Goal: Task Accomplishment & Management: Complete application form

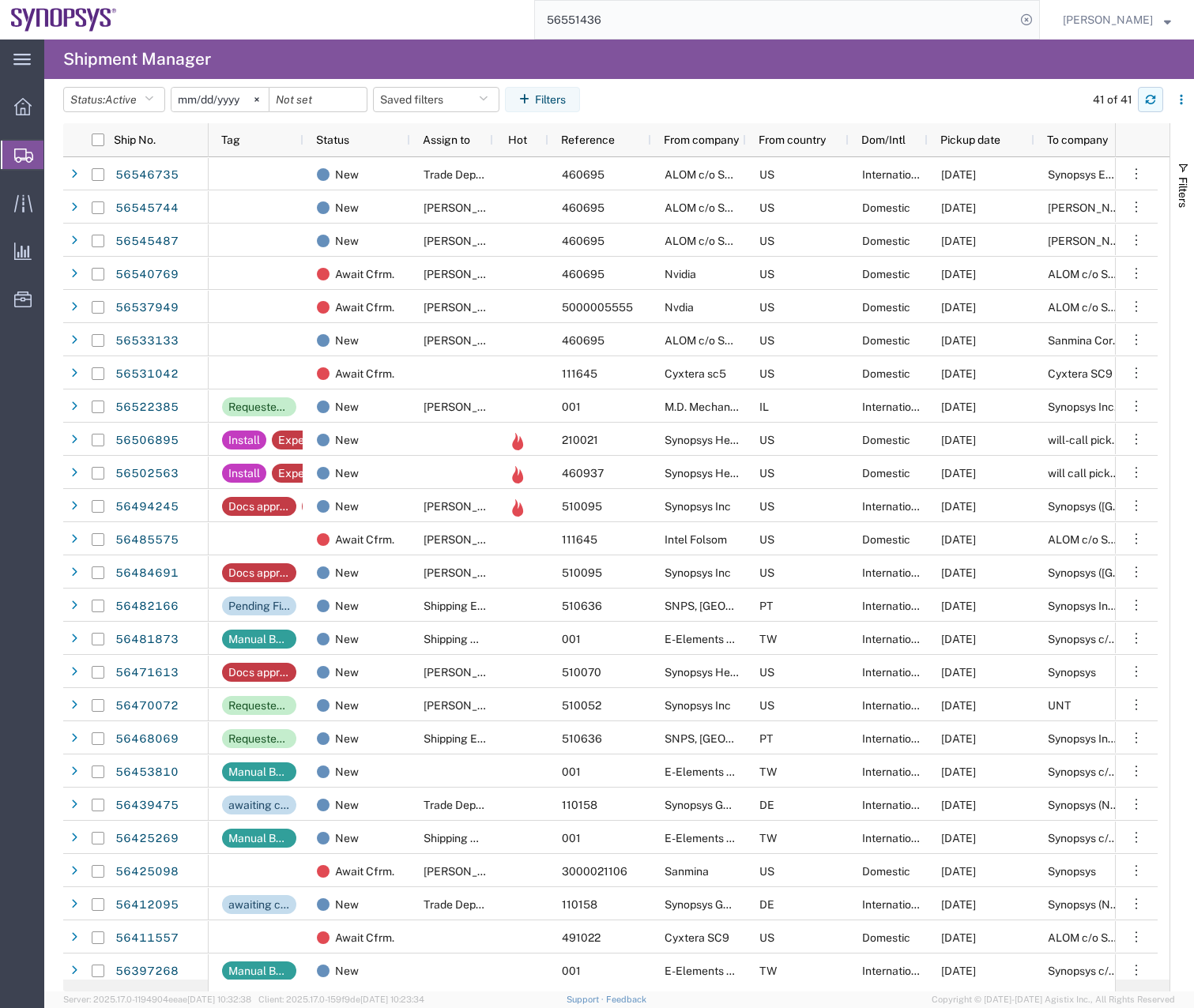
click at [1154, 93] on button "button" at bounding box center [1150, 99] width 25 height 25
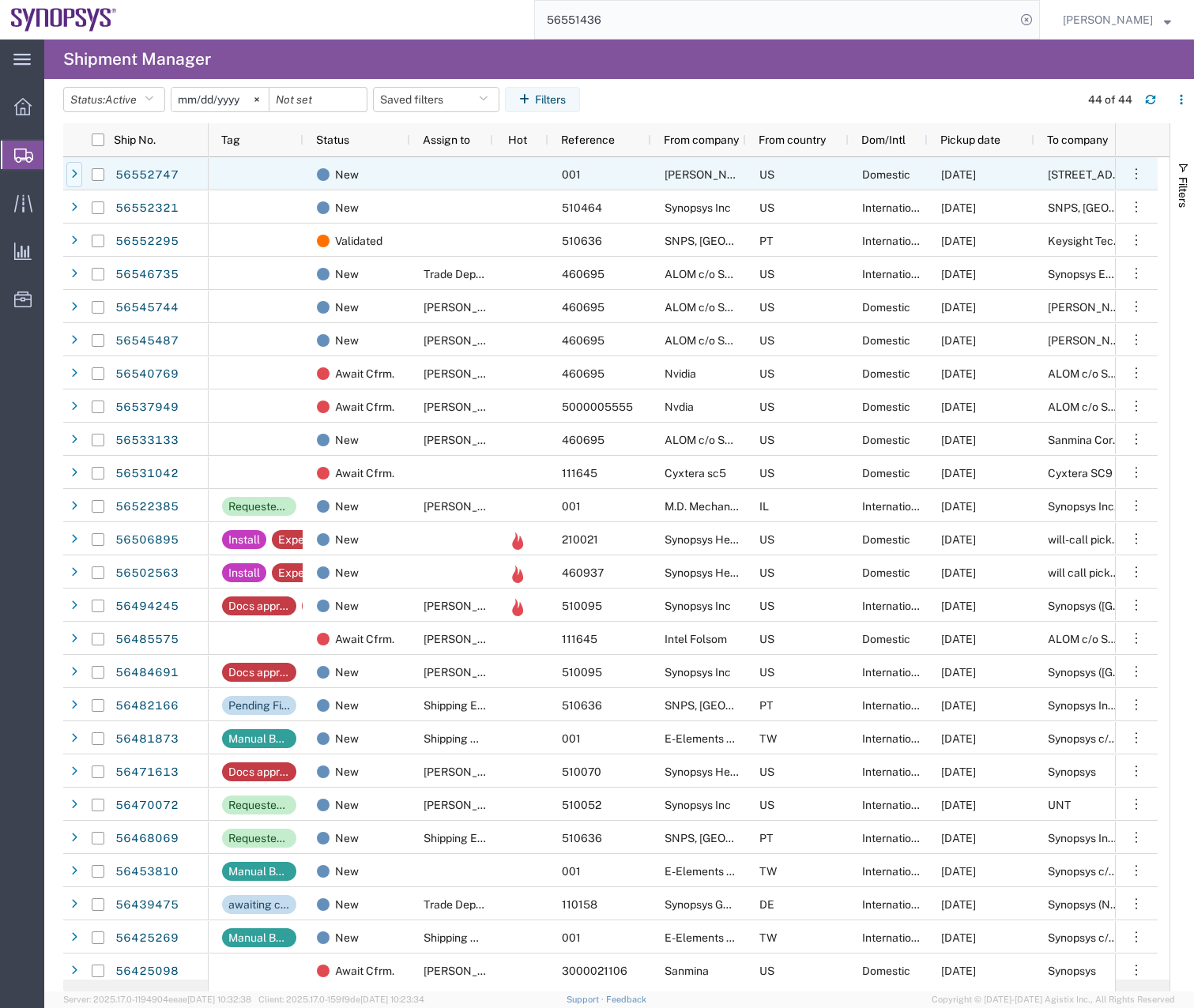
click at [74, 175] on icon at bounding box center [74, 175] width 7 height 11
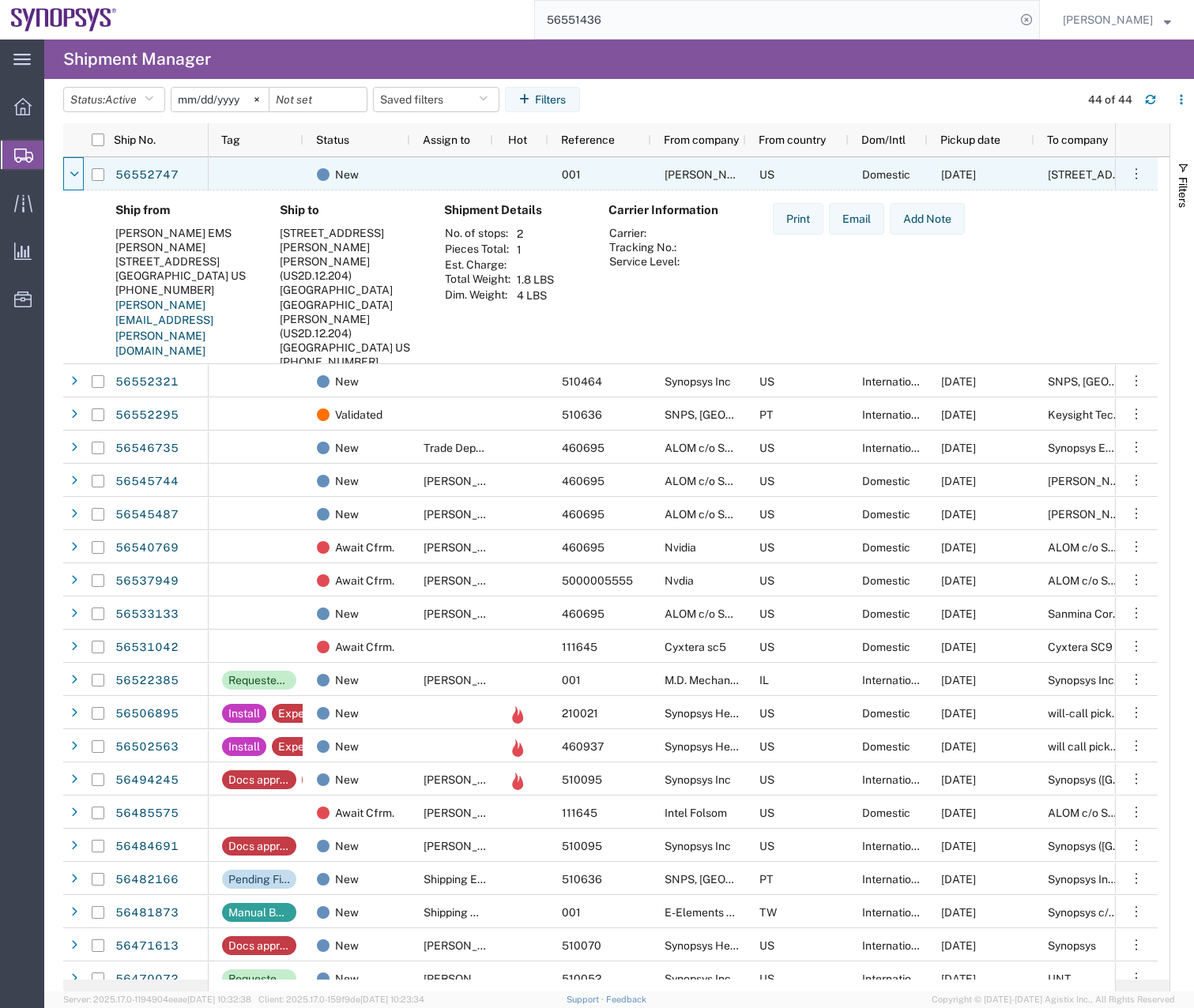
click at [74, 175] on icon at bounding box center [74, 175] width 10 height 11
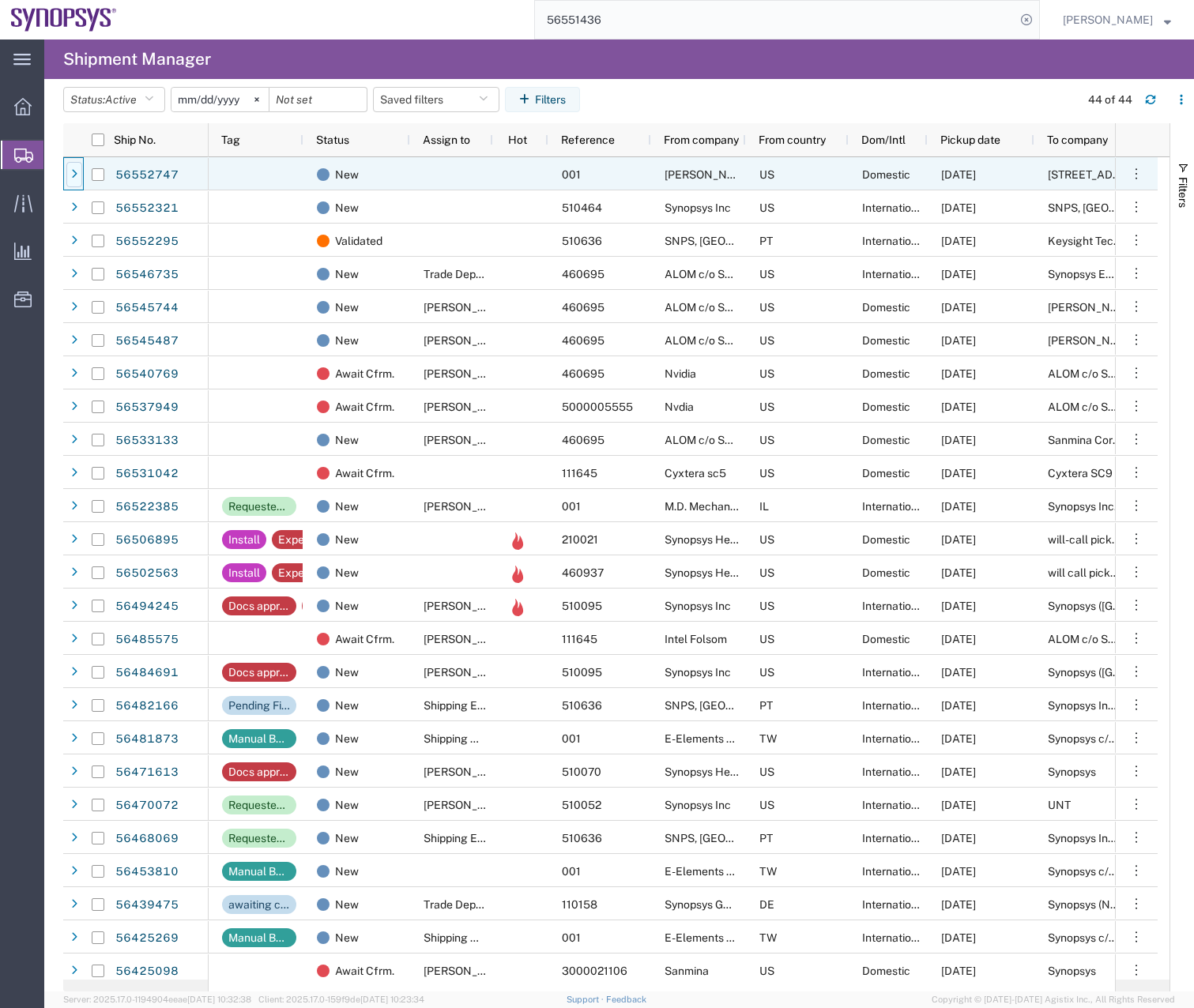
click at [71, 167] on div at bounding box center [74, 174] width 16 height 25
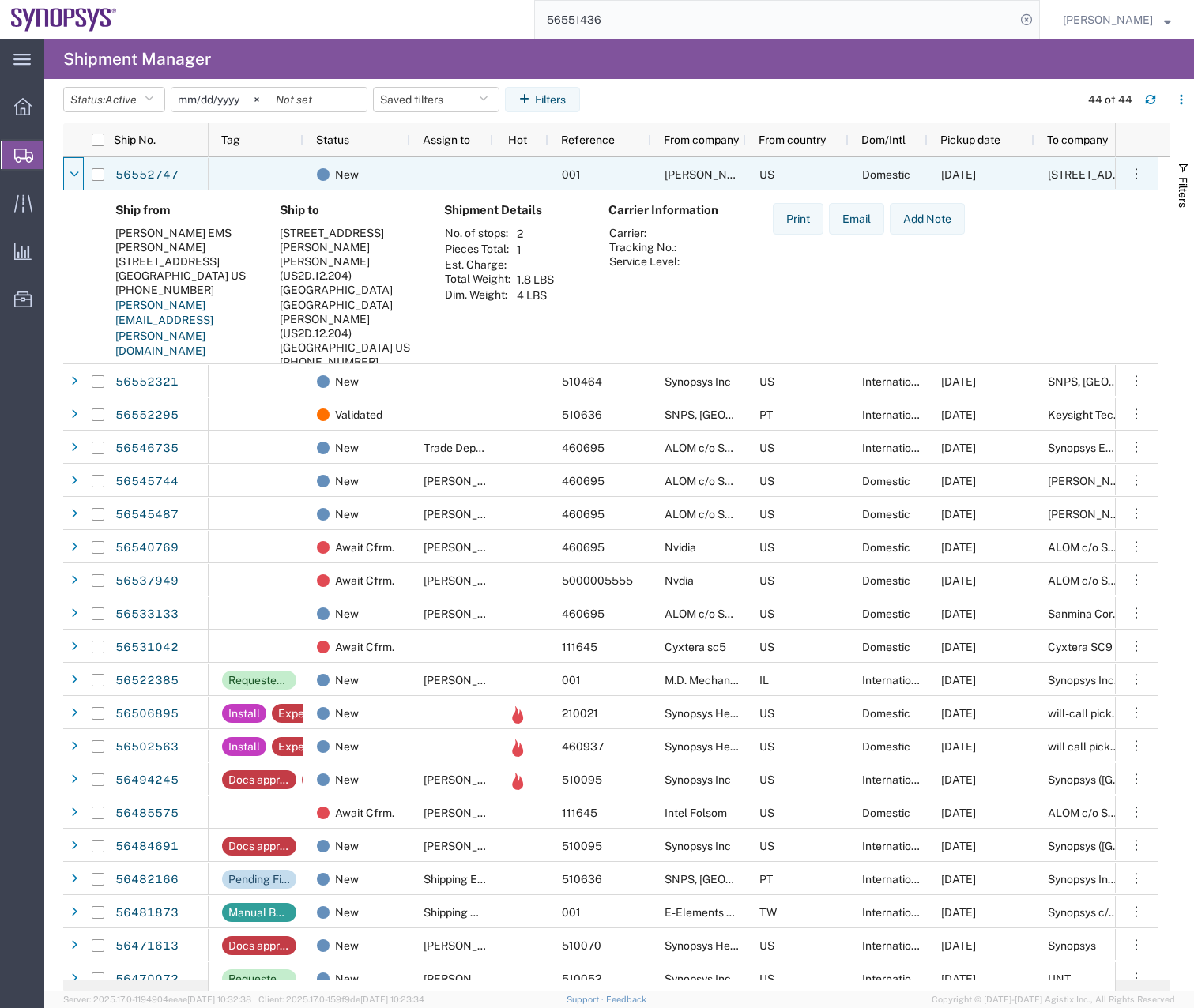
click at [71, 167] on div at bounding box center [74, 174] width 16 height 25
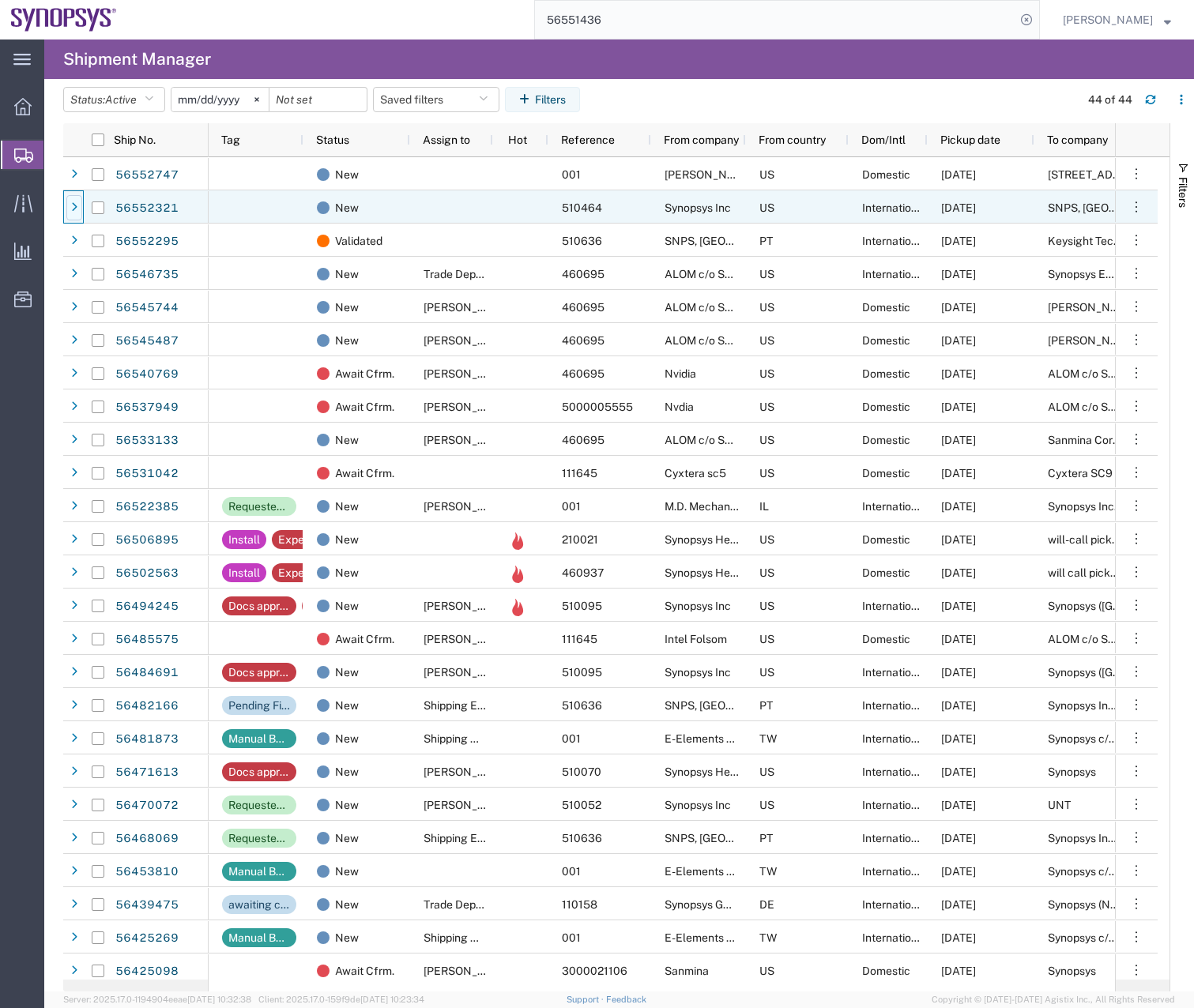
click at [73, 211] on icon at bounding box center [74, 207] width 7 height 11
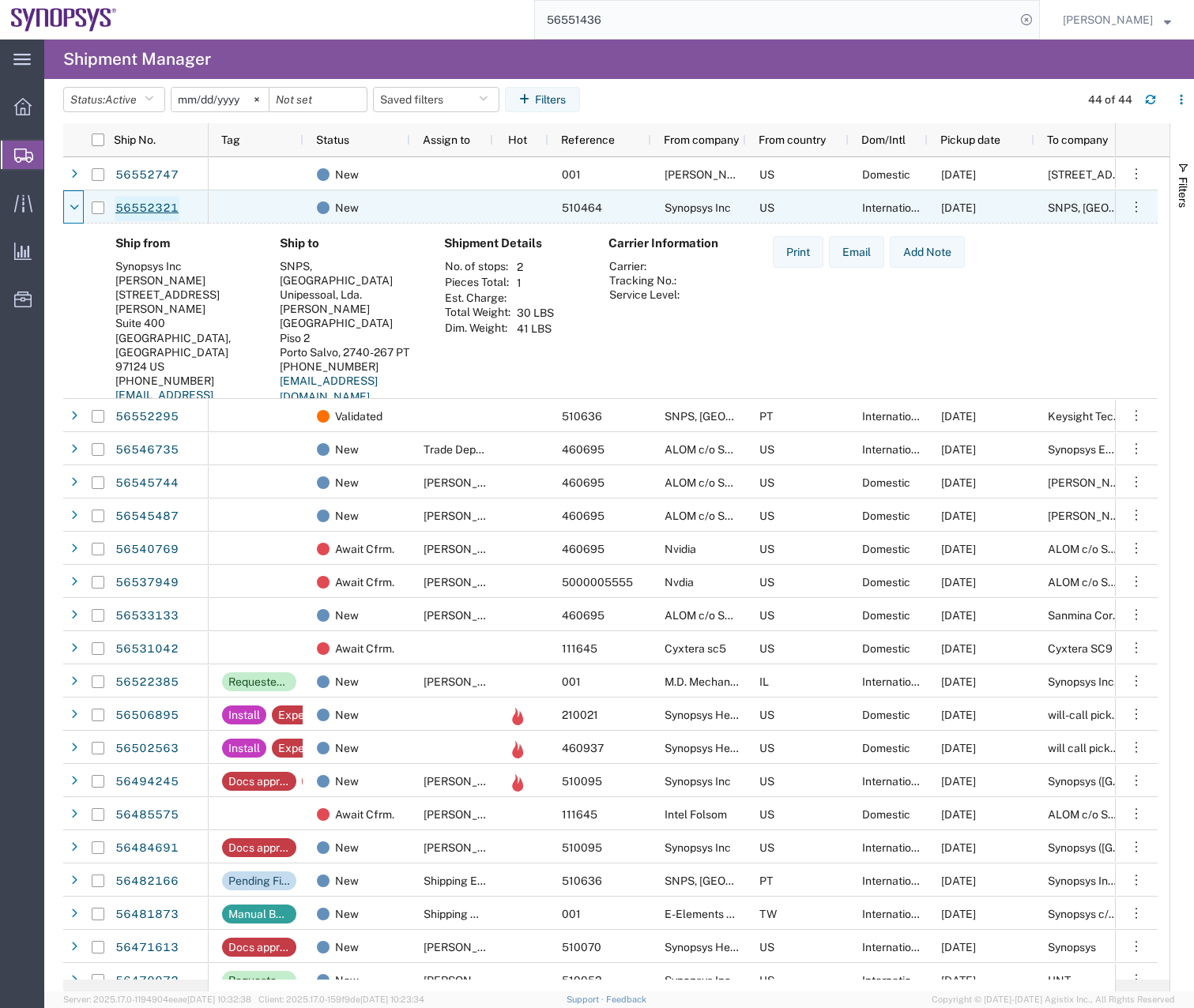
click at [136, 205] on link "56552321" at bounding box center [146, 208] width 65 height 25
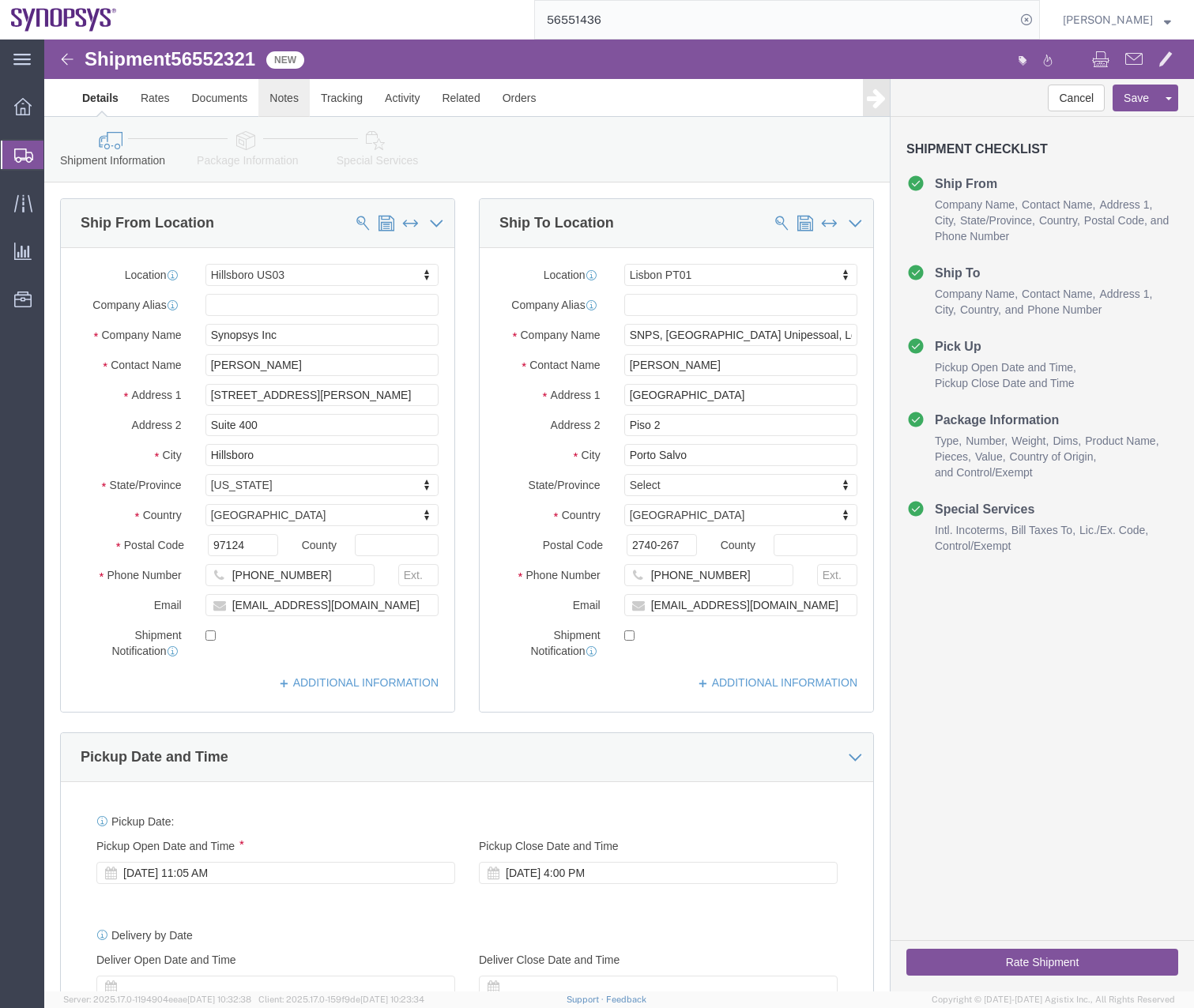
select select "63190"
select select "63152"
click link "Activity"
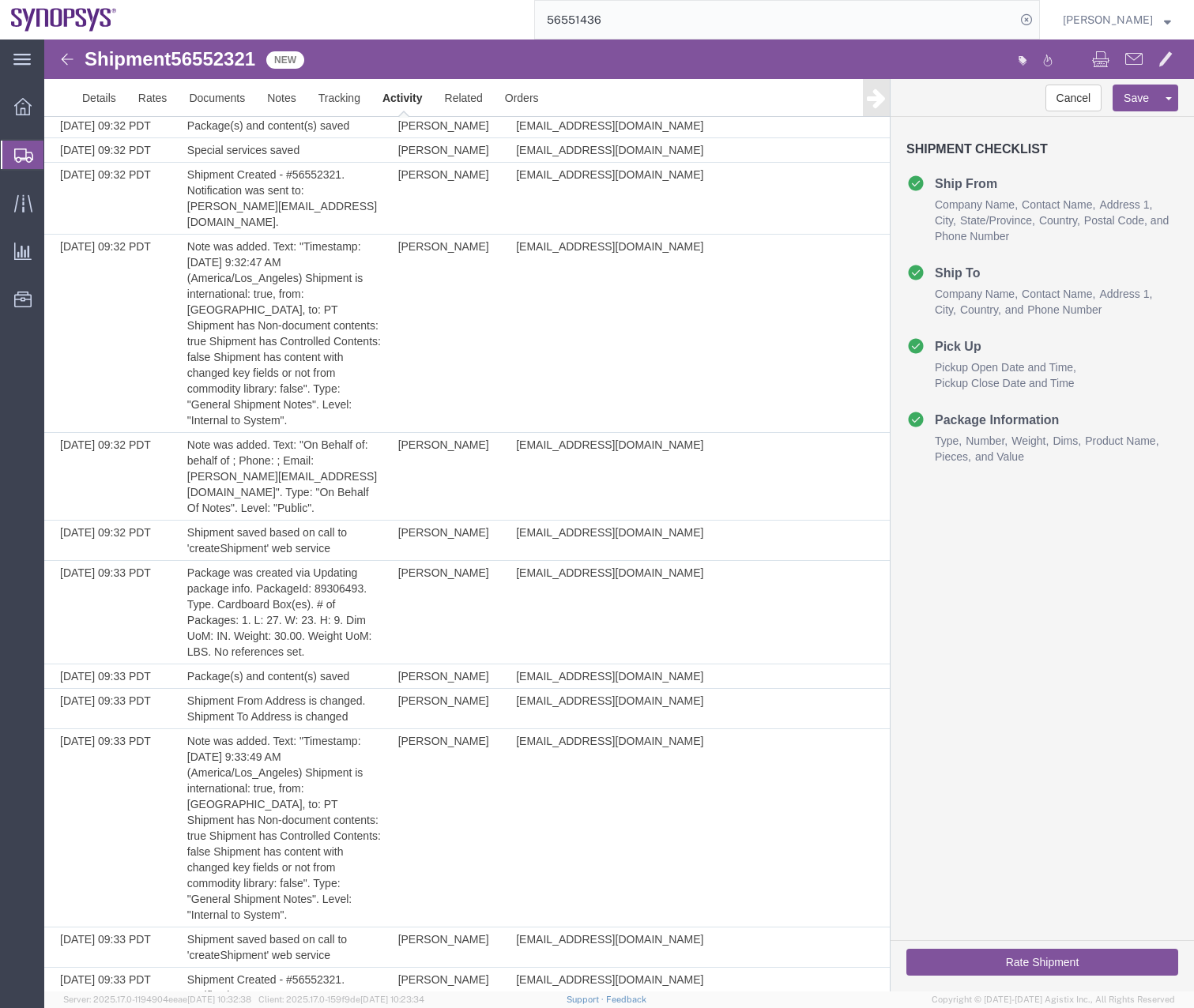
scroll to position [311, 0]
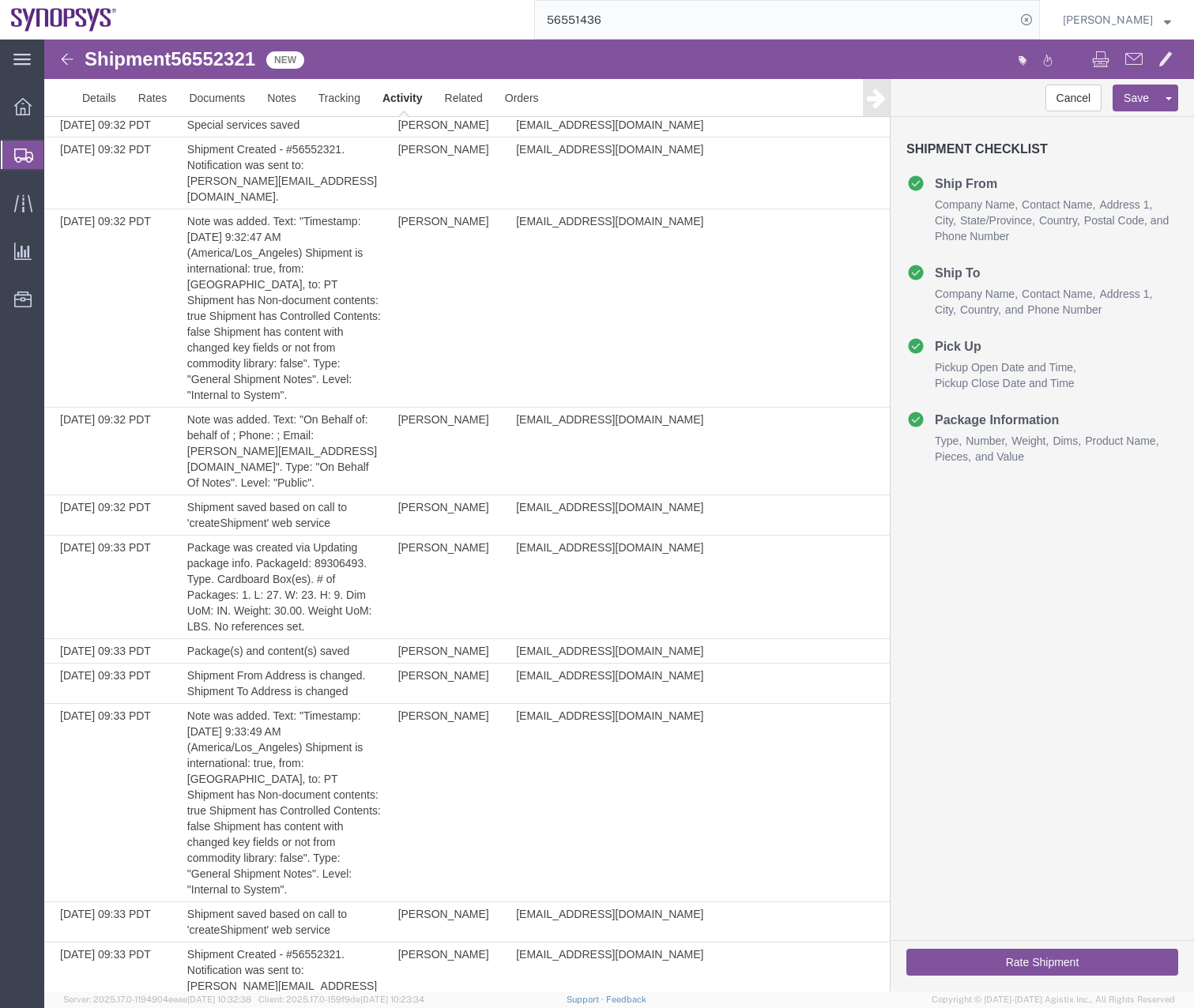
click at [17, 157] on icon at bounding box center [23, 155] width 19 height 14
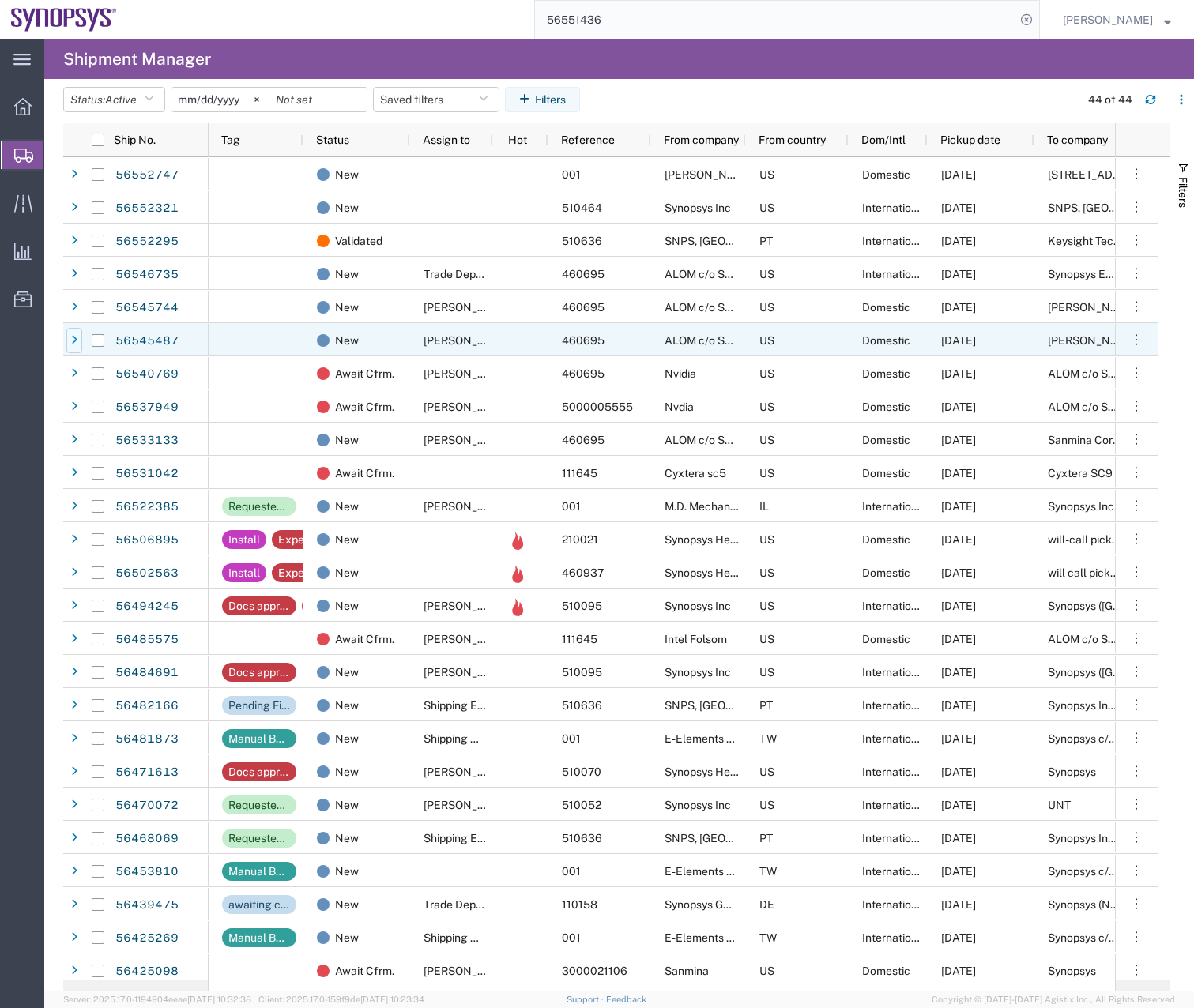
click at [68, 337] on div at bounding box center [74, 340] width 16 height 25
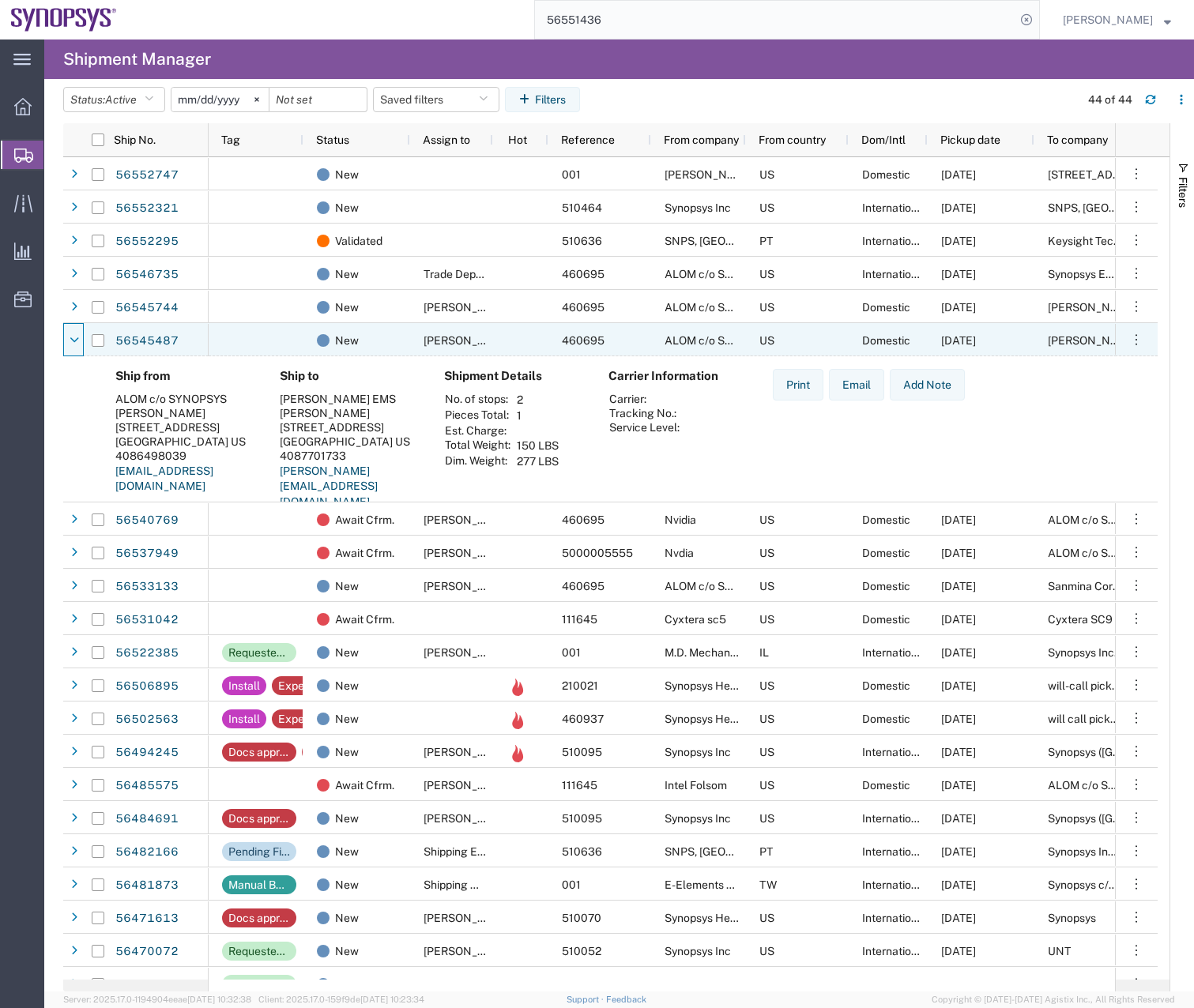
click at [68, 337] on div at bounding box center [74, 340] width 16 height 25
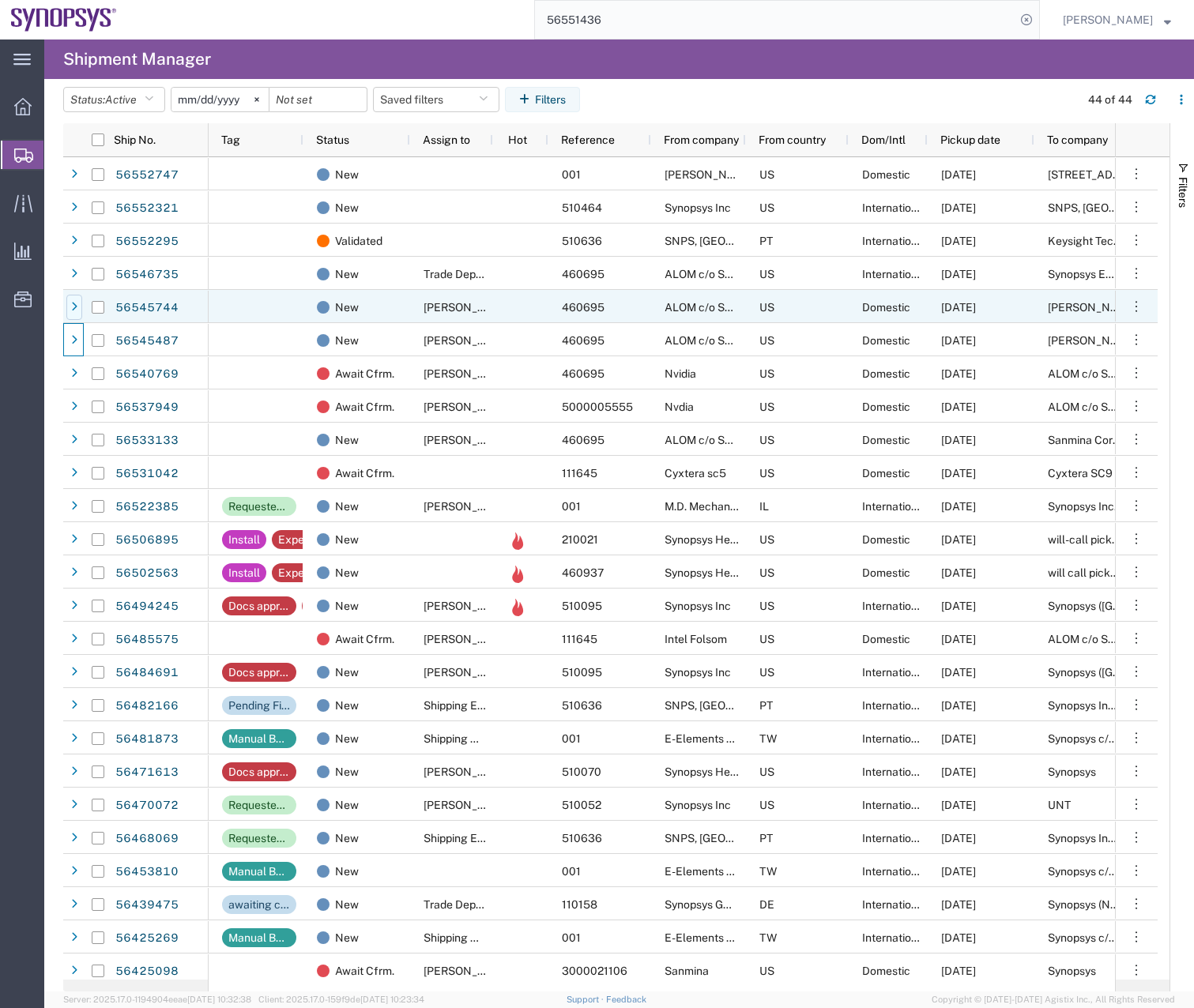
click at [73, 306] on icon at bounding box center [74, 307] width 7 height 11
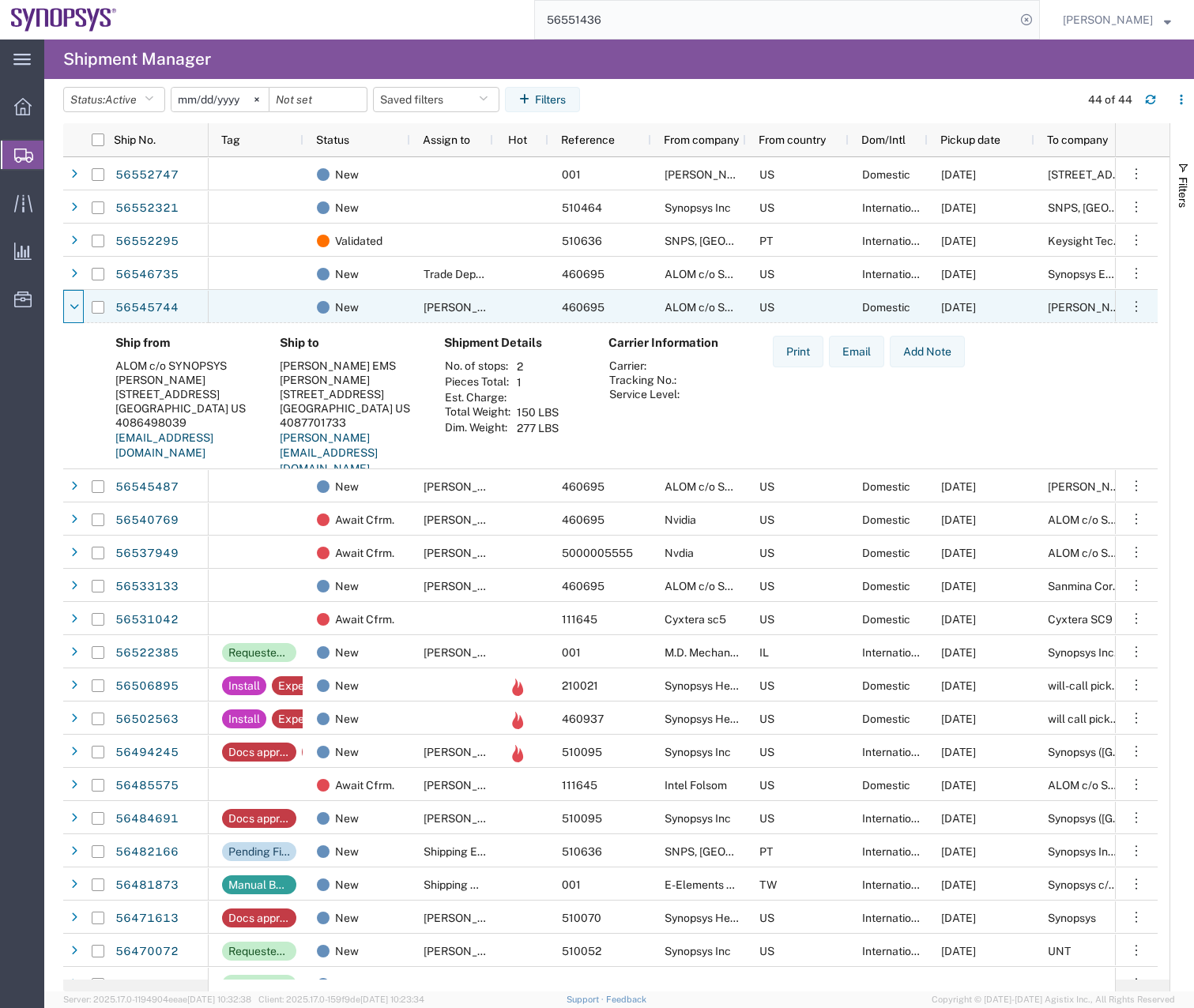
click at [73, 306] on icon at bounding box center [74, 307] width 10 height 11
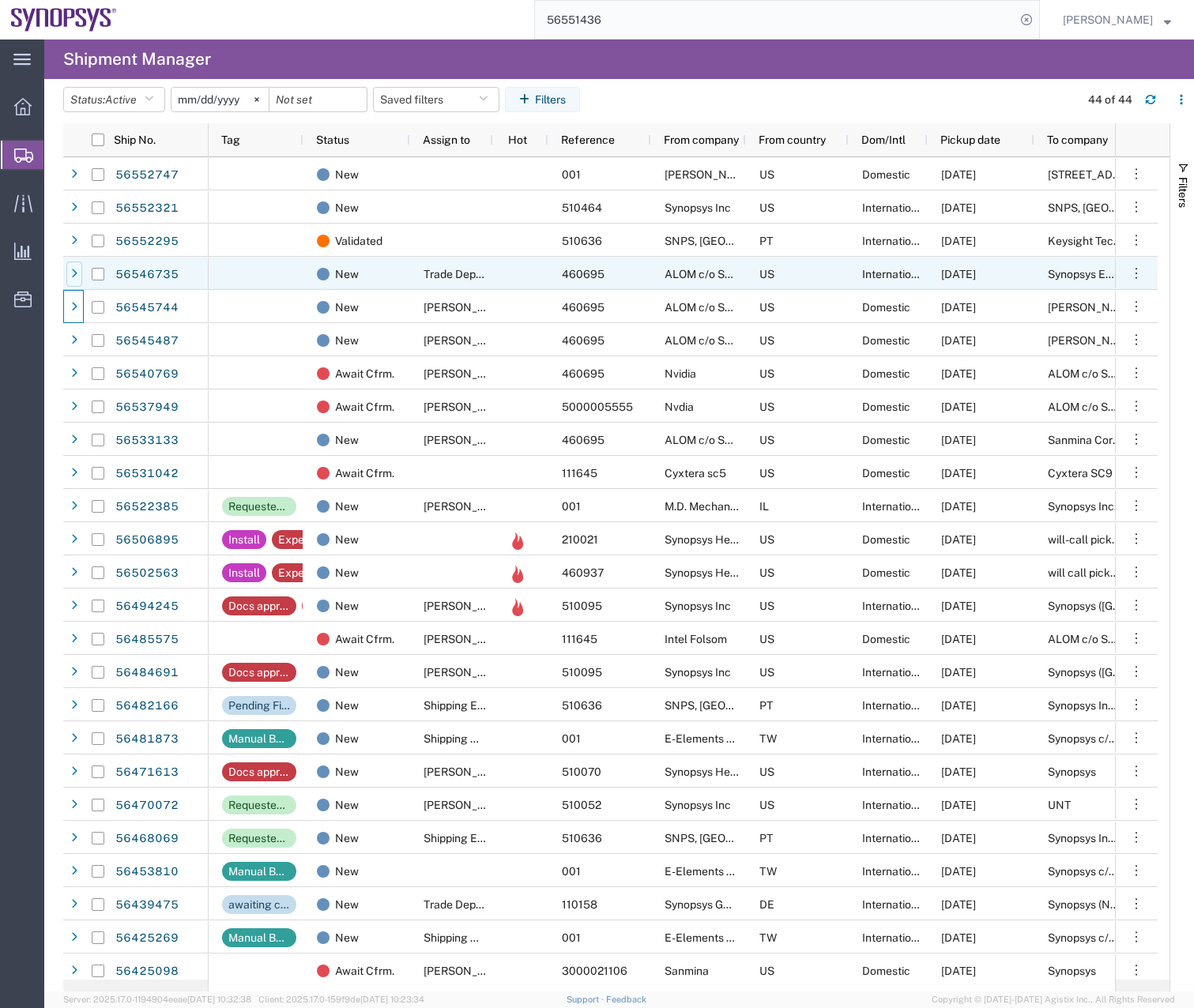
click at [74, 270] on icon at bounding box center [74, 274] width 7 height 11
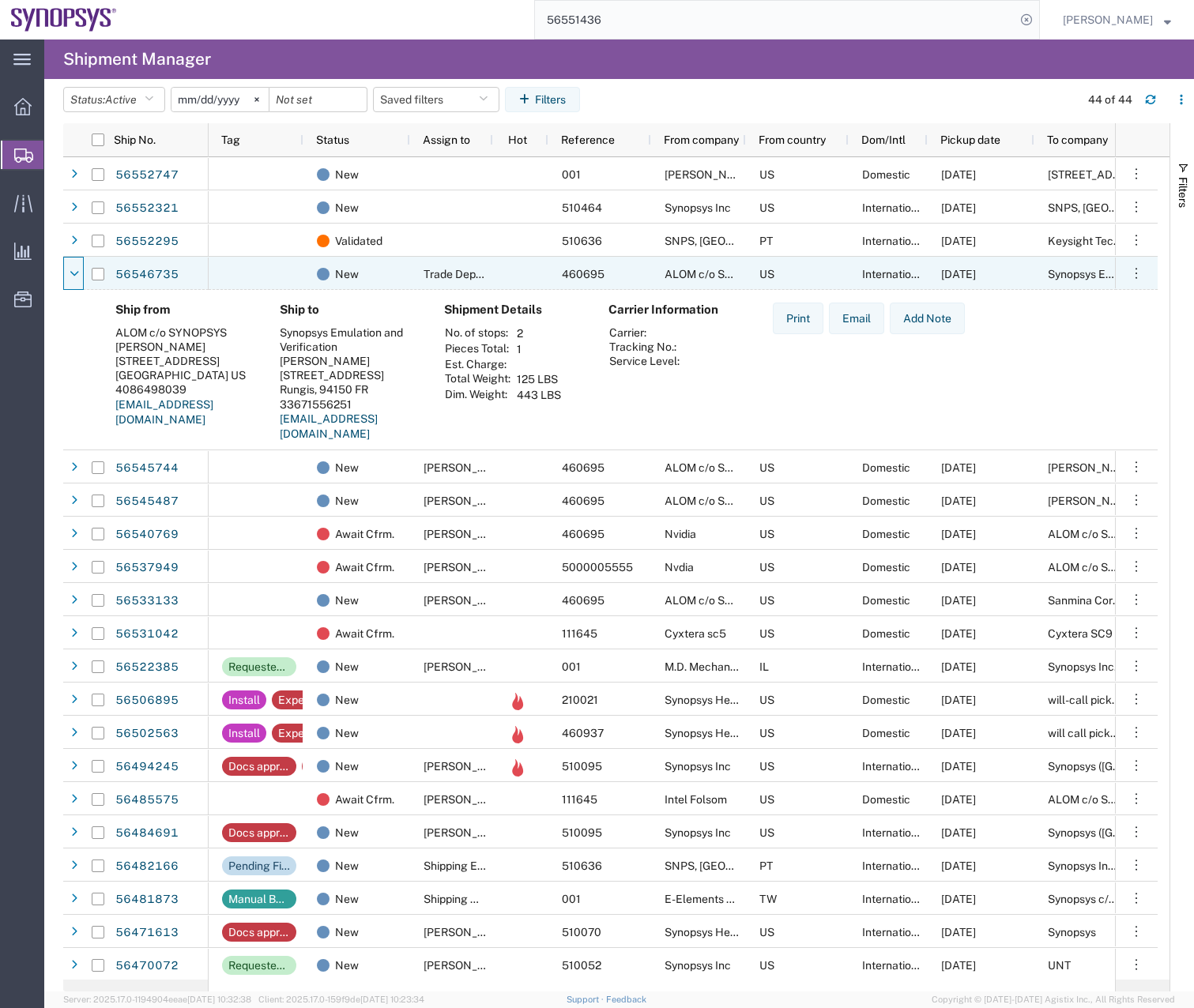
click at [74, 270] on icon at bounding box center [74, 274] width 10 height 11
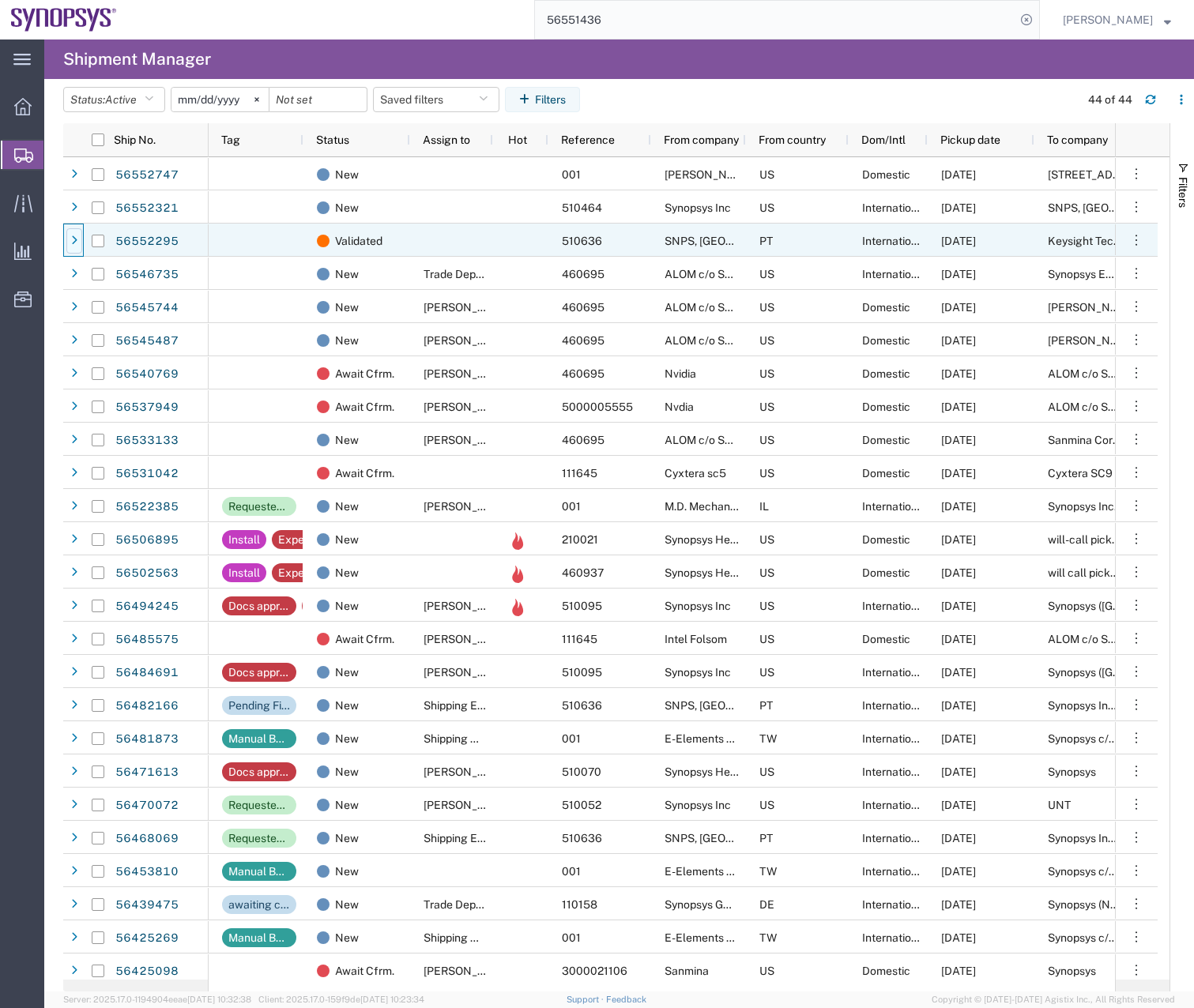
click at [75, 239] on icon at bounding box center [74, 241] width 7 height 11
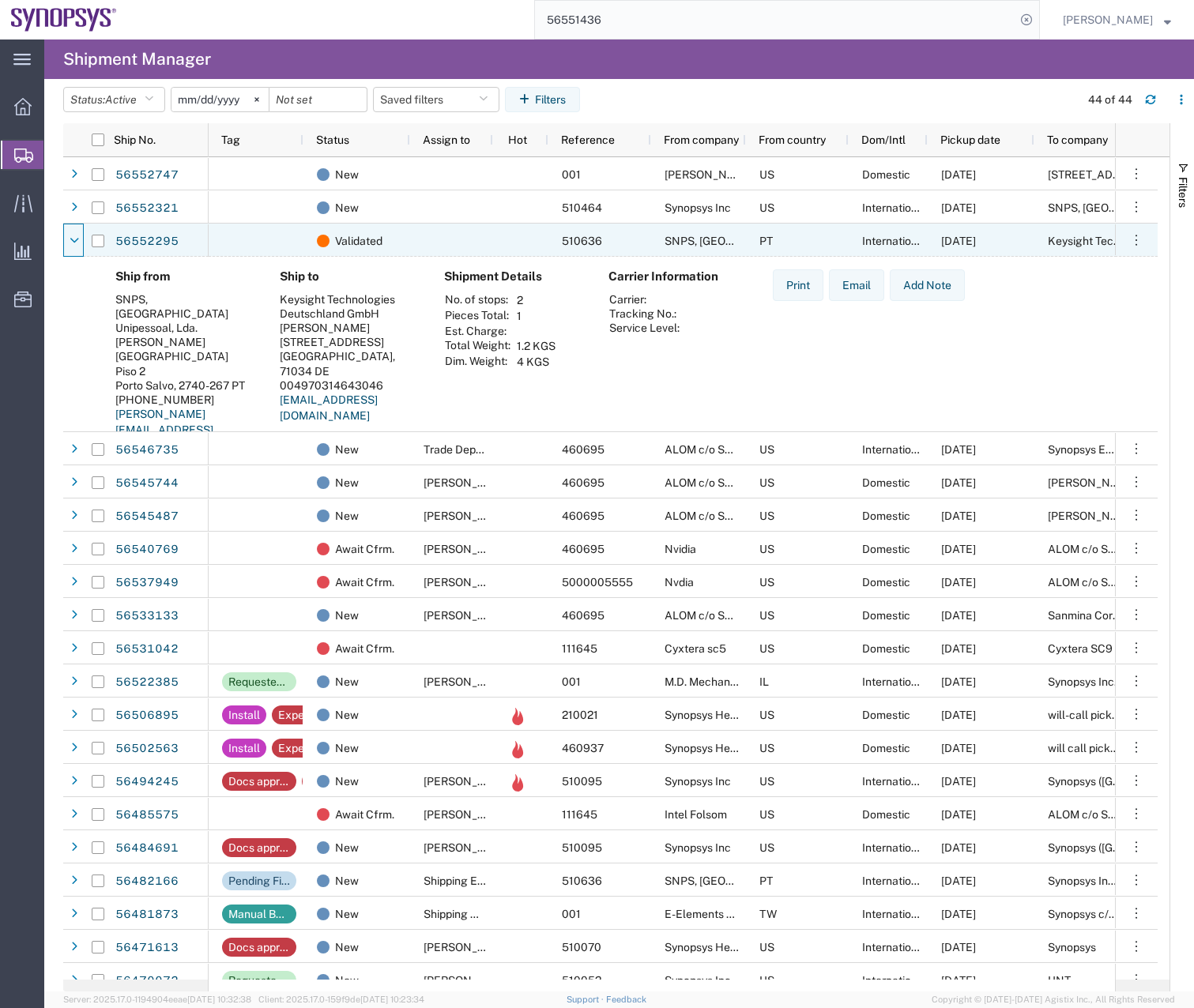
click at [75, 239] on icon at bounding box center [74, 241] width 10 height 11
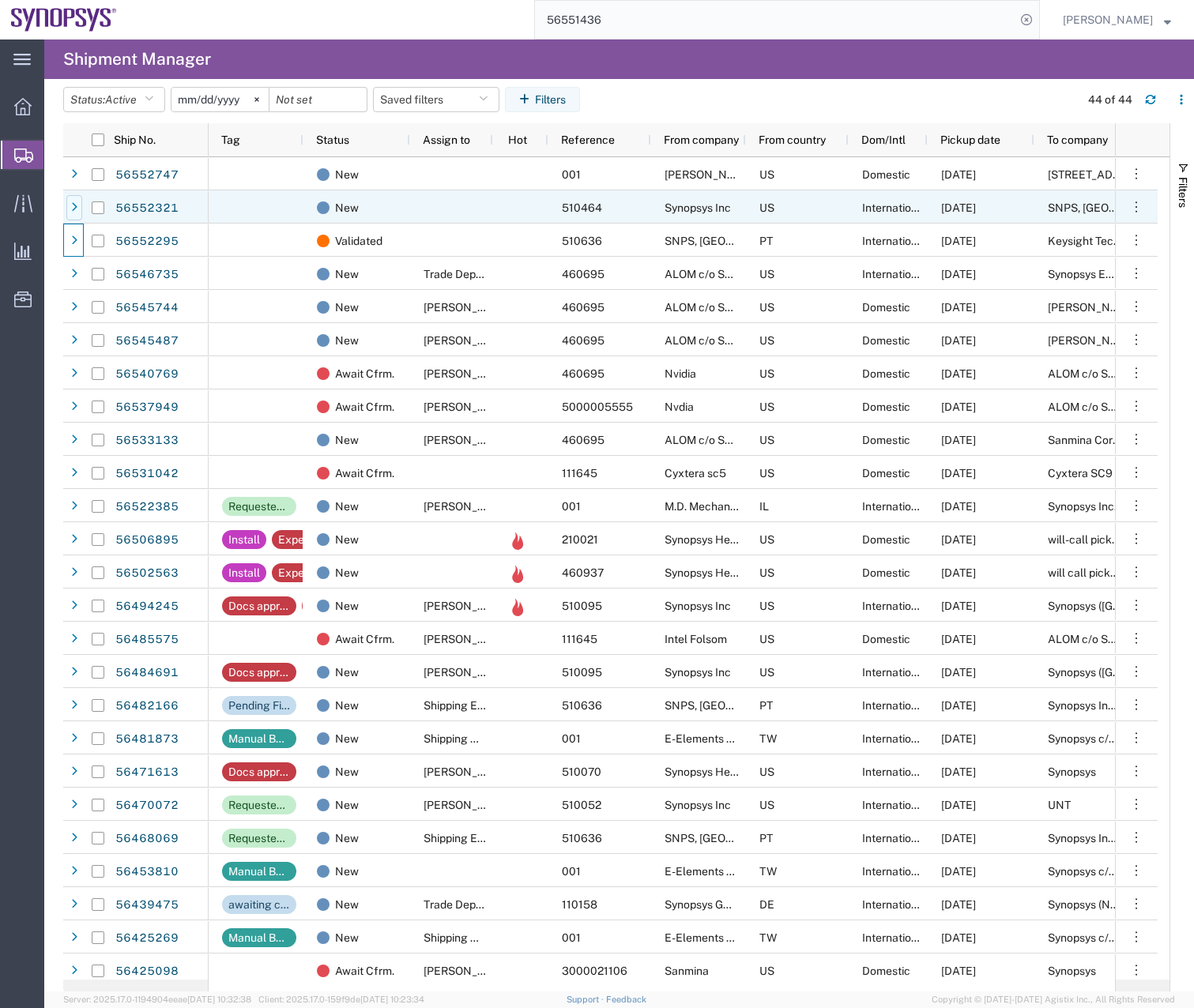
click at [74, 197] on div at bounding box center [74, 207] width 16 height 25
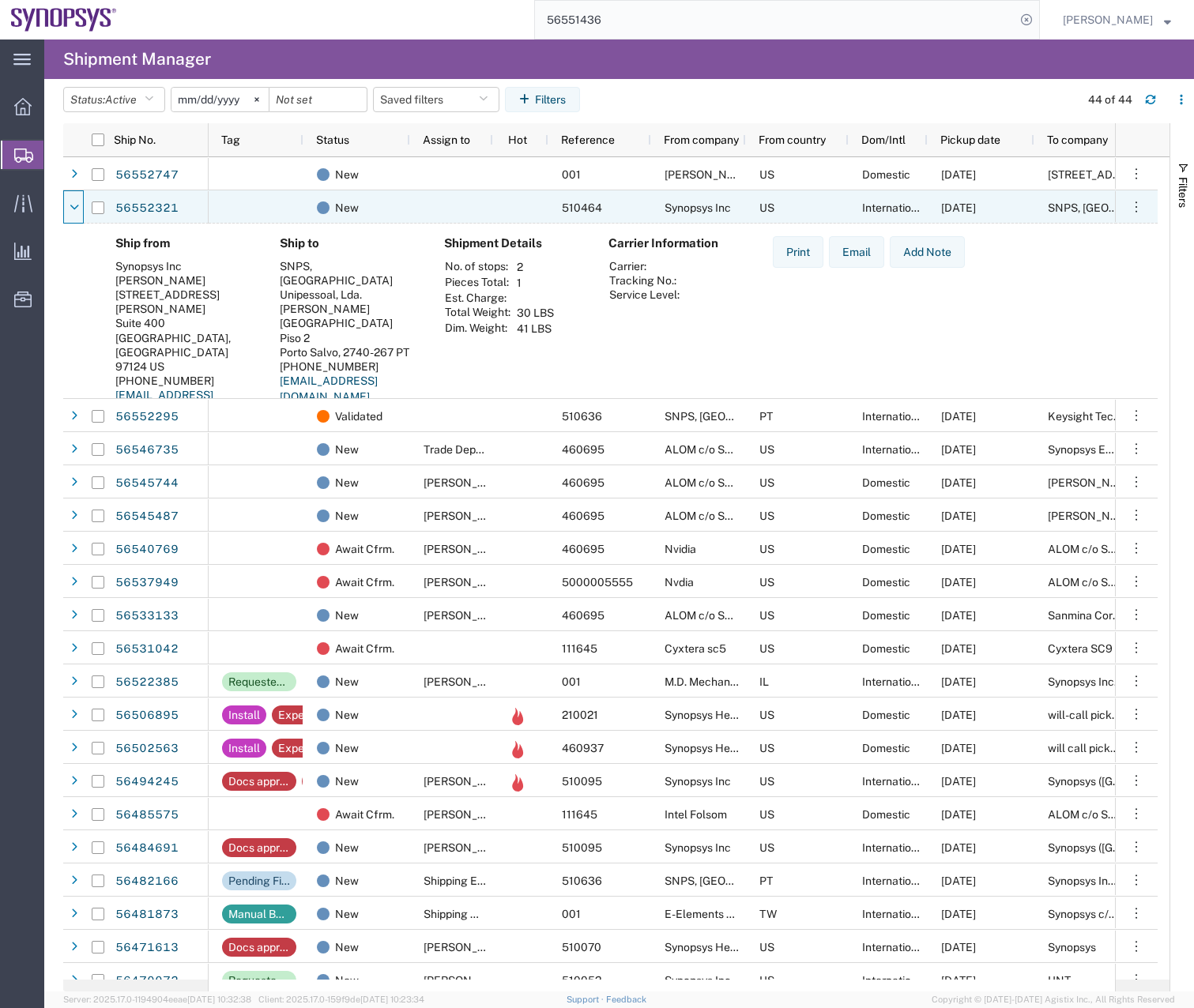
click at [74, 197] on div at bounding box center [74, 207] width 16 height 25
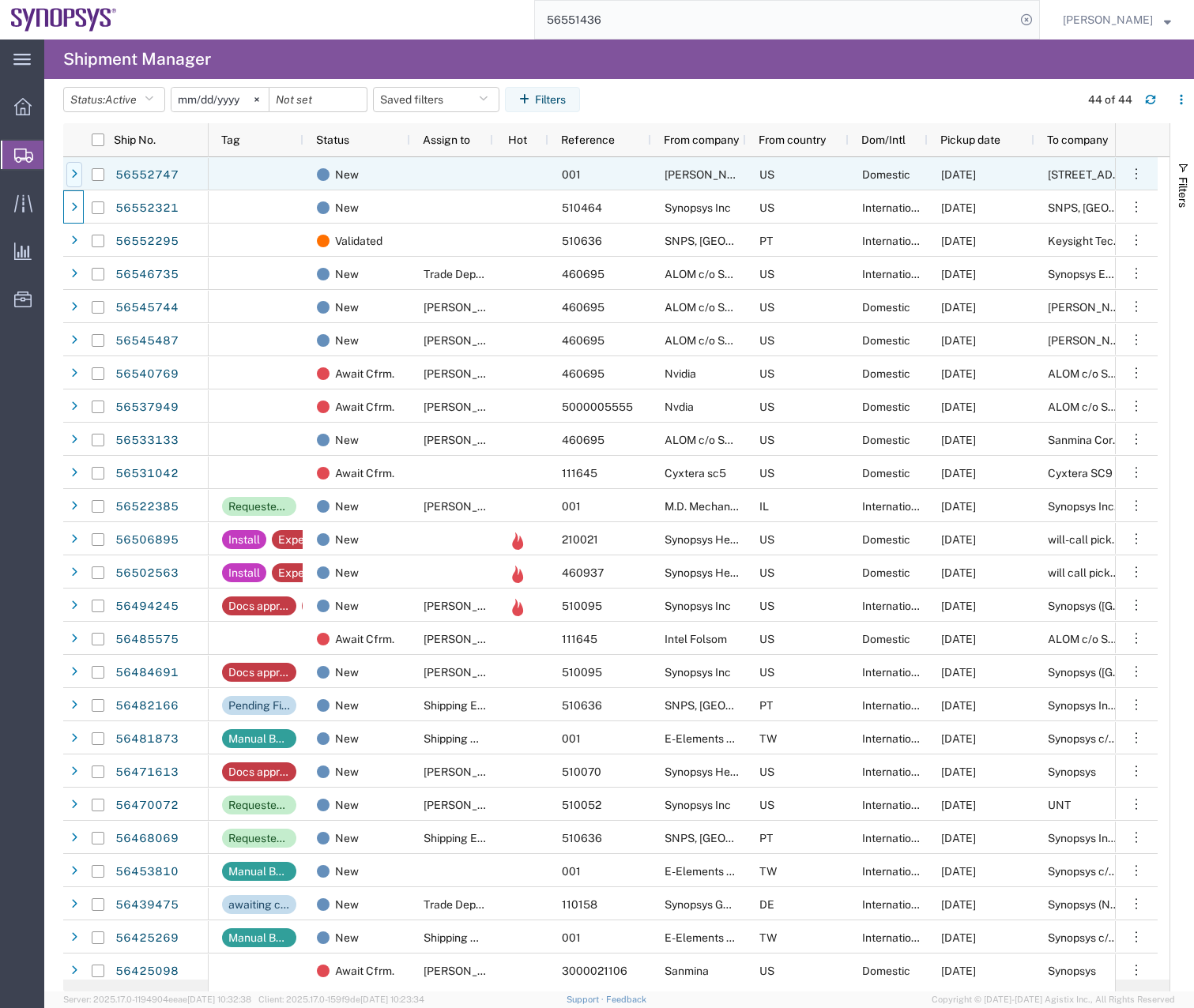
click at [72, 174] on icon at bounding box center [74, 175] width 7 height 11
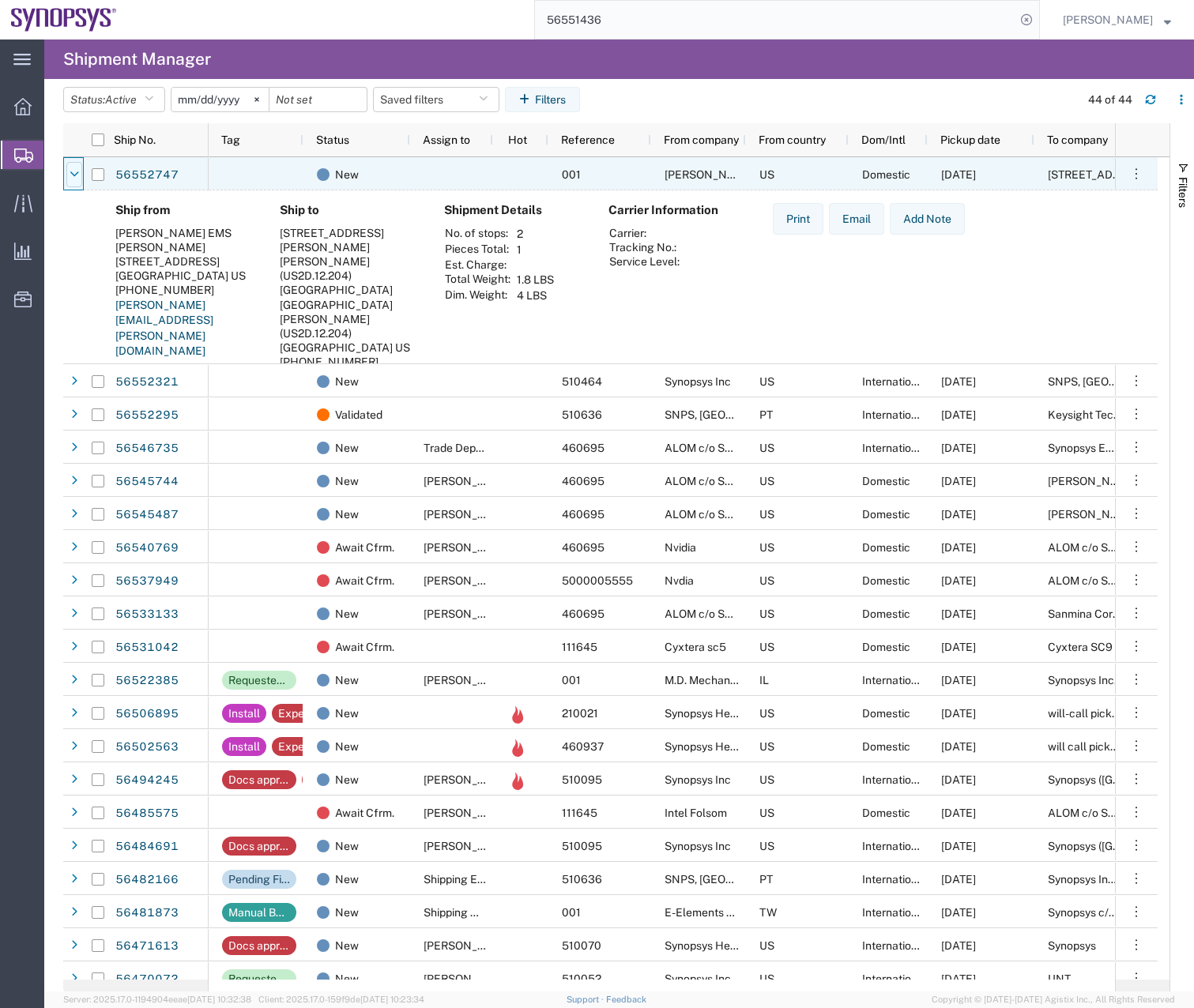
click at [69, 172] on icon at bounding box center [74, 175] width 10 height 11
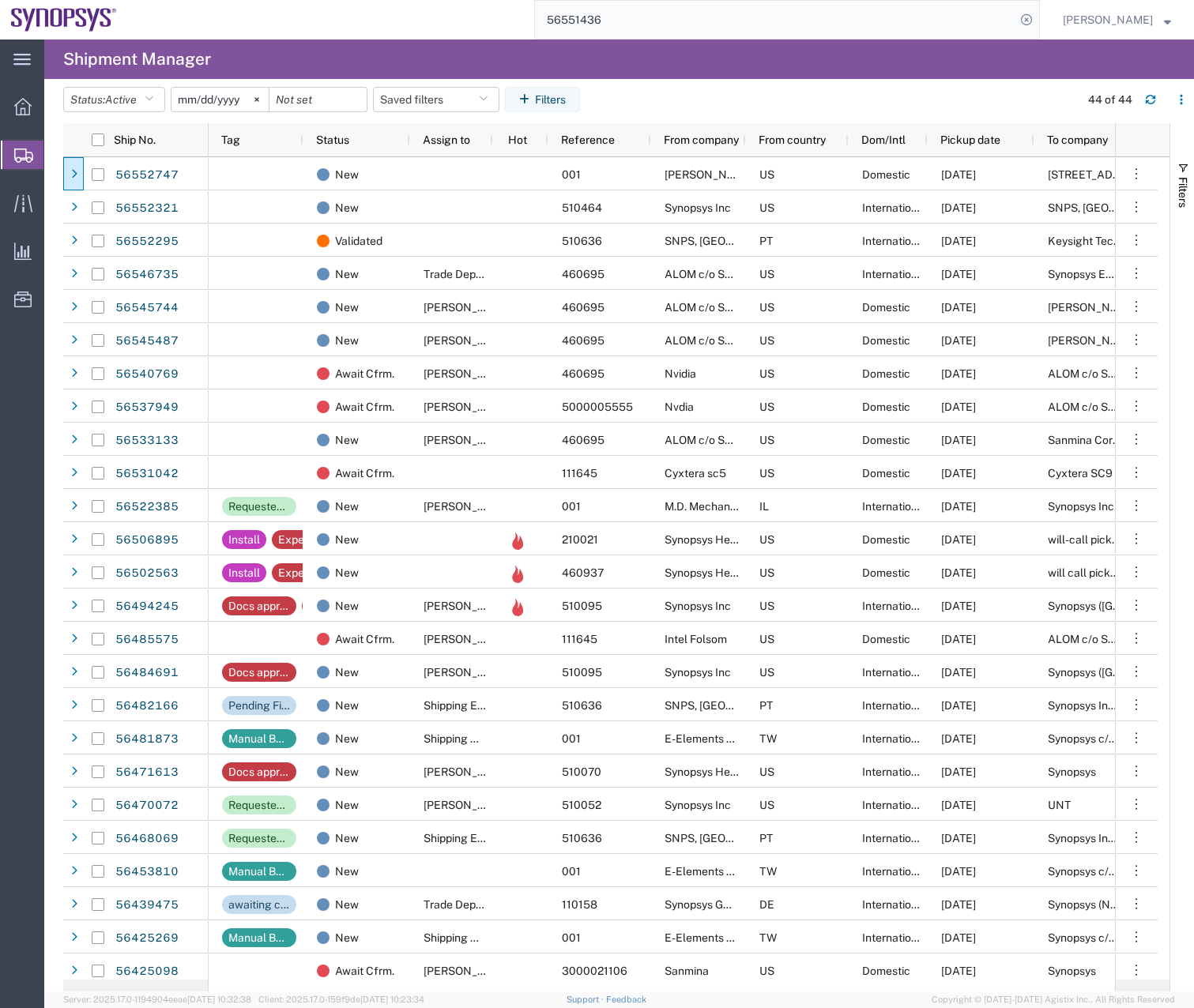
click at [31, 154] on icon at bounding box center [23, 155] width 19 height 14
click at [1152, 90] on button "button" at bounding box center [1150, 99] width 25 height 25
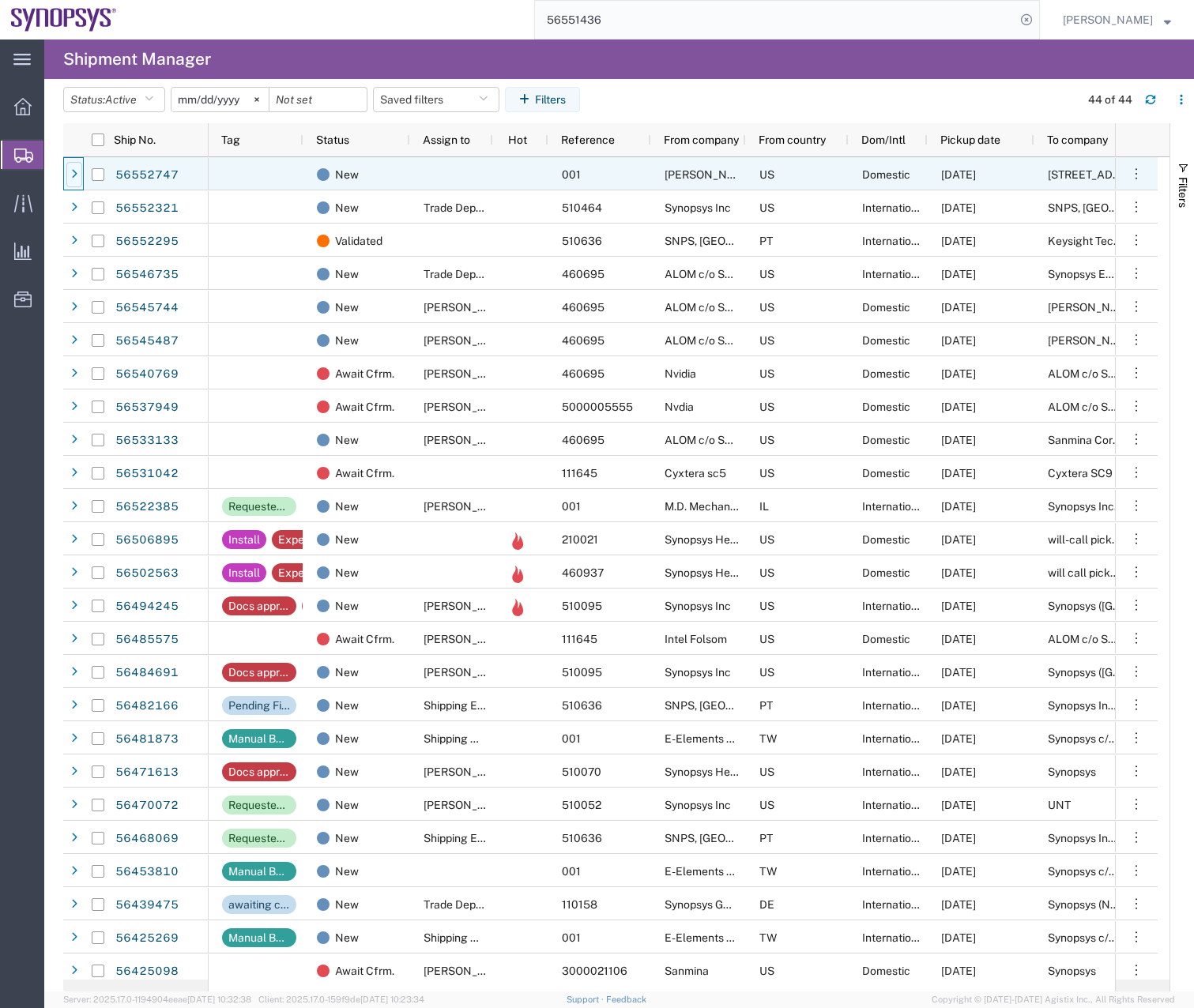
click at [73, 172] on icon at bounding box center [74, 175] width 7 height 11
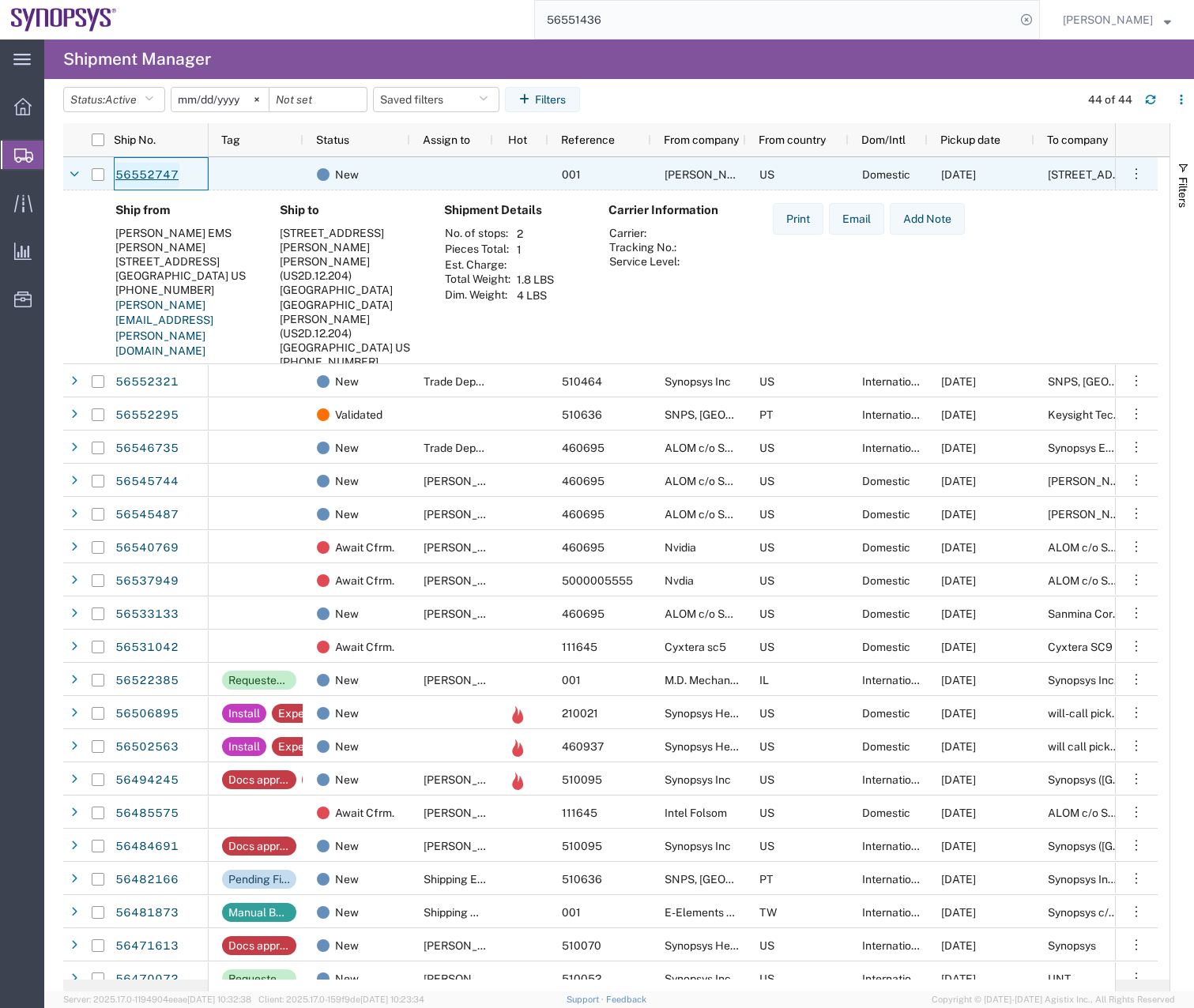
click at [162, 178] on link "56552747" at bounding box center [146, 175] width 65 height 25
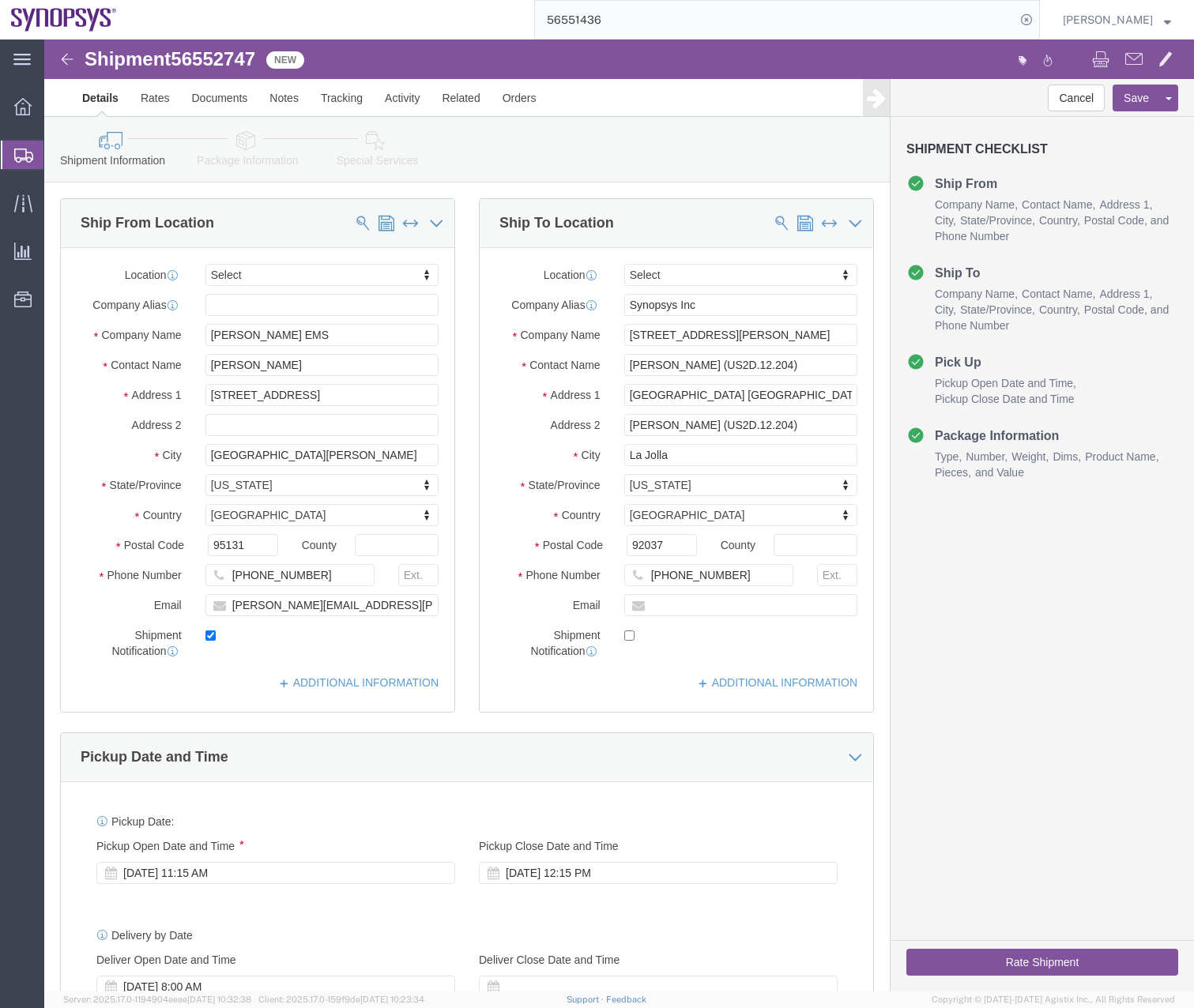
select select
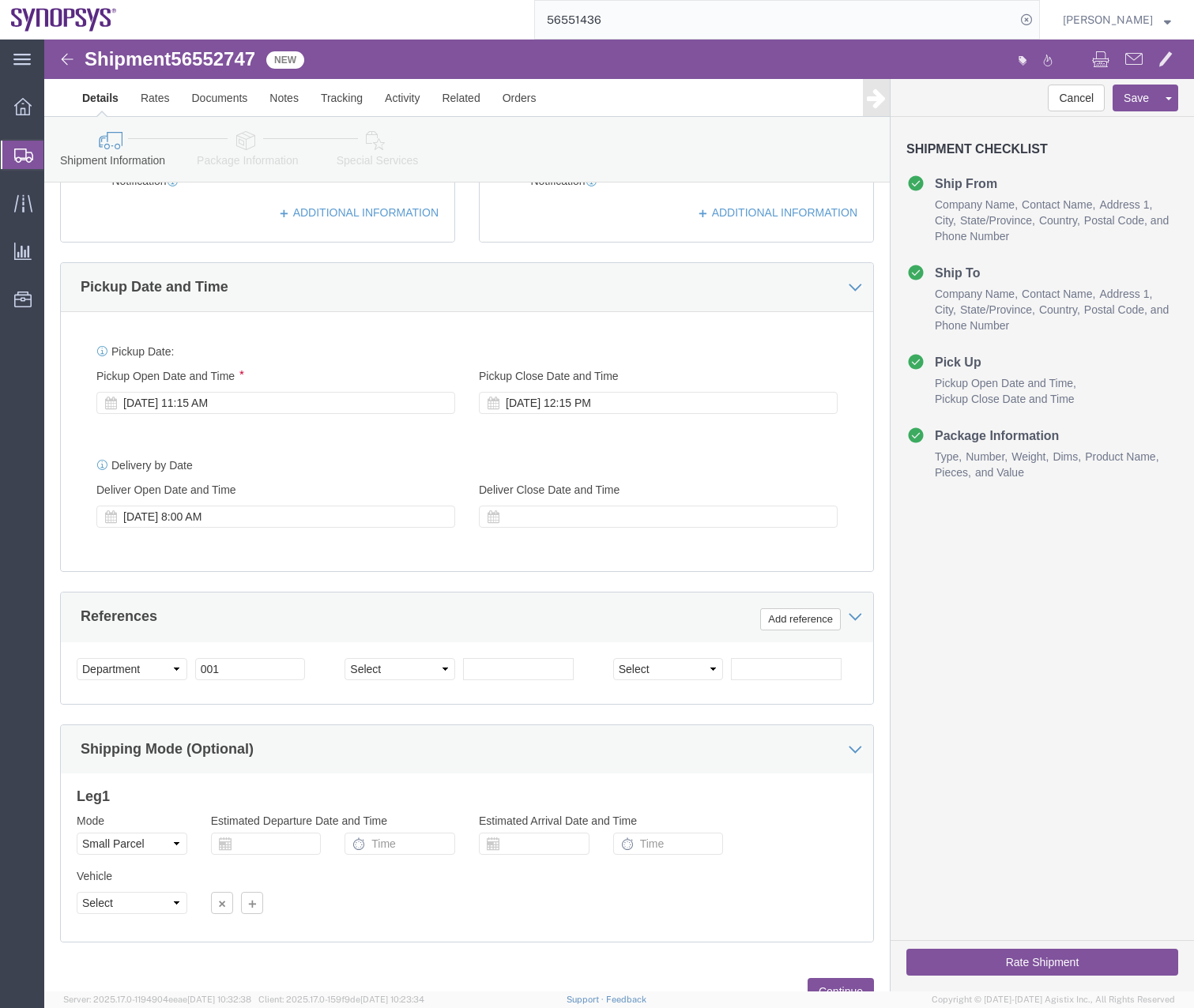
scroll to position [532, 0]
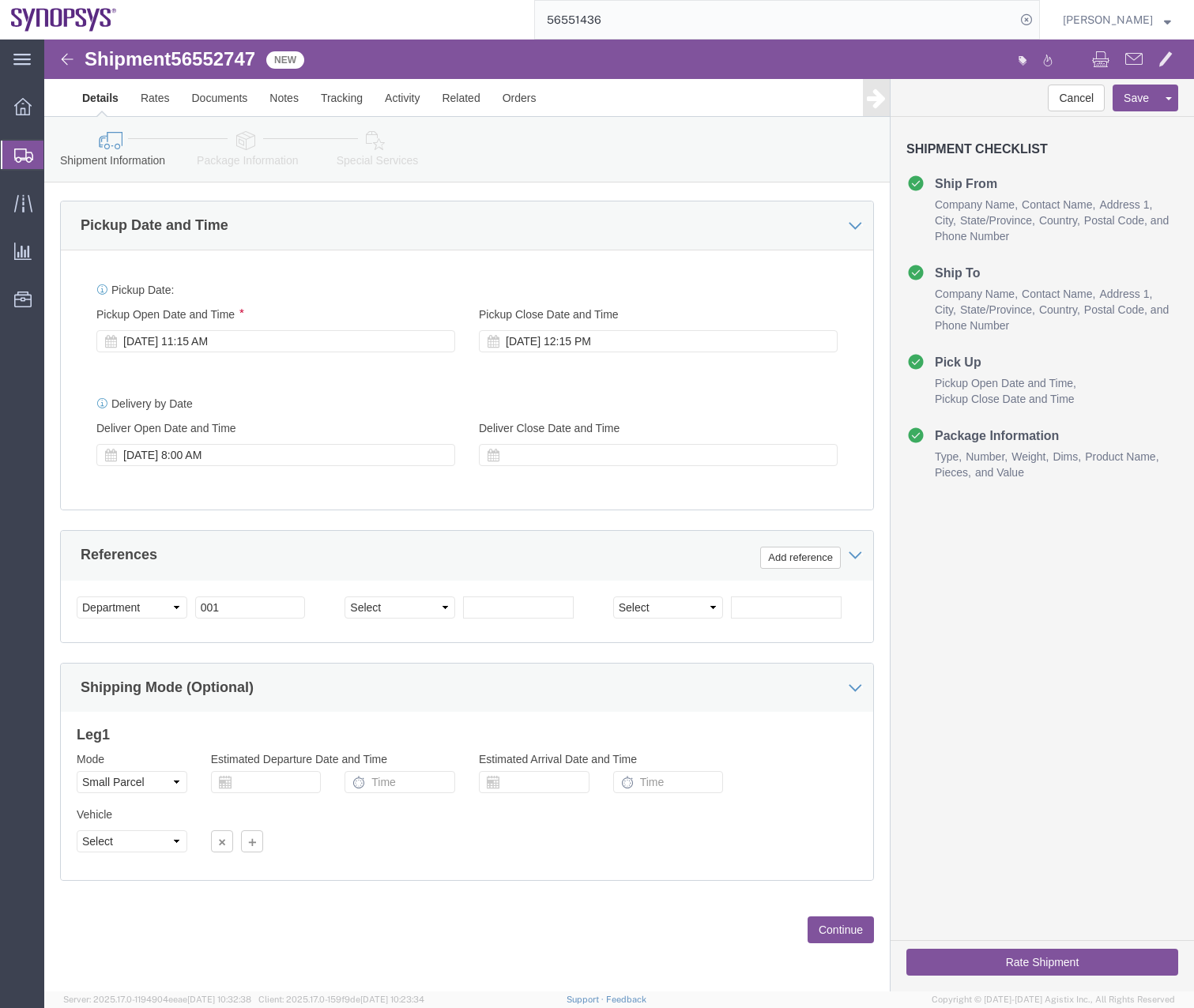
click icon
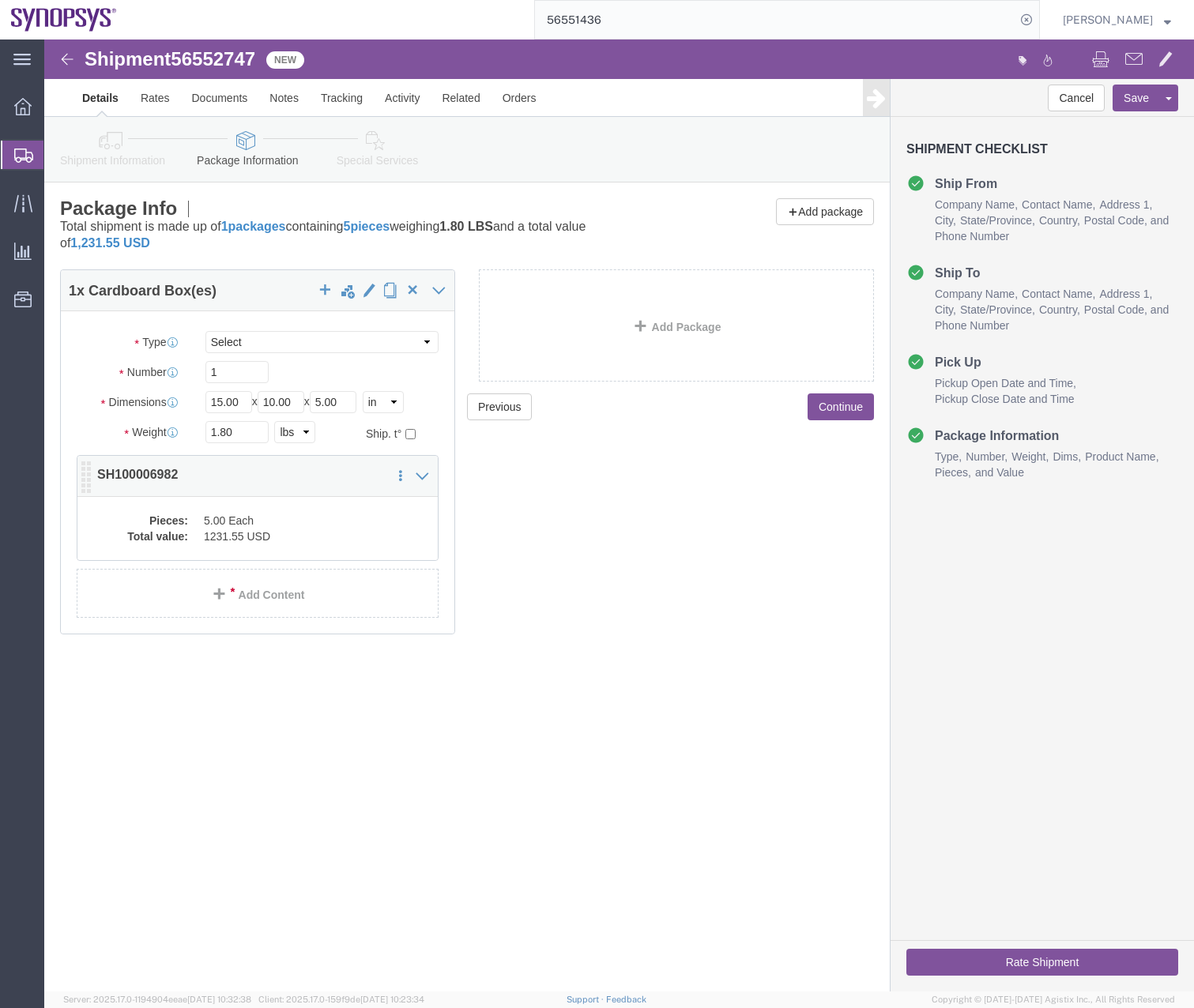
click dd "1231.55 USD"
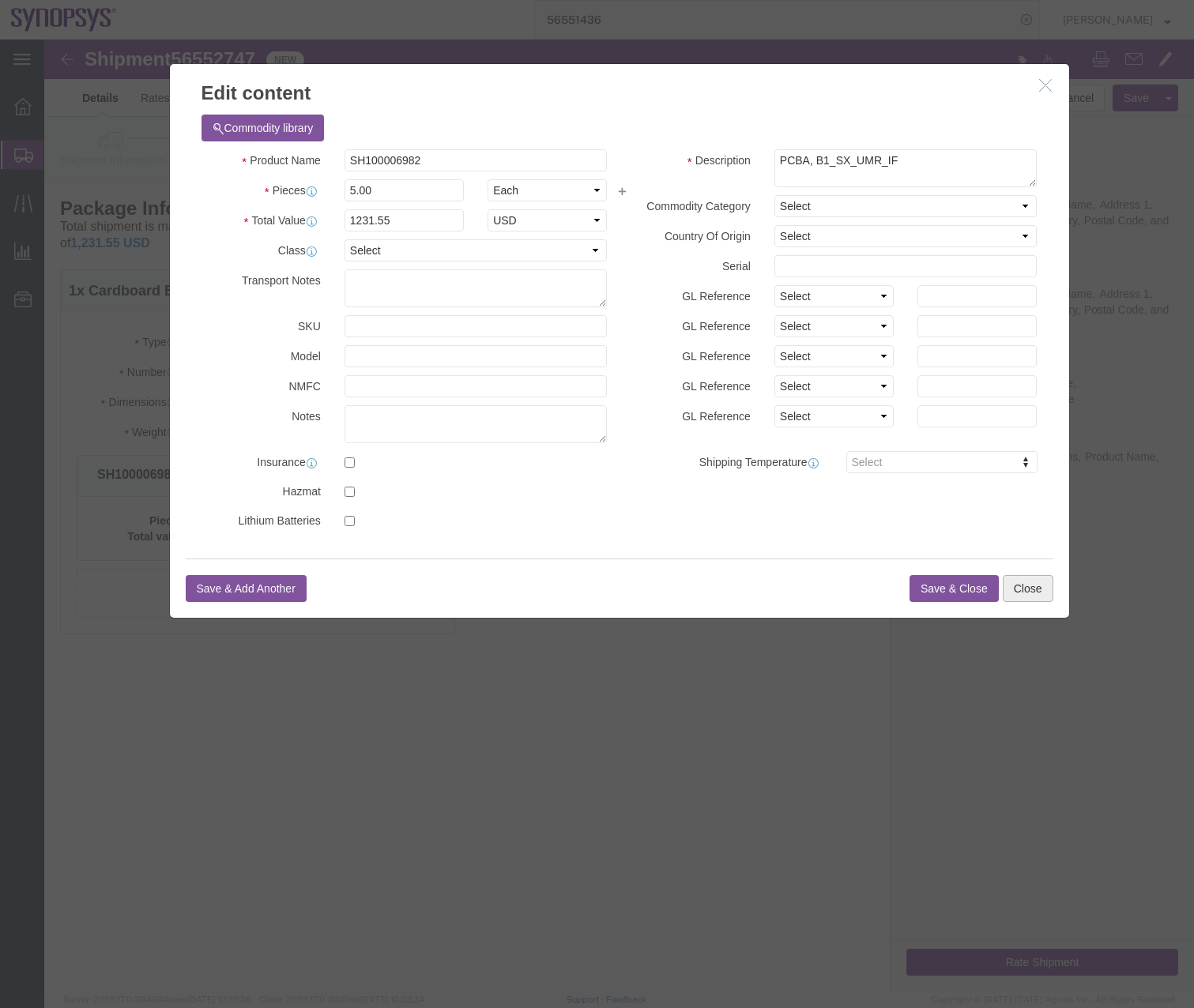
click button "Close"
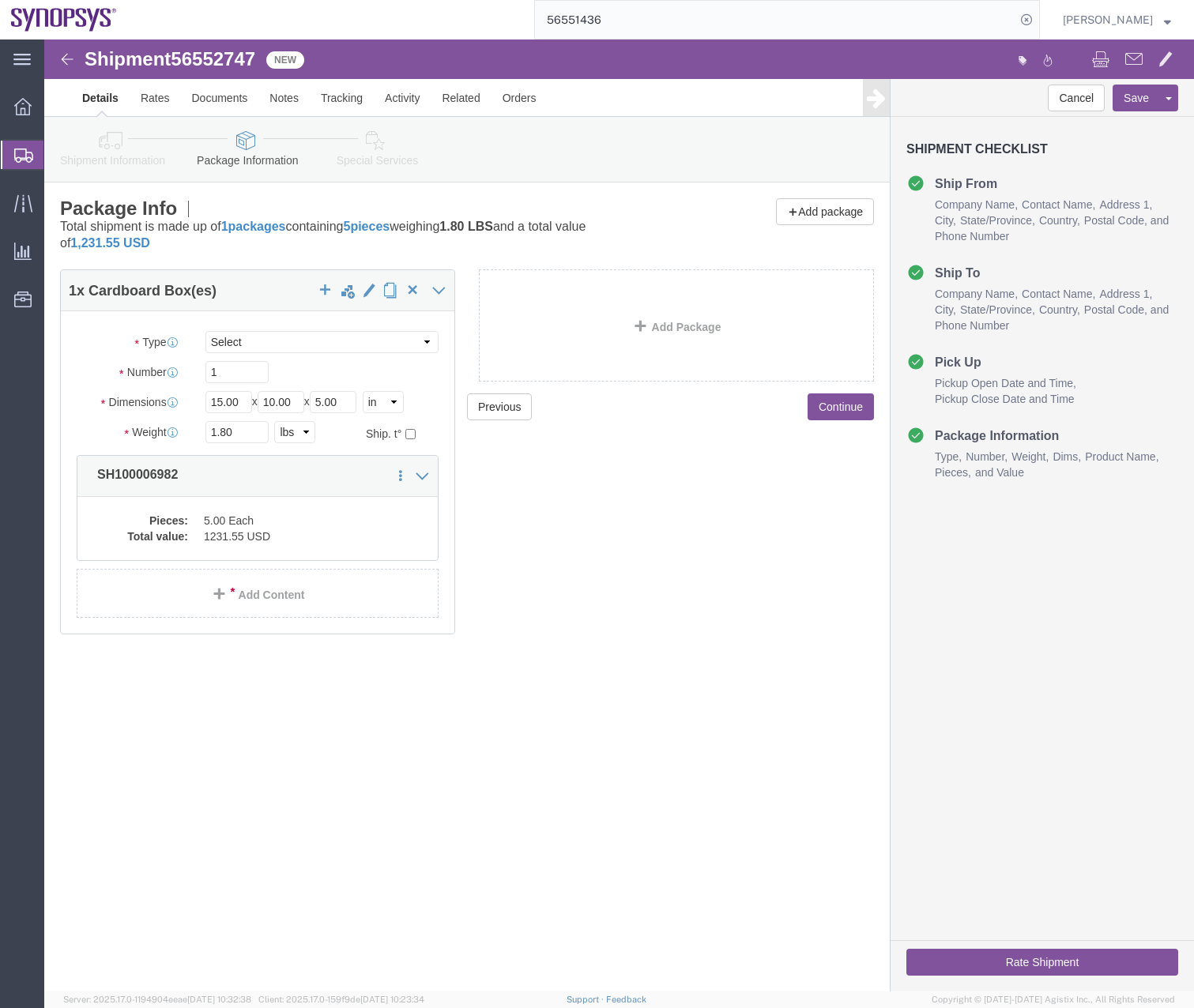
click icon
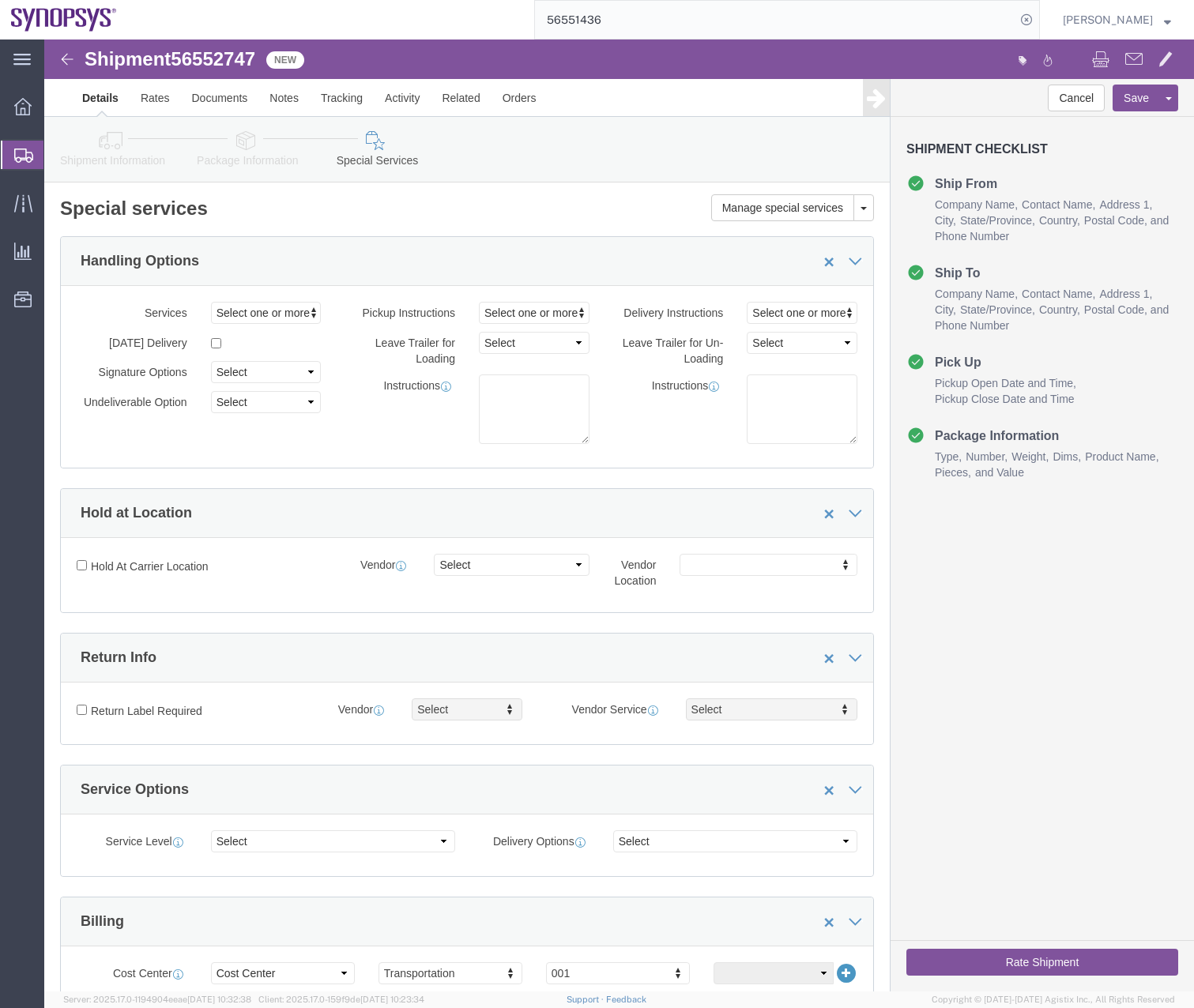
click link "Package Information"
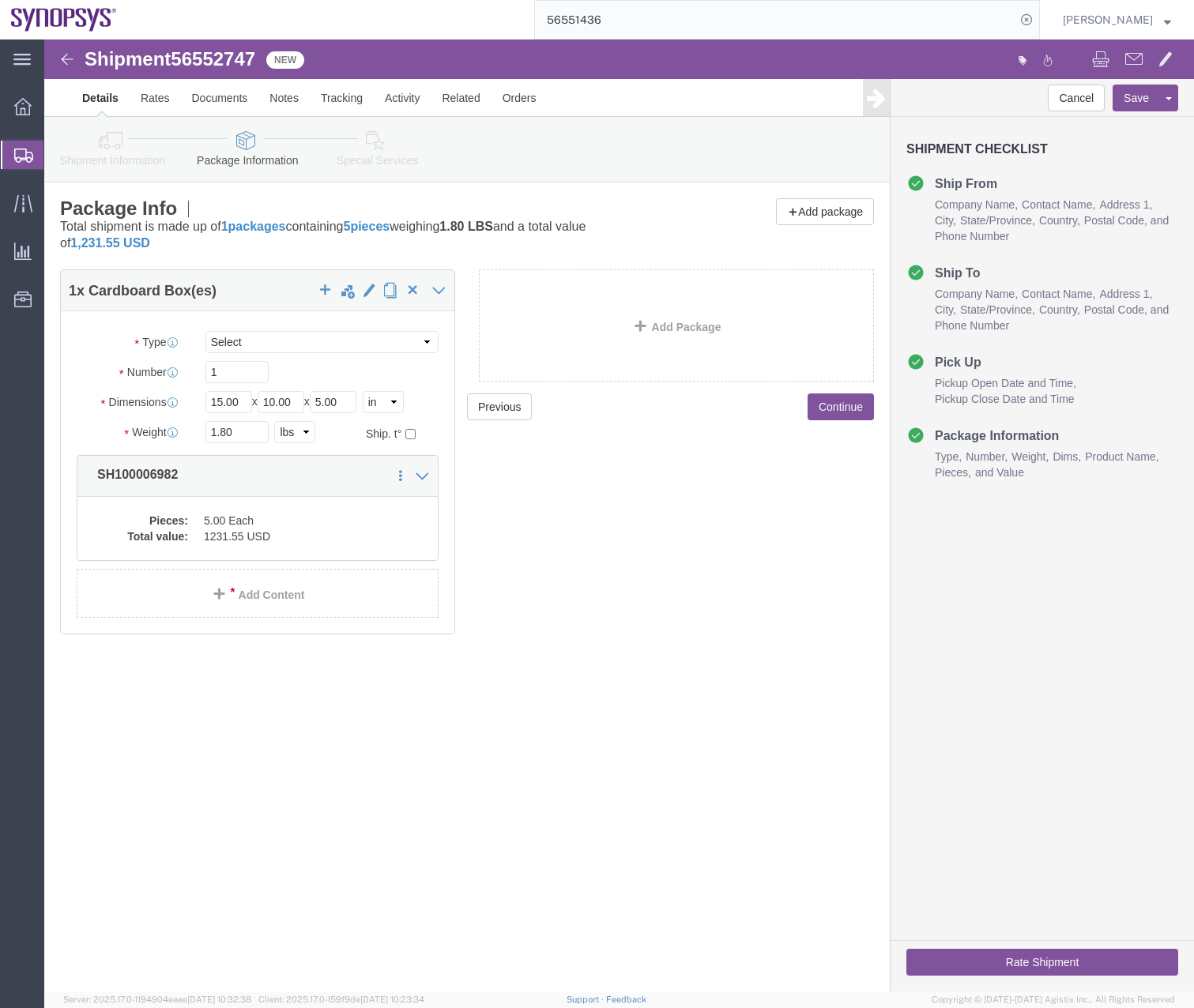
click icon
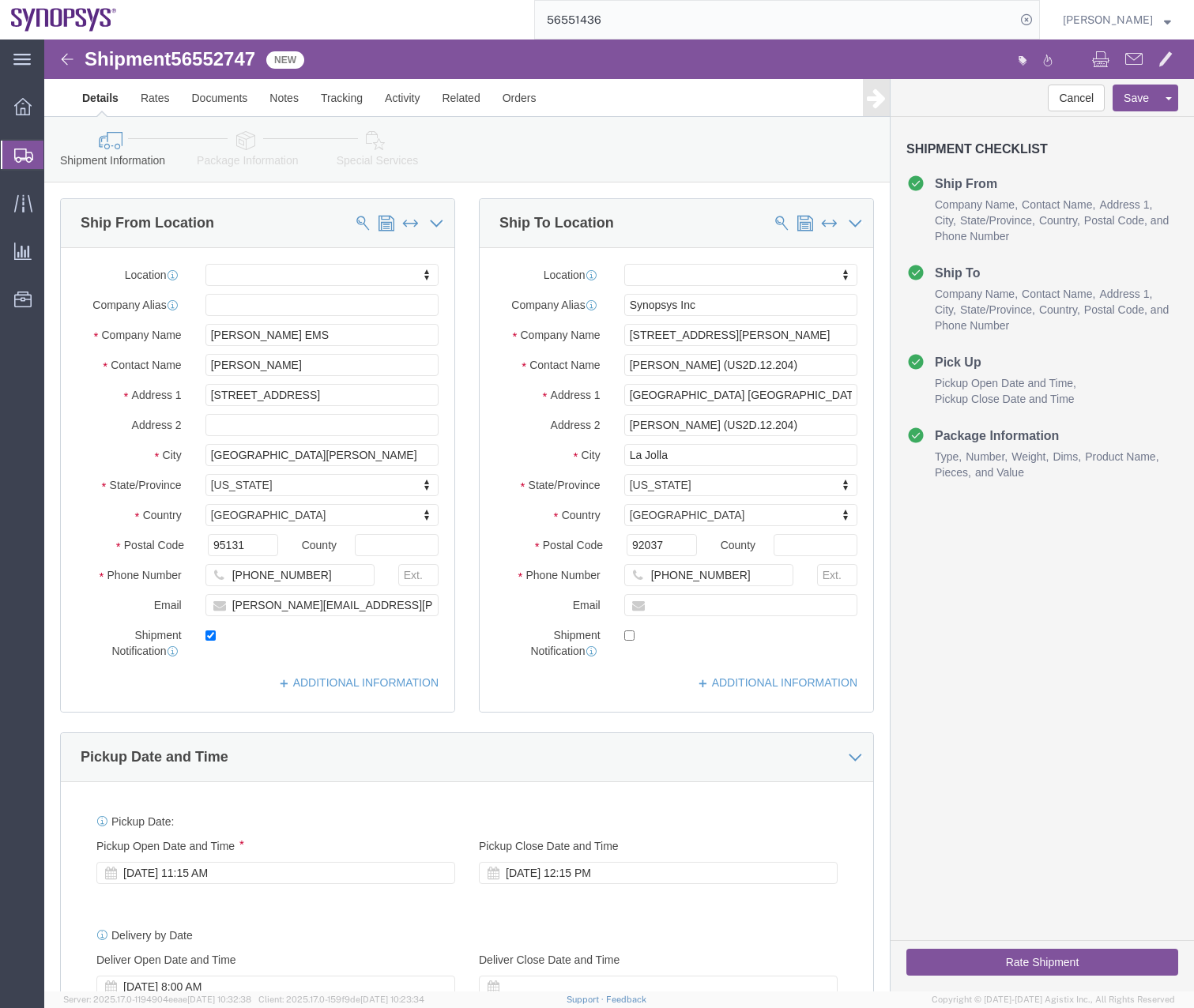
click icon
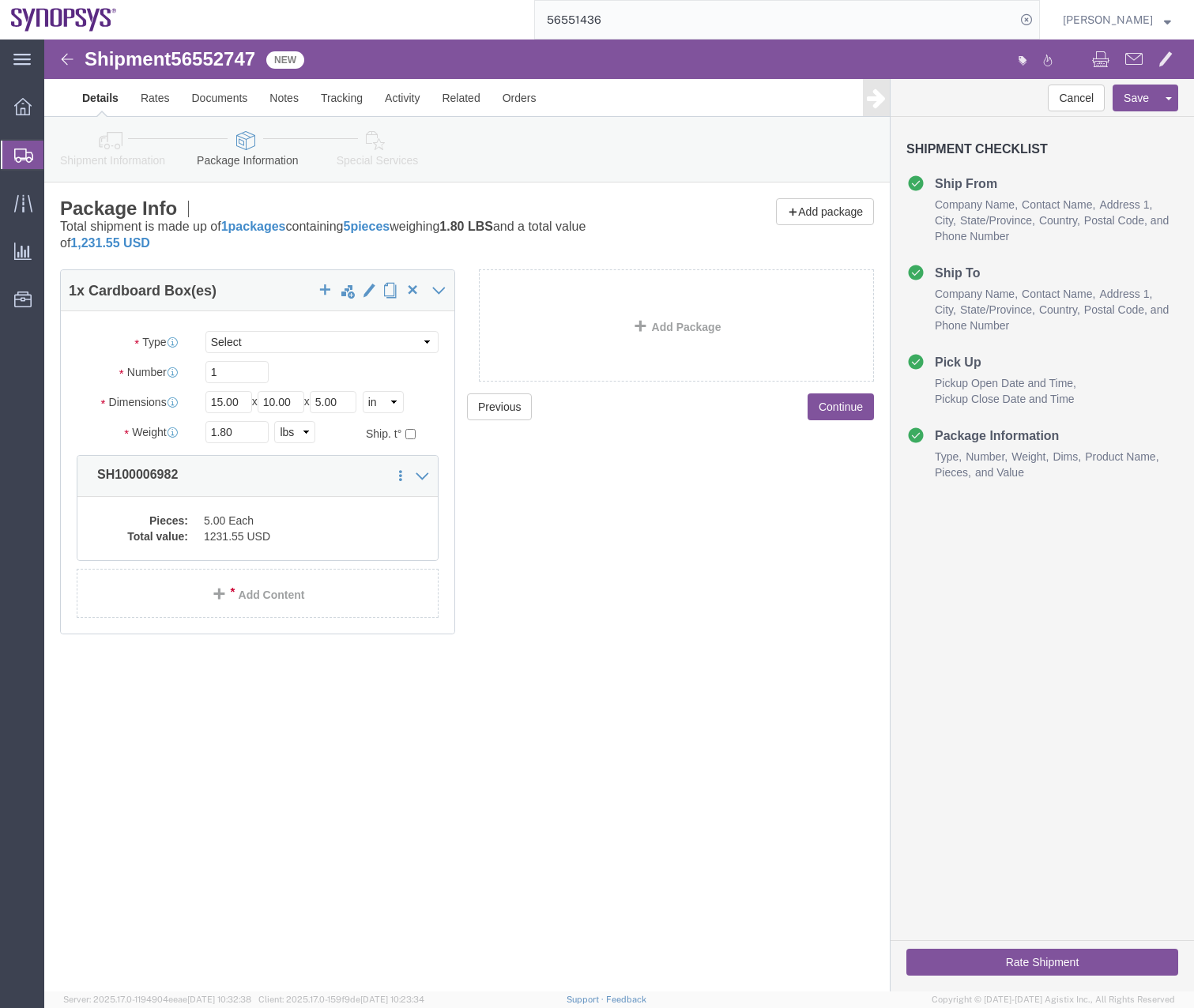
click icon
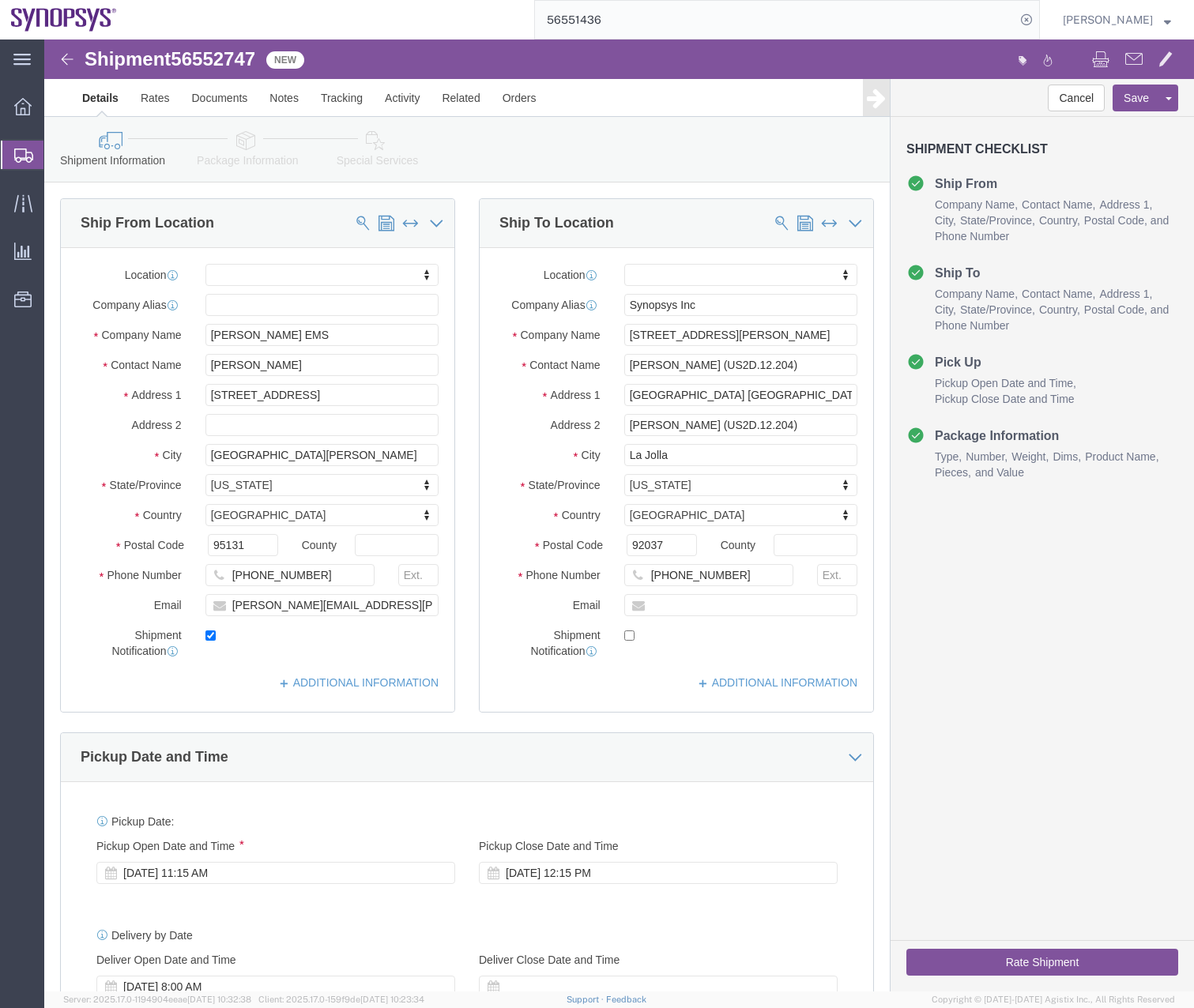
click at [12, 156] on div at bounding box center [23, 154] width 44 height 29
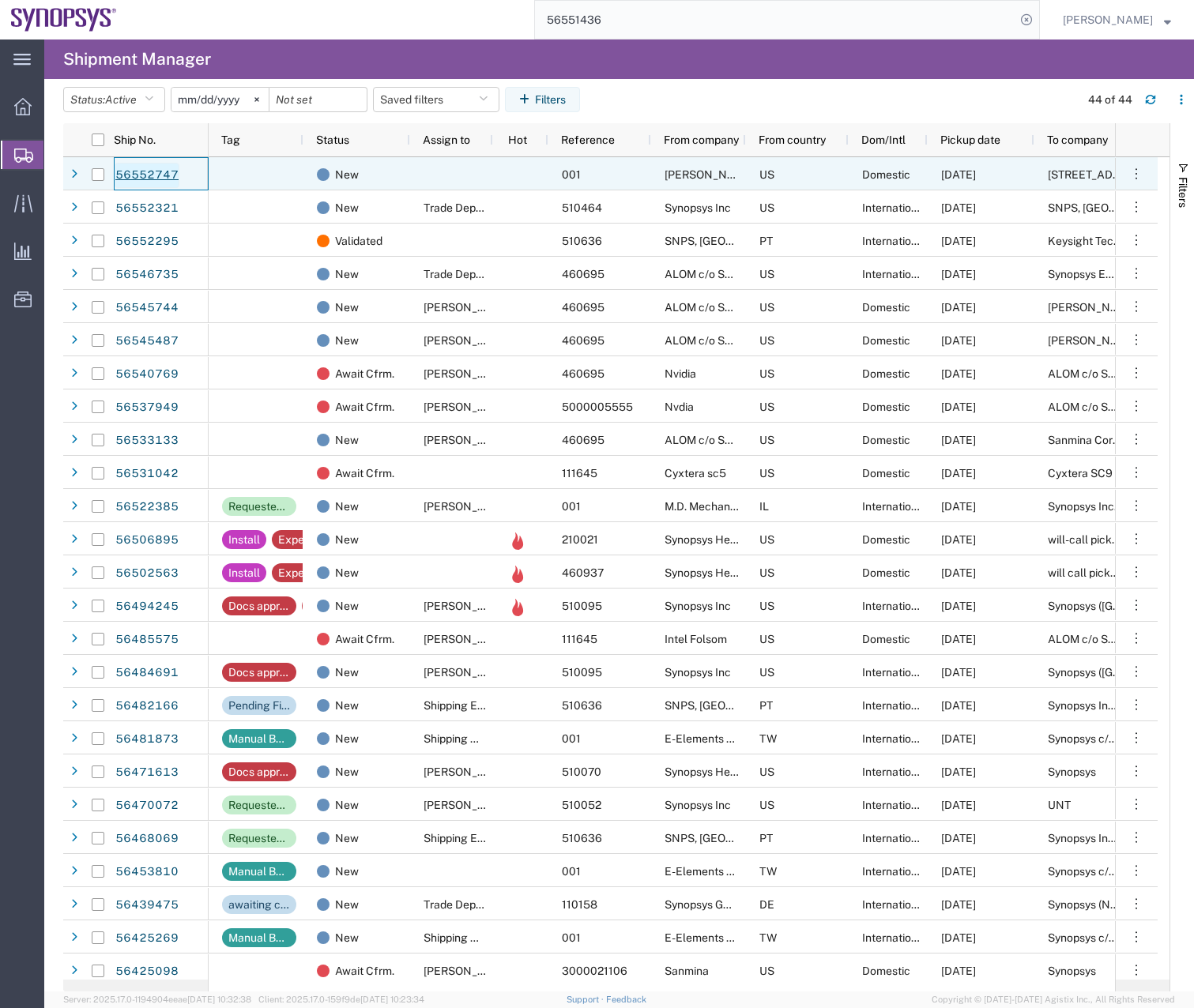
click at [135, 174] on link "56552747" at bounding box center [146, 175] width 65 height 25
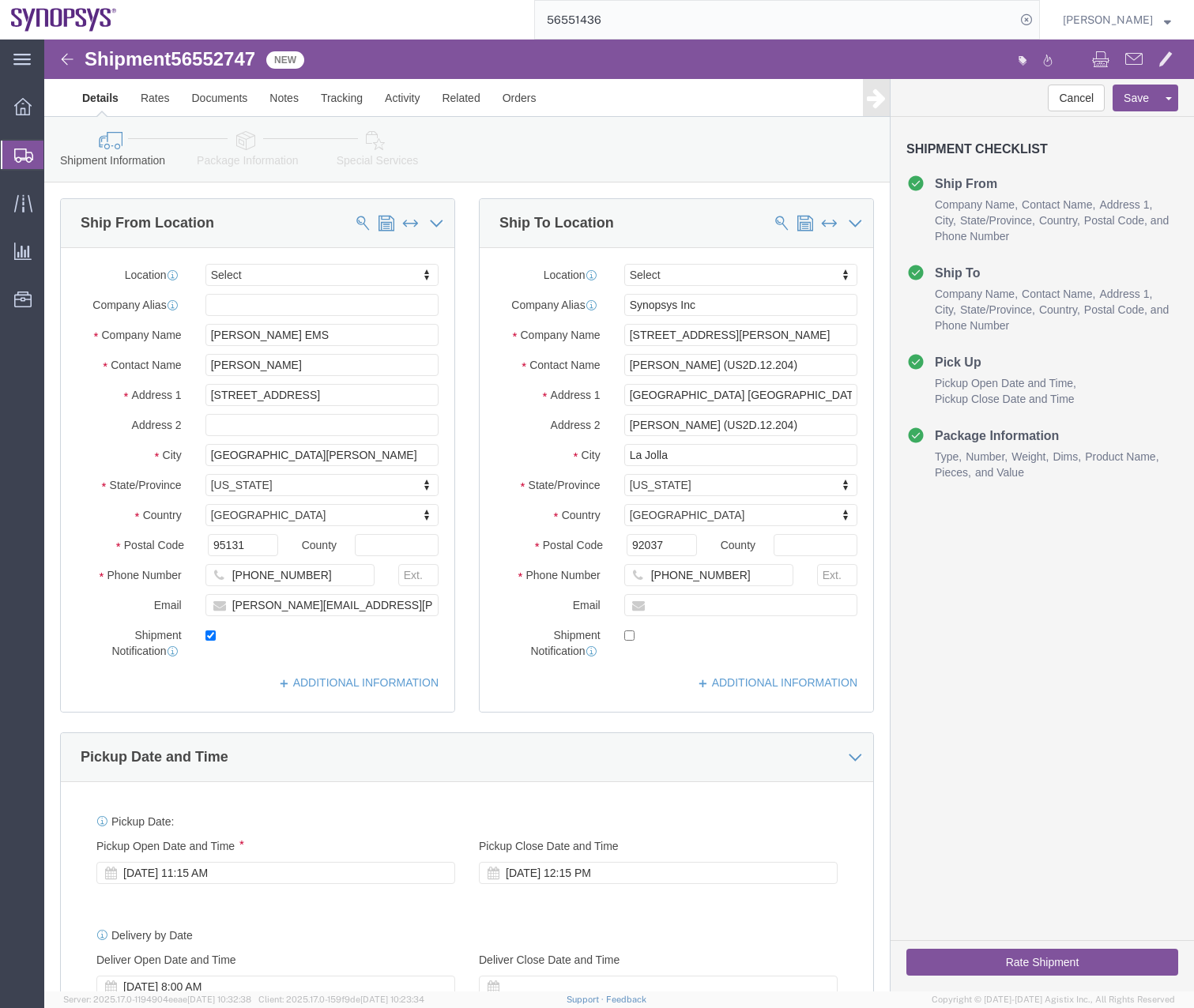
select select
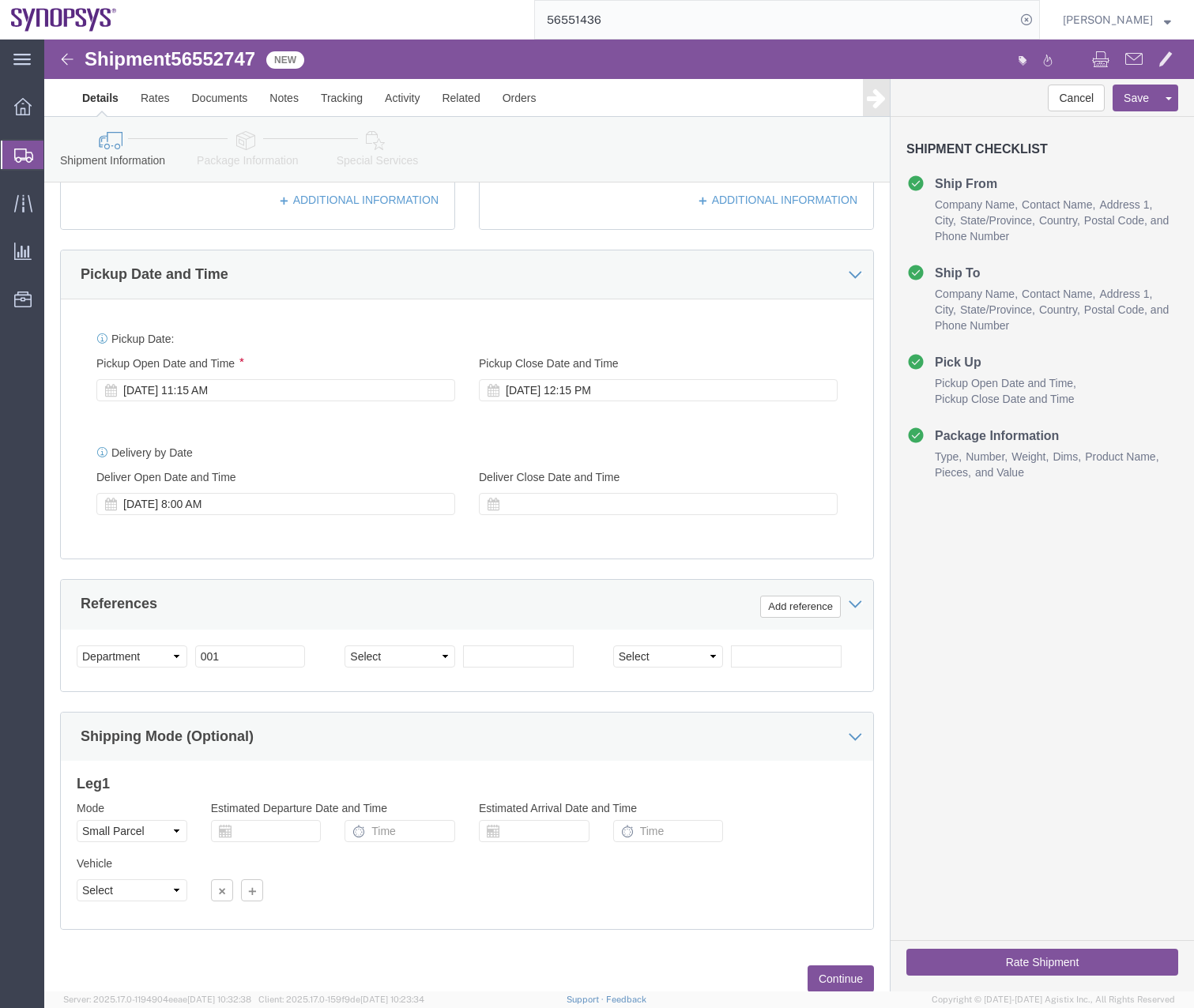
scroll to position [532, 0]
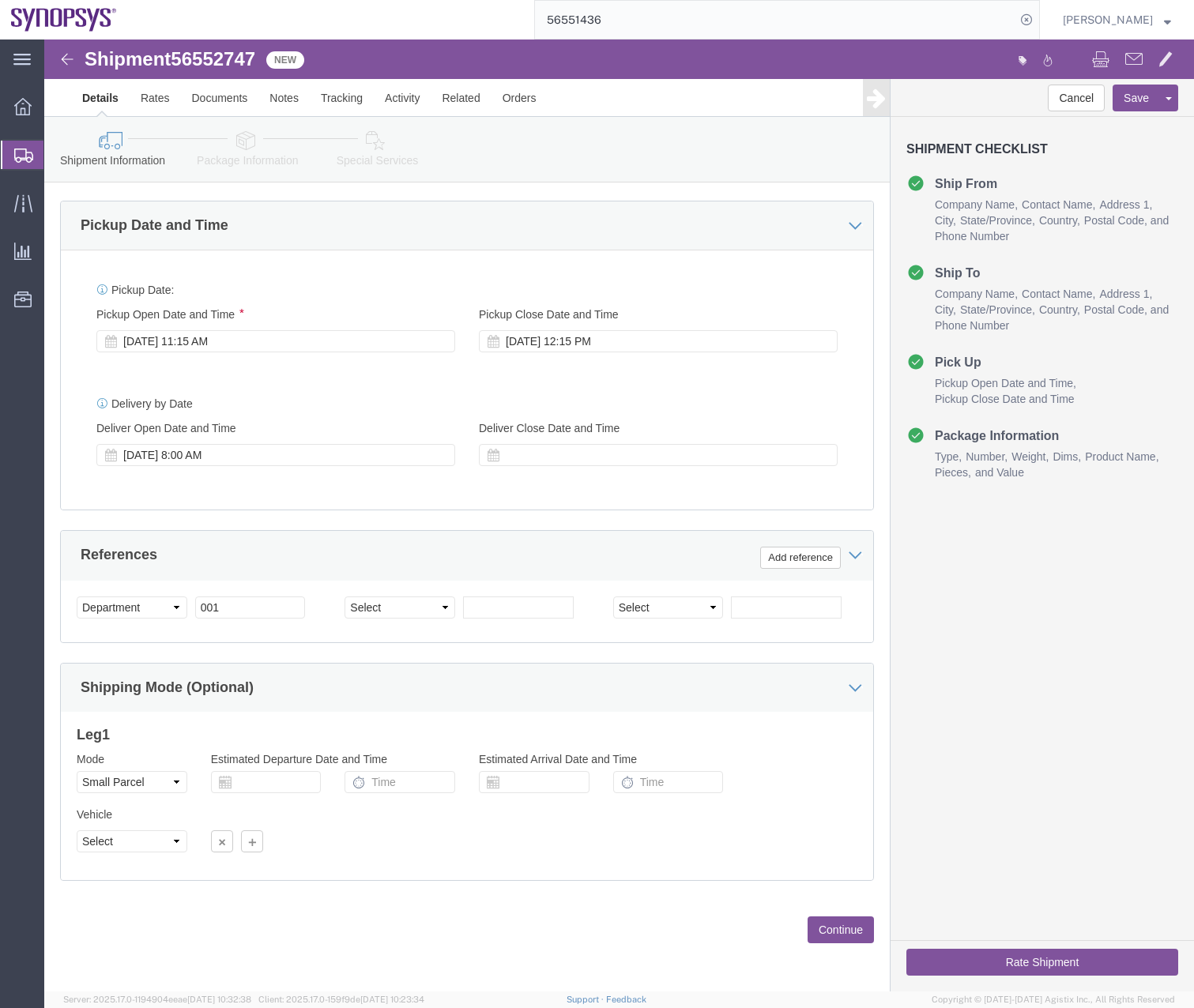
click button "Rate Shipment"
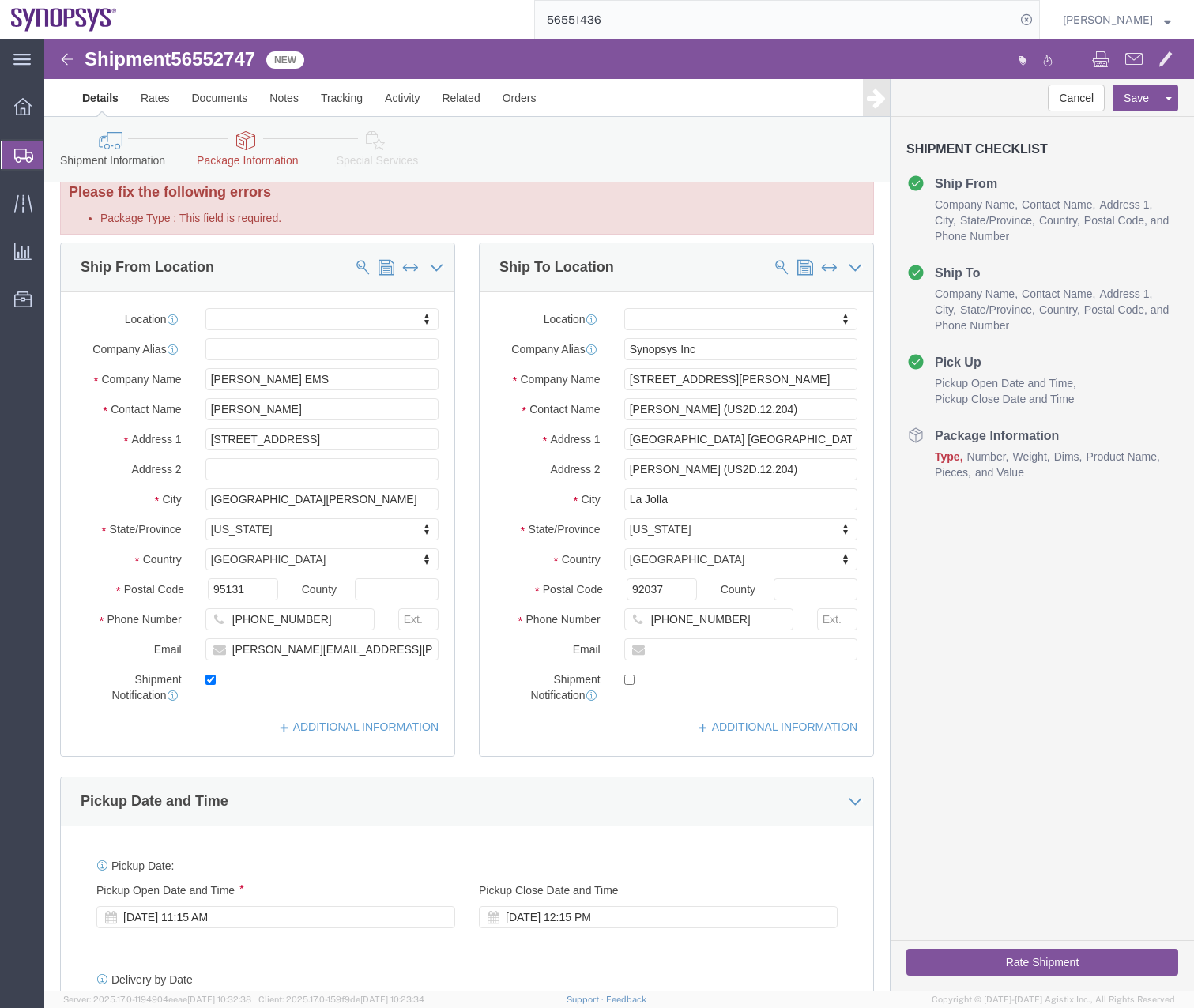
scroll to position [0, 0]
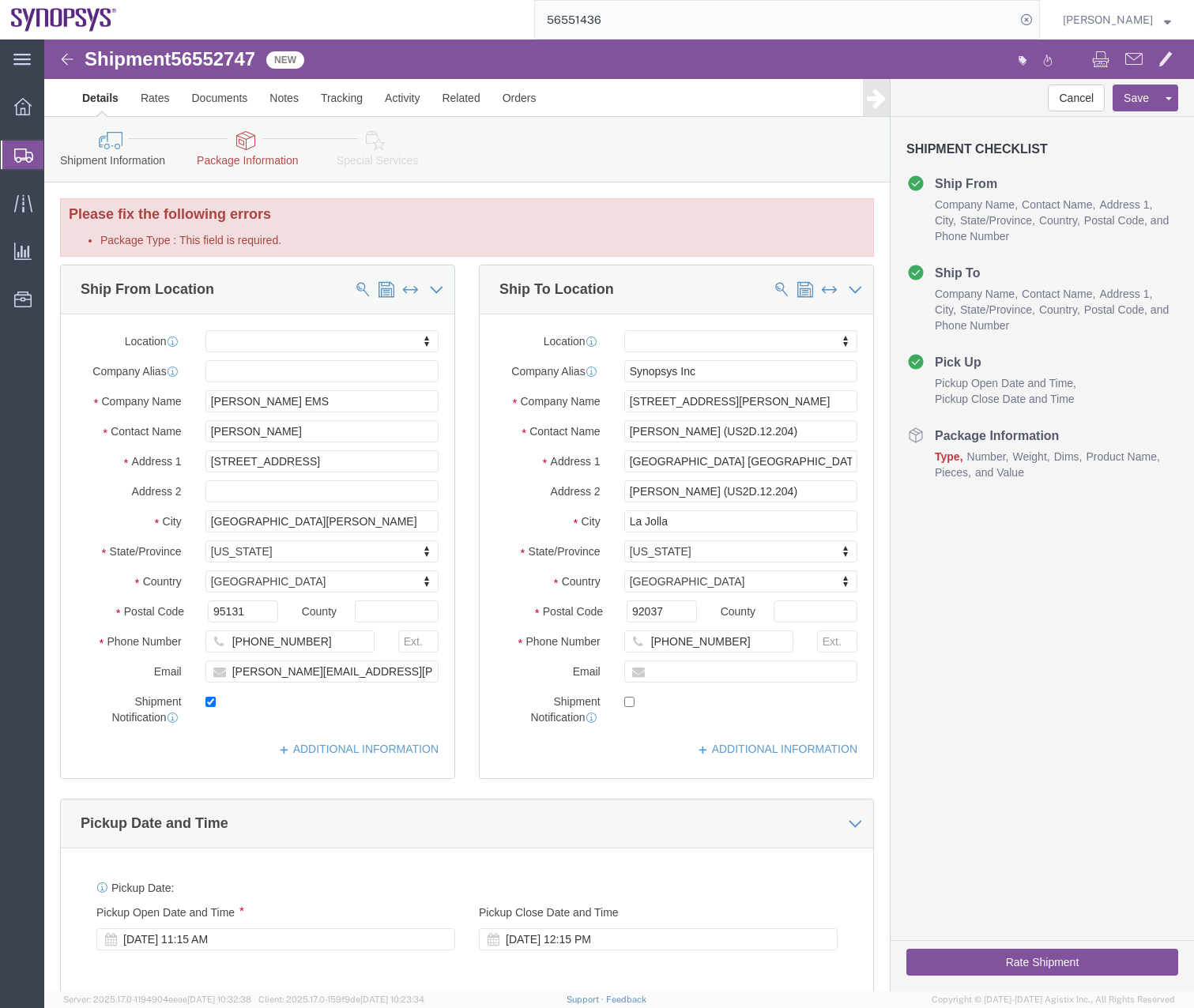
click link "Package Information"
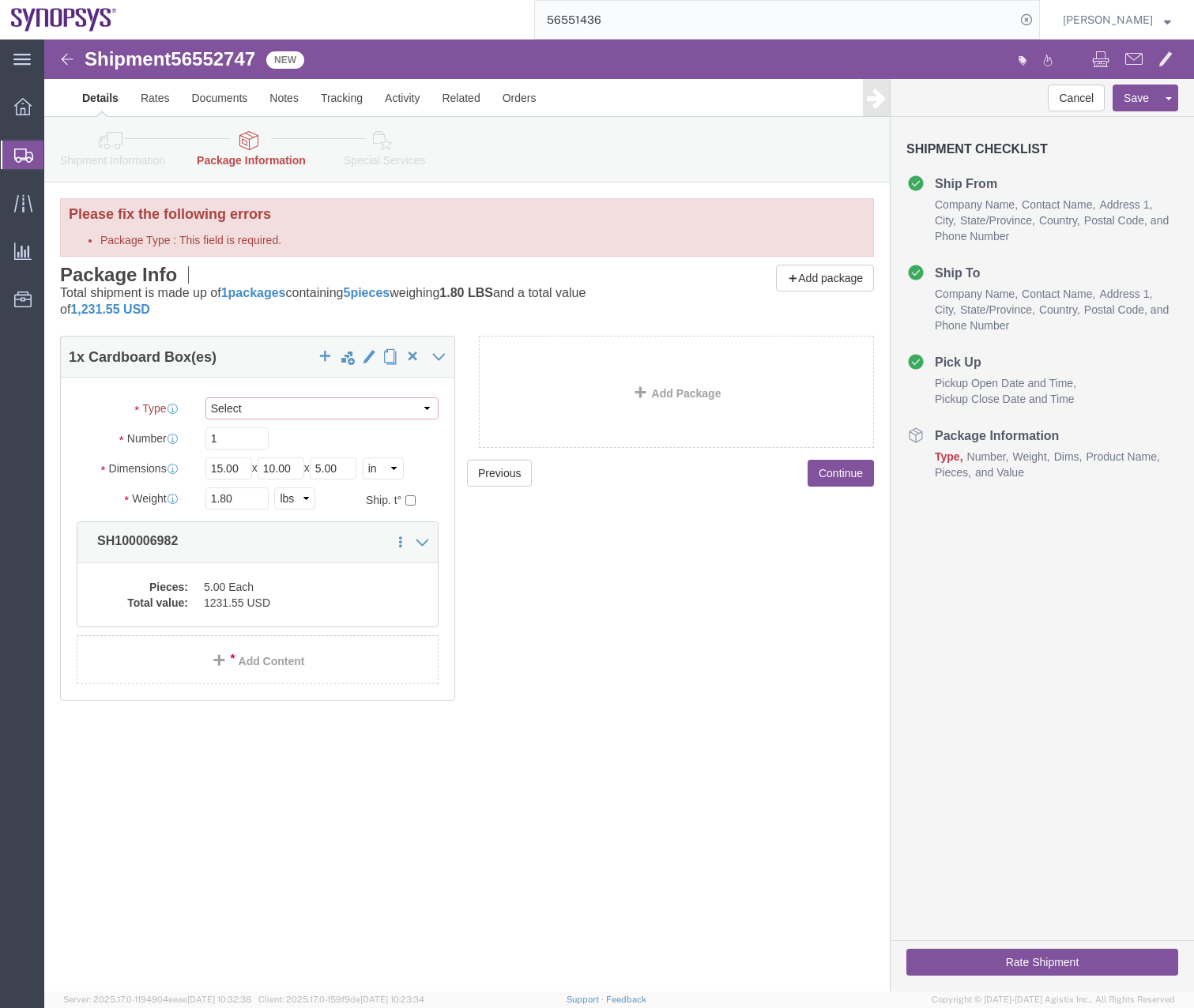
click select "Select Envelope Large Box Medium Box PAK Rack Small Box Tube Your Packaging"
select select "YRPK"
click select "Select Envelope Large Box Medium Box PAK Rack Small Box Tube Your Packaging"
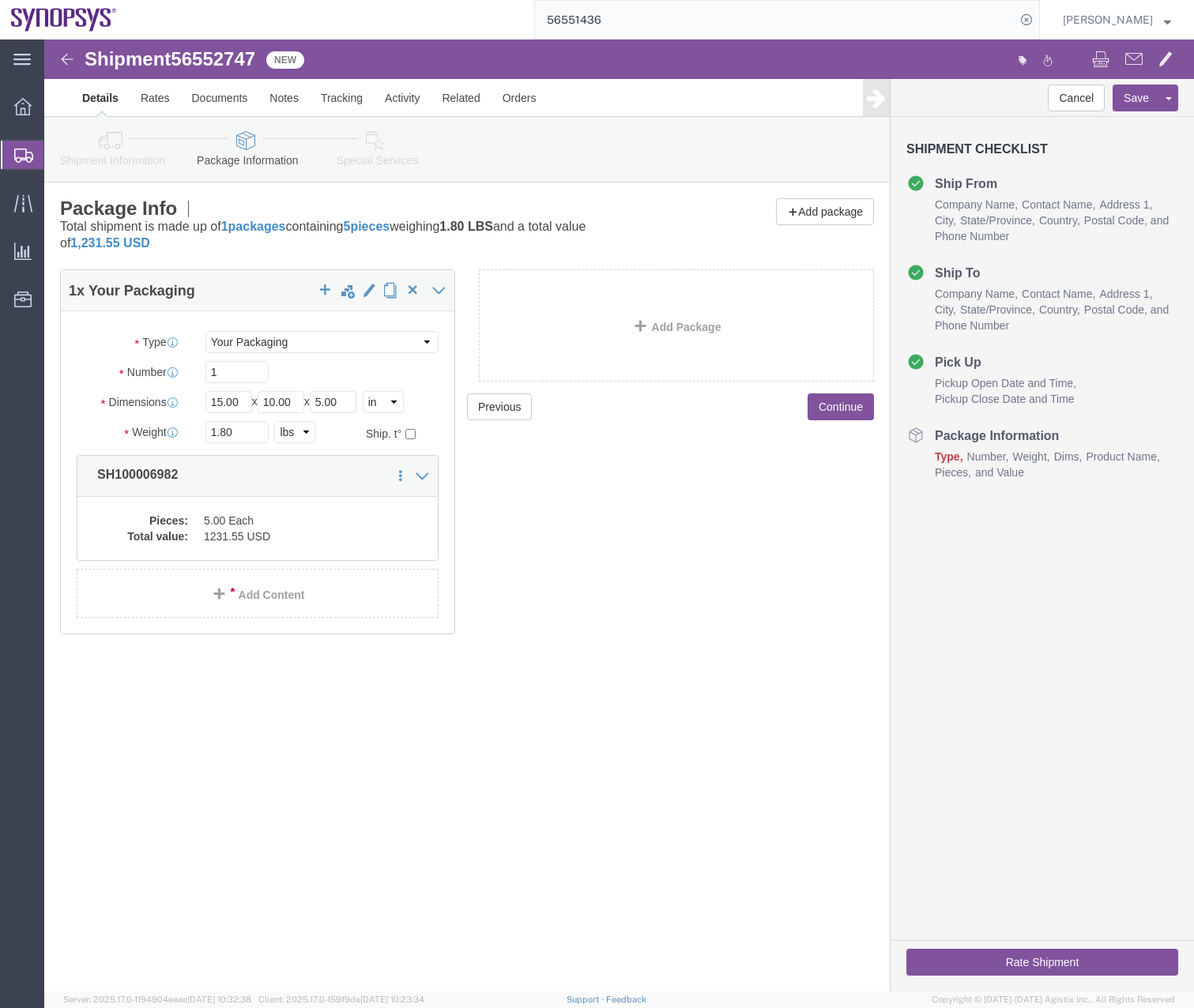
click button "Rate Shipment"
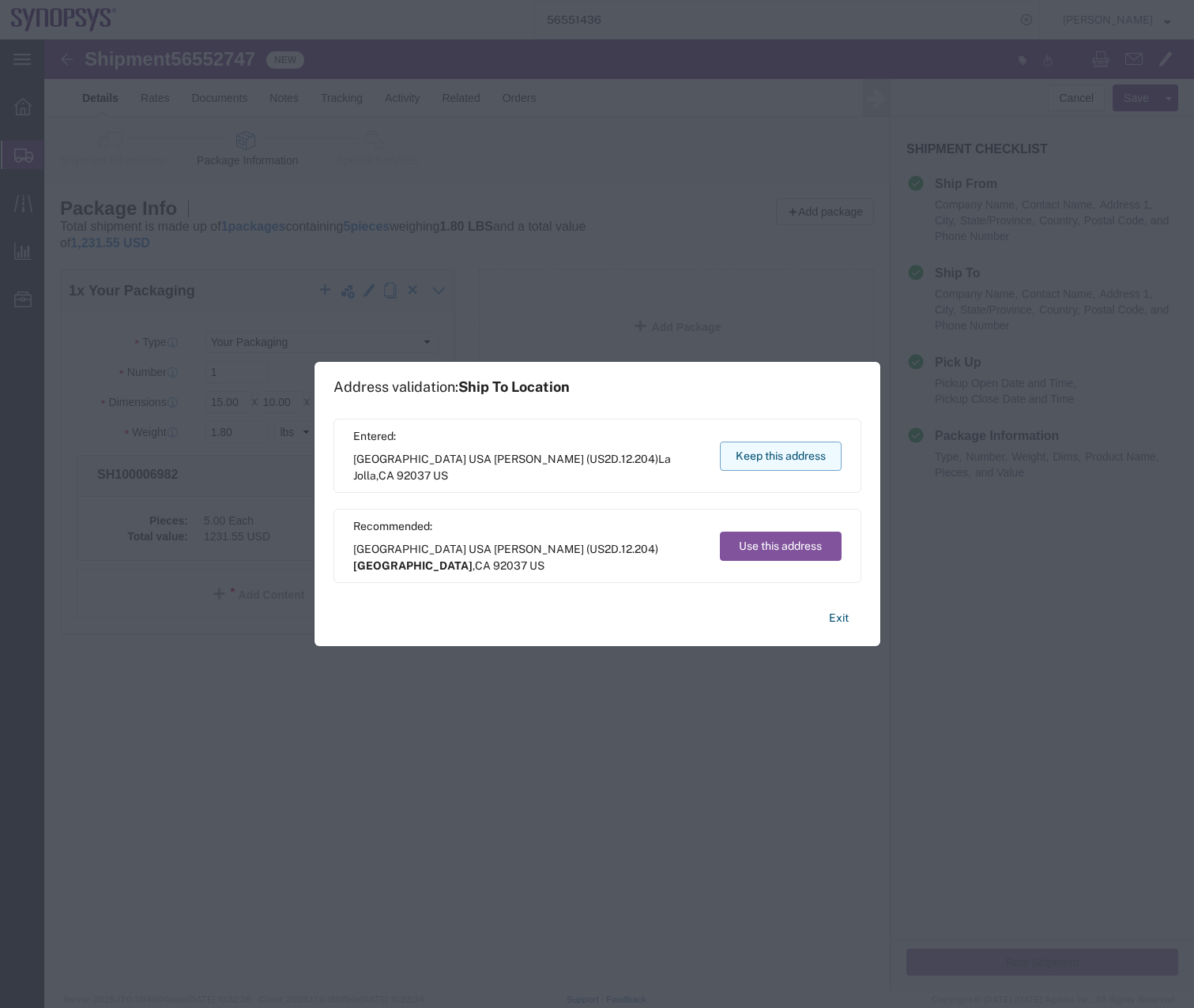
click at [816, 459] on button "Keep this address" at bounding box center [780, 456] width 122 height 29
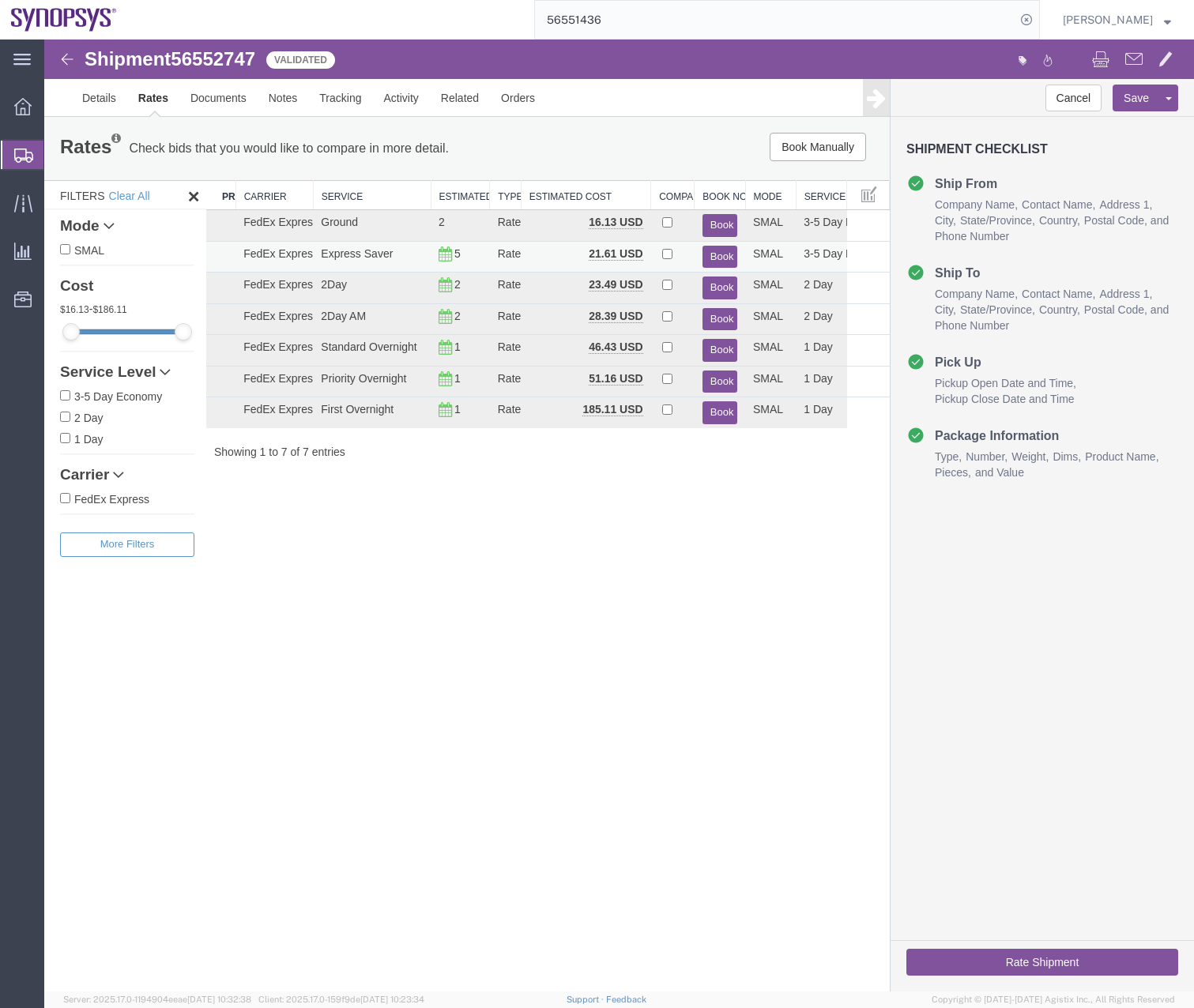
click at [716, 250] on button "Book" at bounding box center [719, 257] width 35 height 23
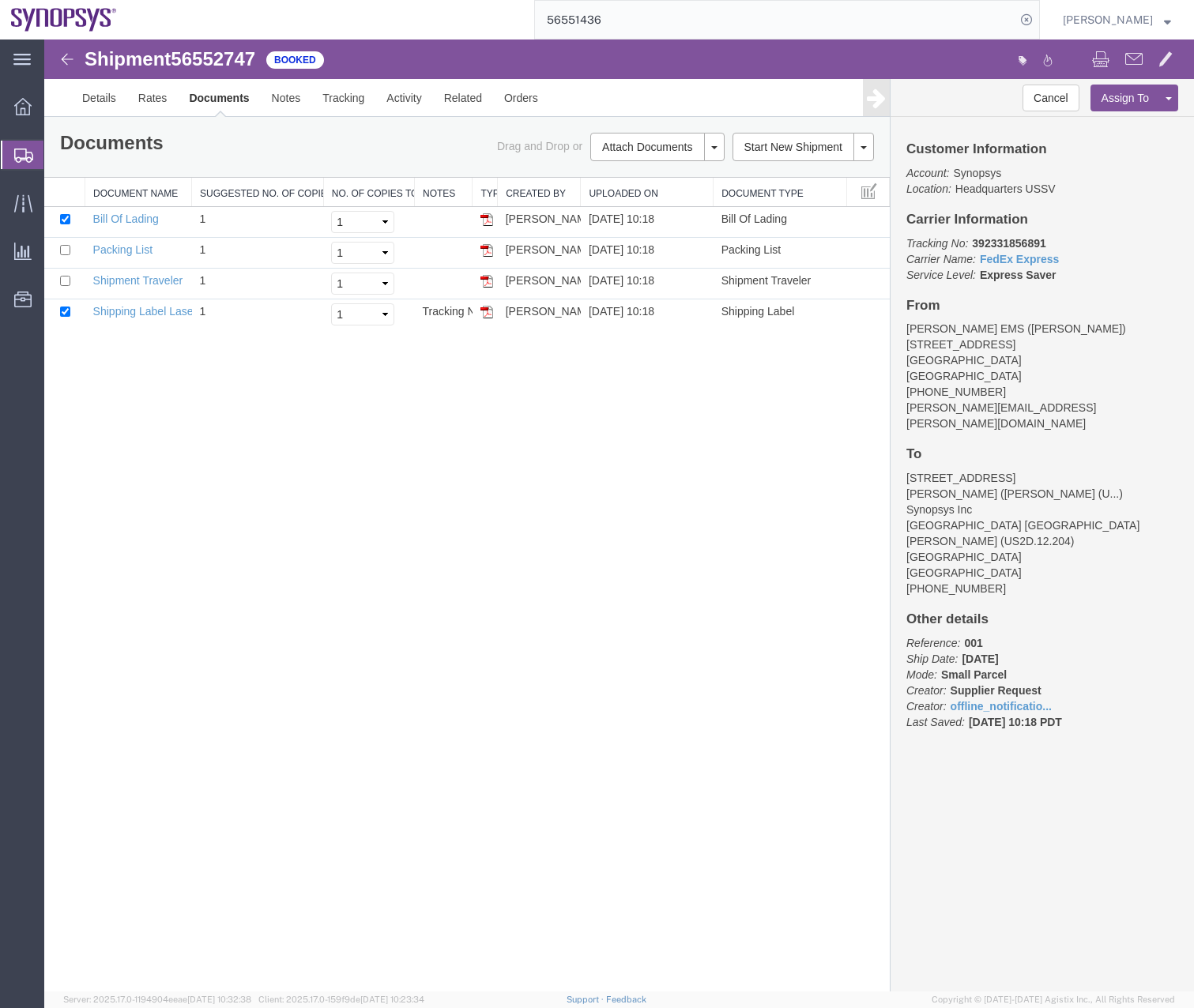
drag, startPoint x: 27, startPoint y: 160, endPoint x: 0, endPoint y: 149, distance: 29.2
click at [27, 160] on icon at bounding box center [23, 155] width 19 height 14
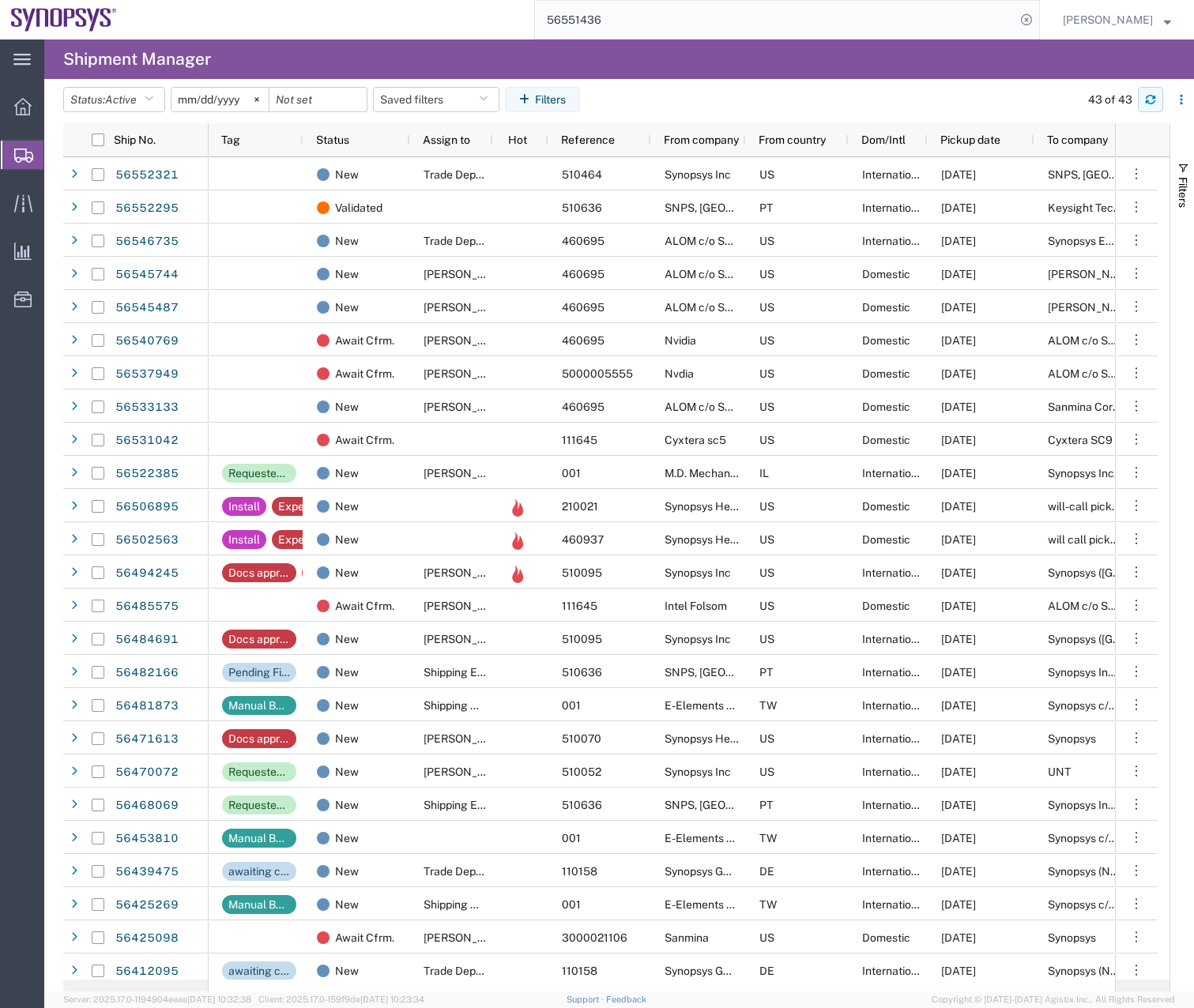
click at [1147, 108] on button "button" at bounding box center [1150, 99] width 25 height 25
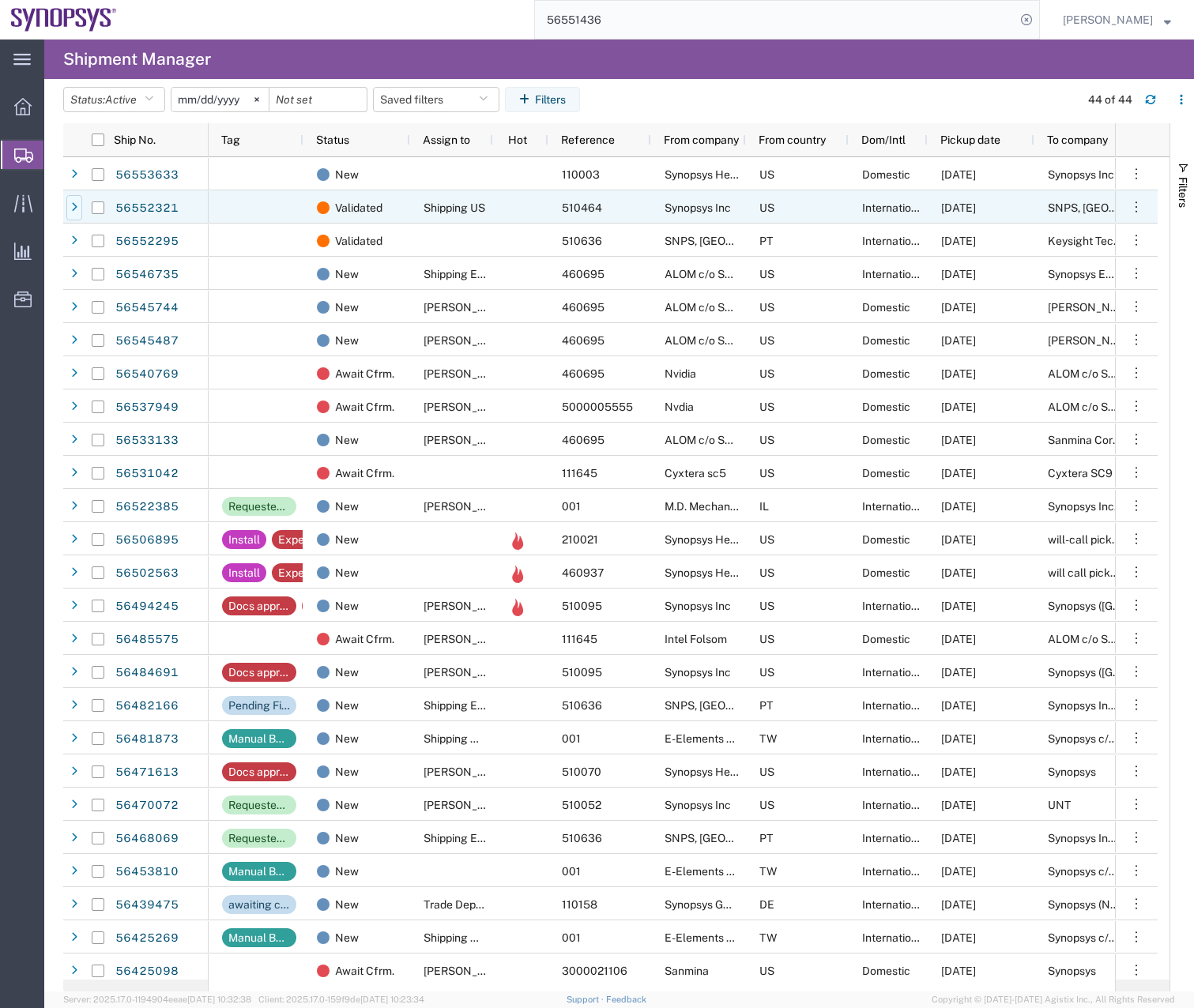
click at [80, 210] on div at bounding box center [74, 207] width 16 height 25
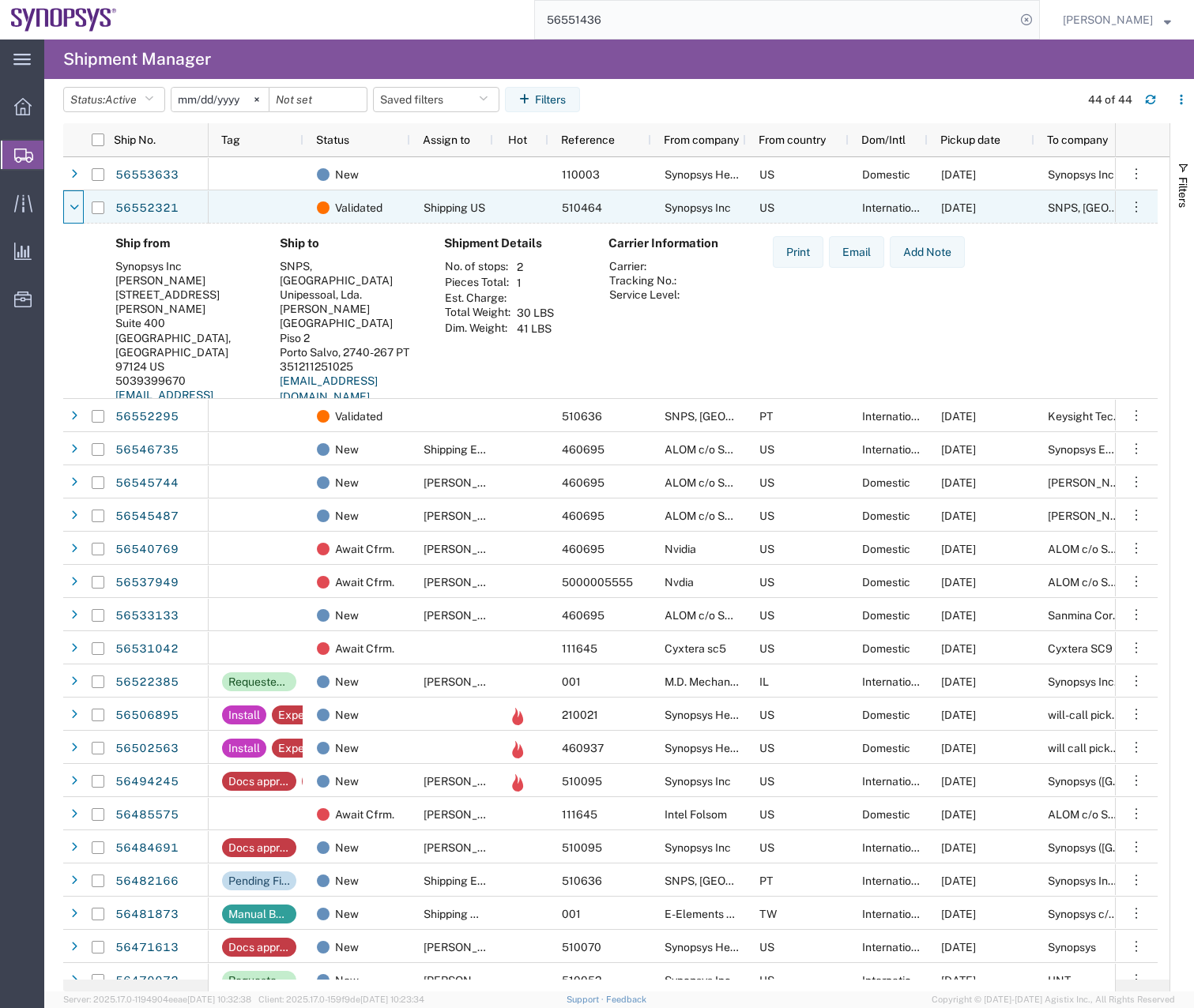
click at [80, 210] on div at bounding box center [74, 207] width 16 height 25
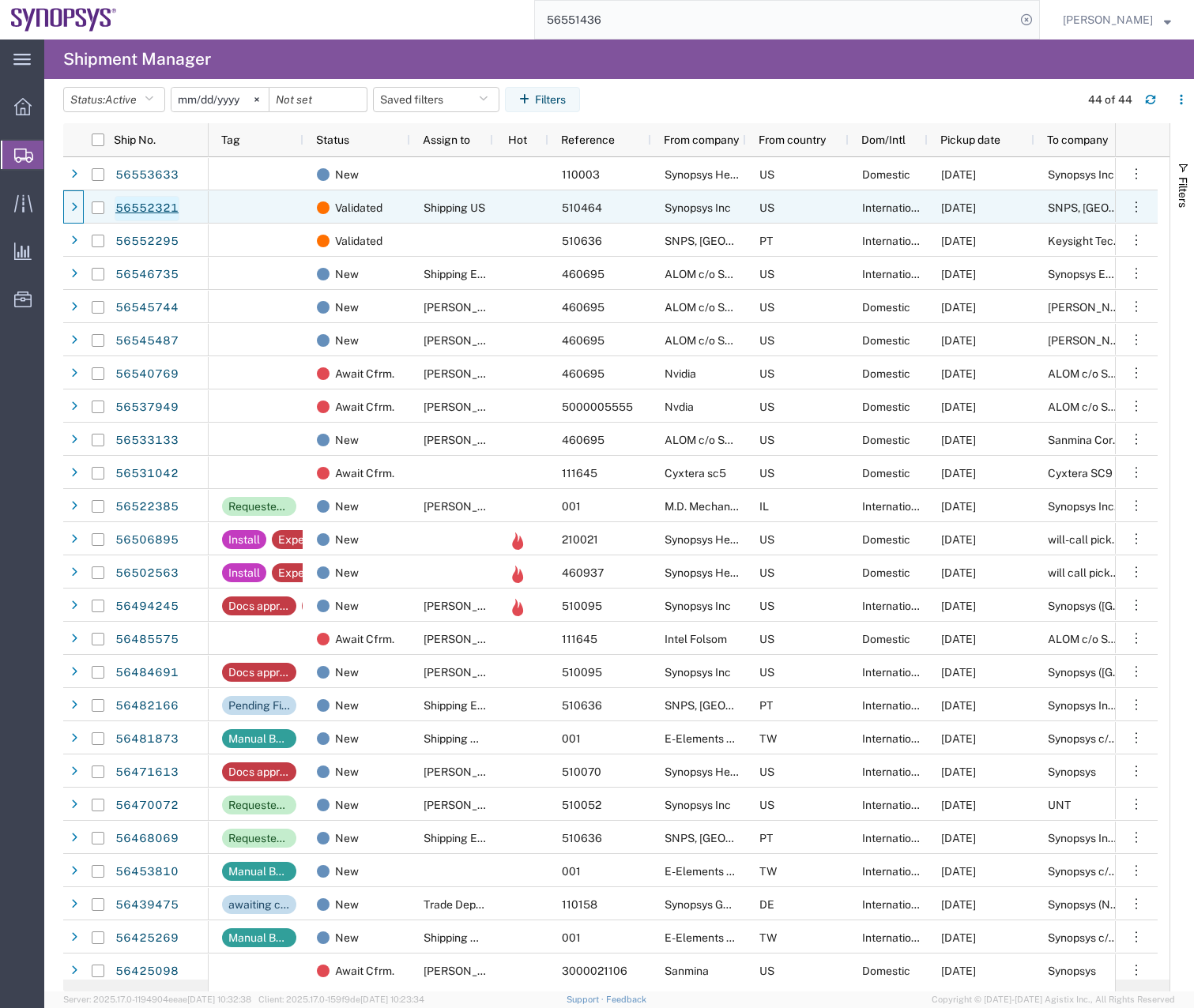
click at [131, 203] on link "56552321" at bounding box center [146, 208] width 65 height 25
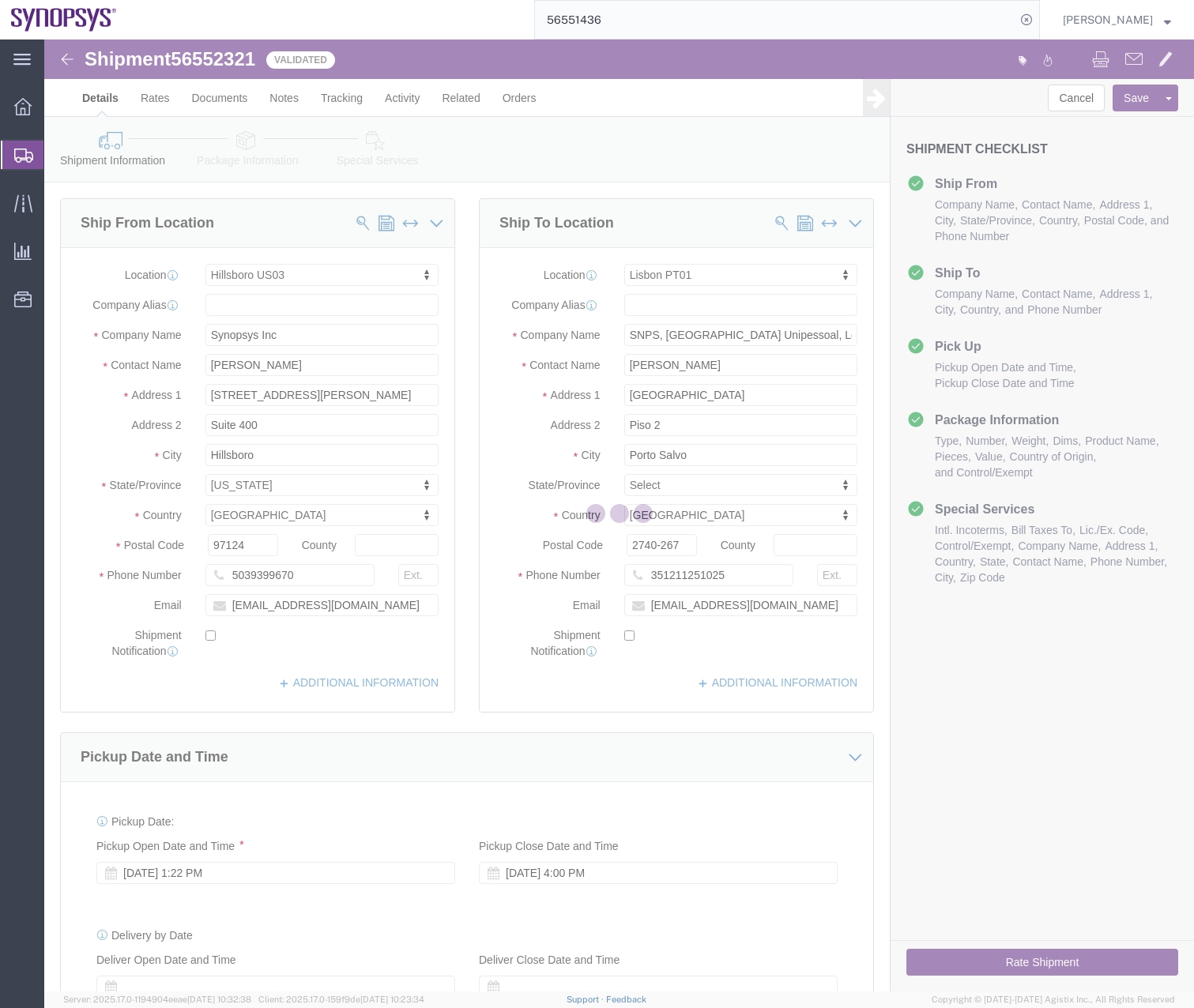
select select "63190"
select select "63152"
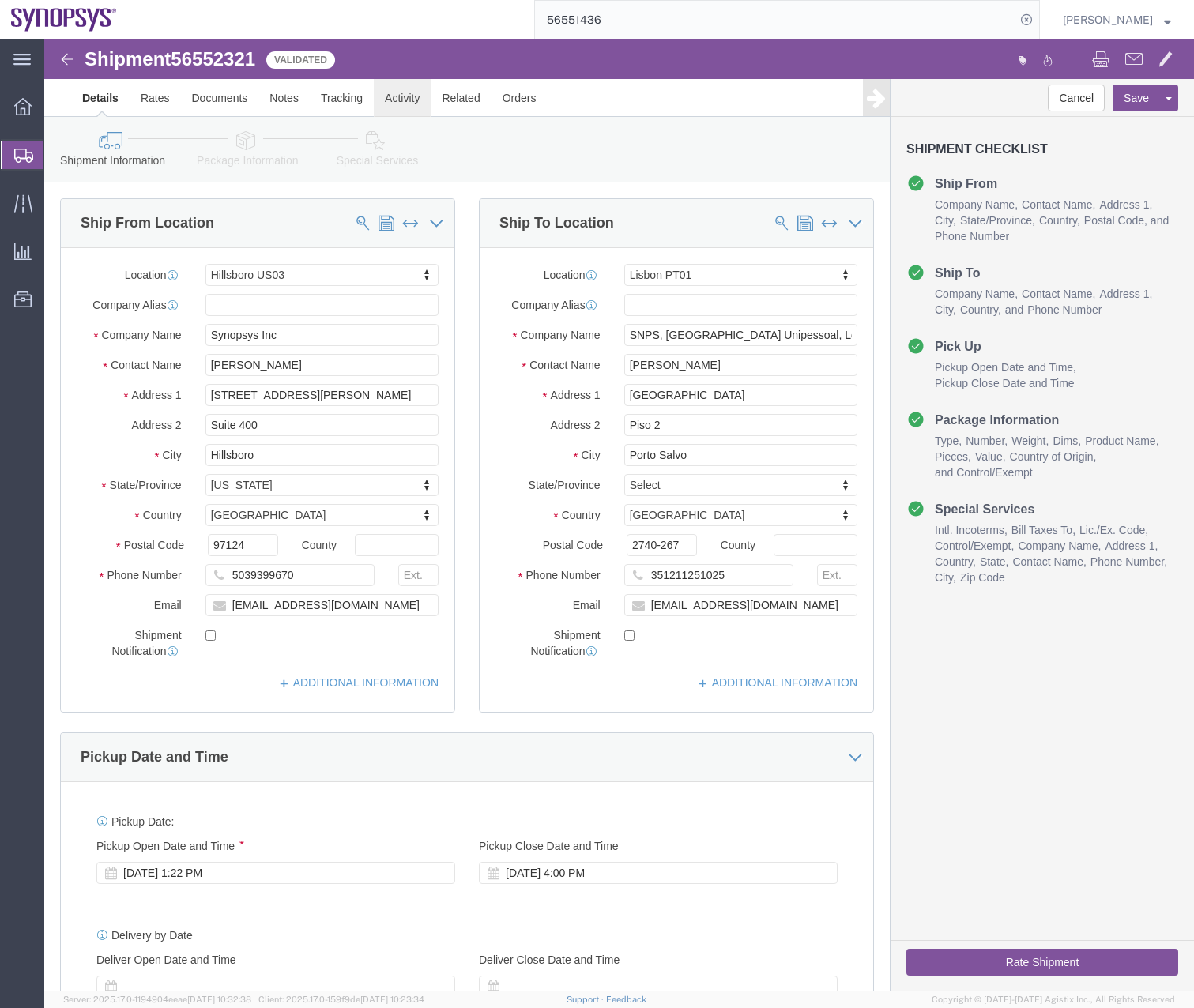
click link "Activity"
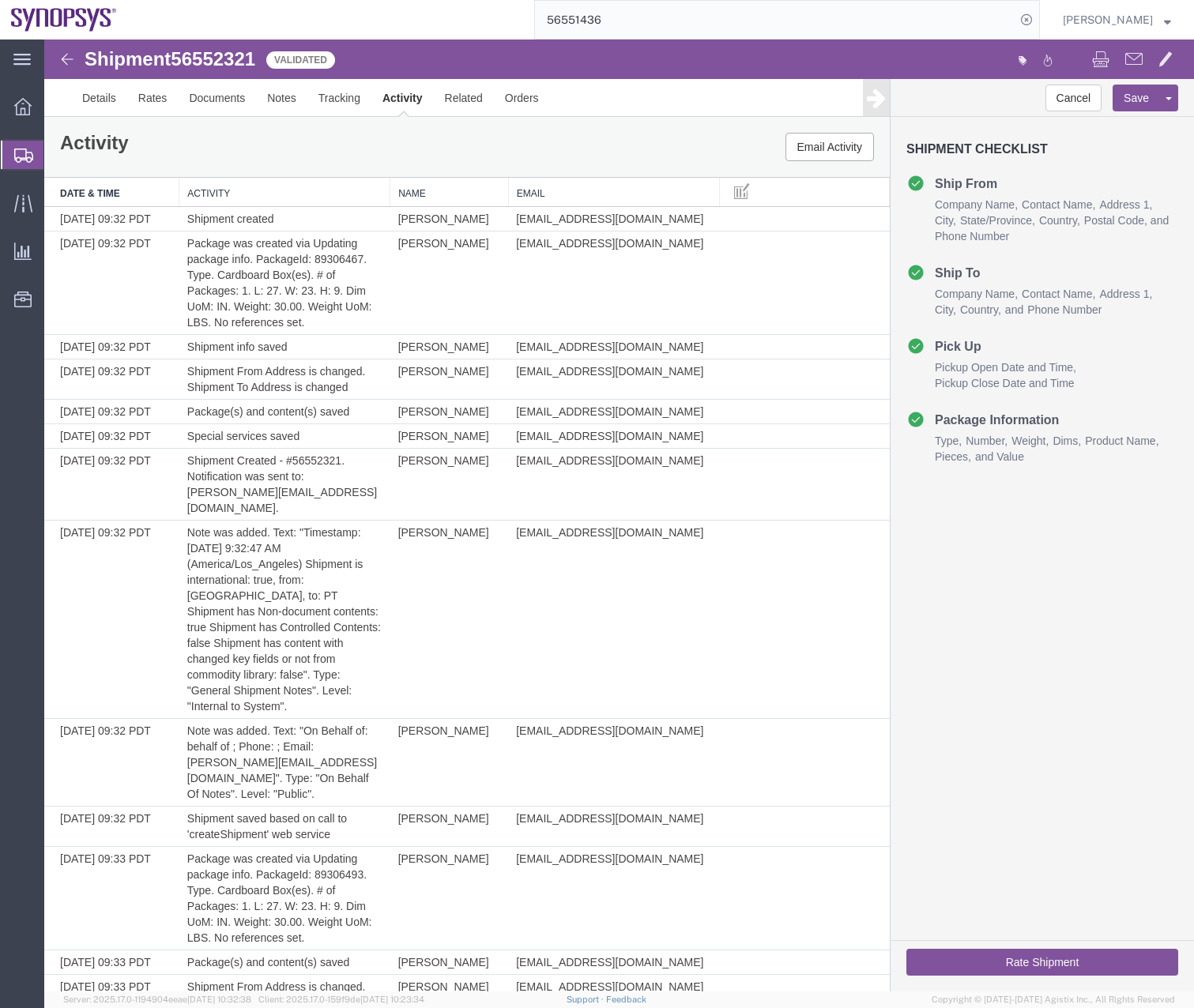
drag, startPoint x: 1189, startPoint y: 251, endPoint x: 1143, endPoint y: 56, distance: 200.4
click at [83, 95] on link "Details" at bounding box center [99, 98] width 56 height 38
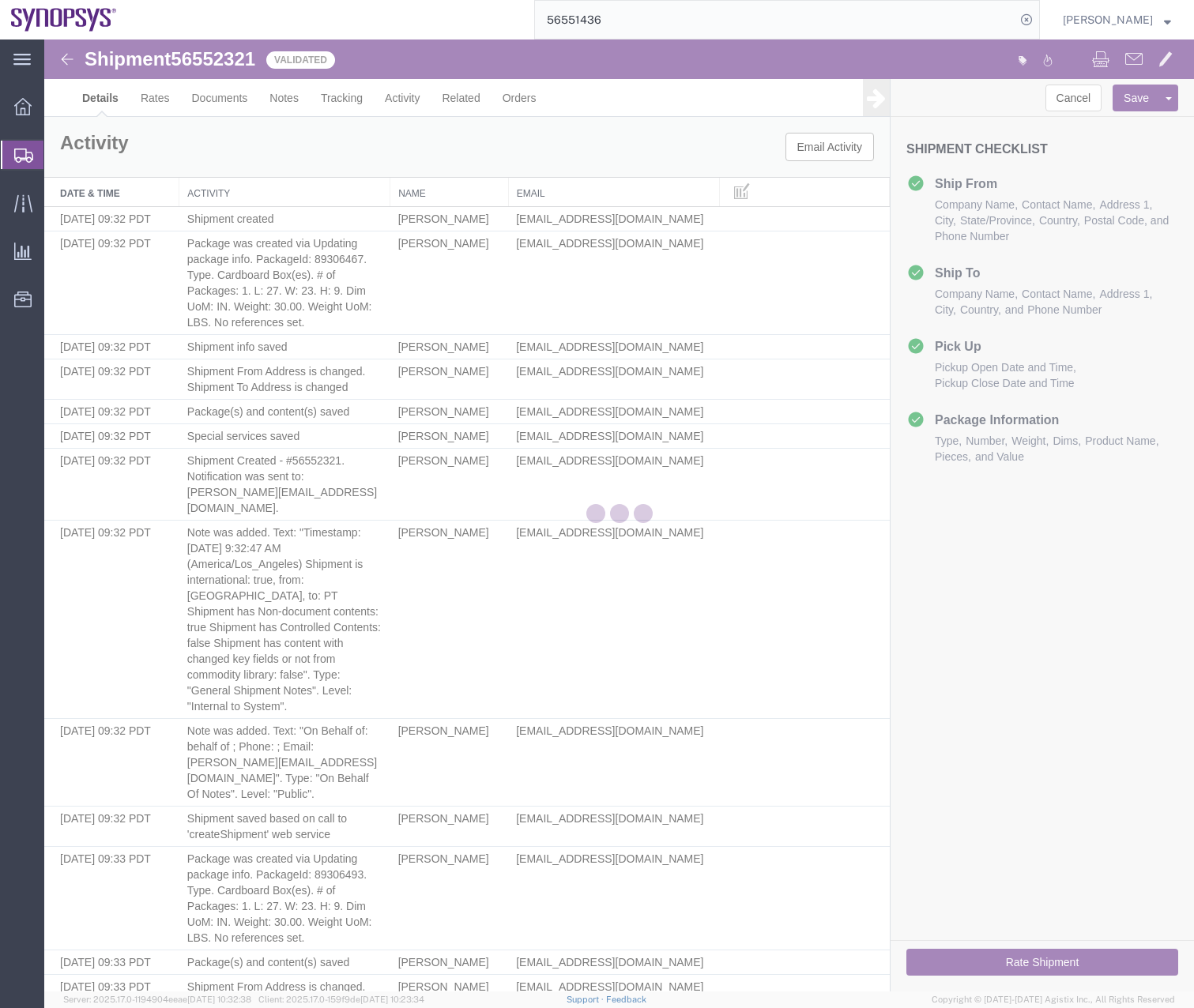
select select "63190"
select select "63152"
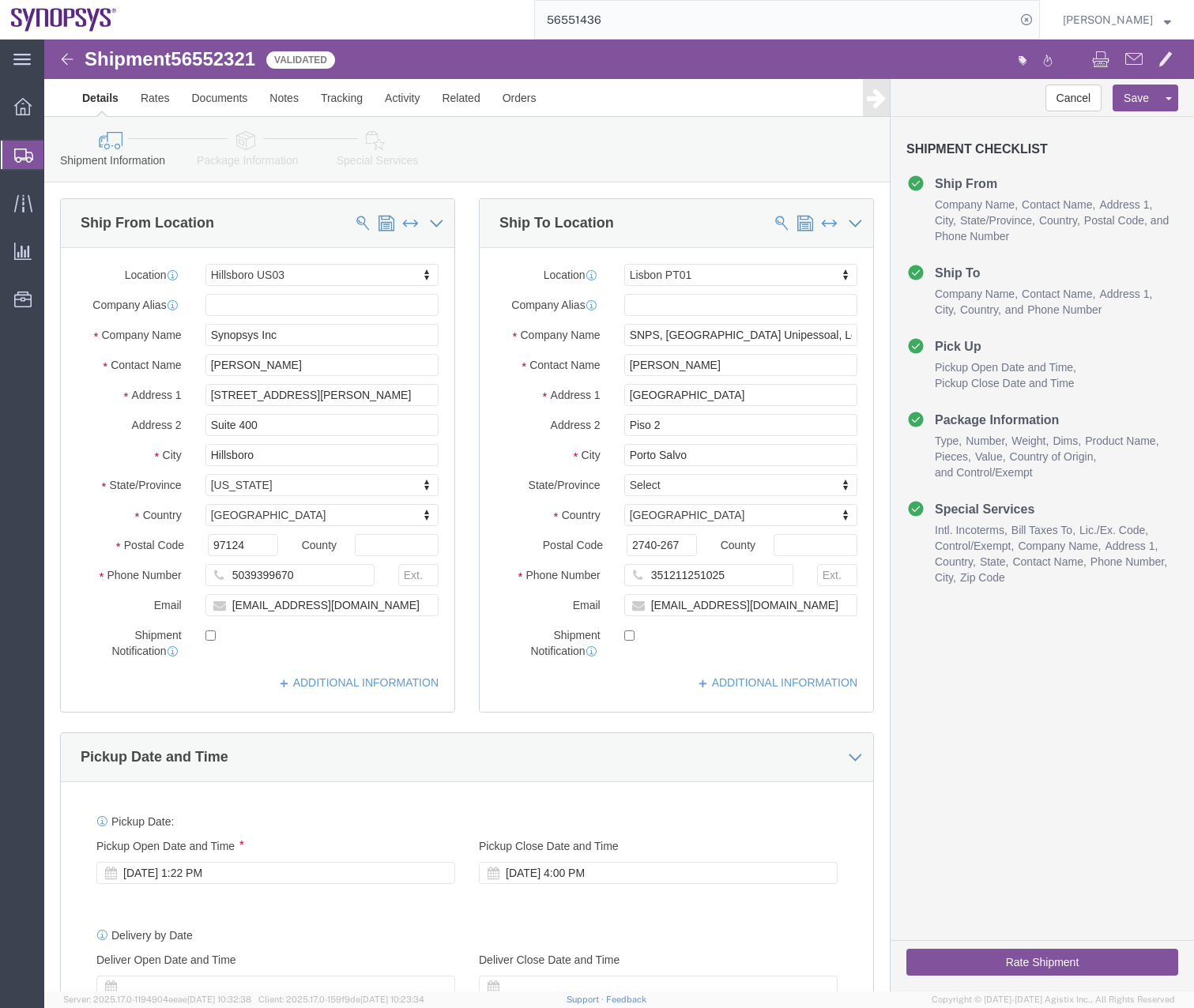
click at [11, 157] on div at bounding box center [23, 154] width 44 height 29
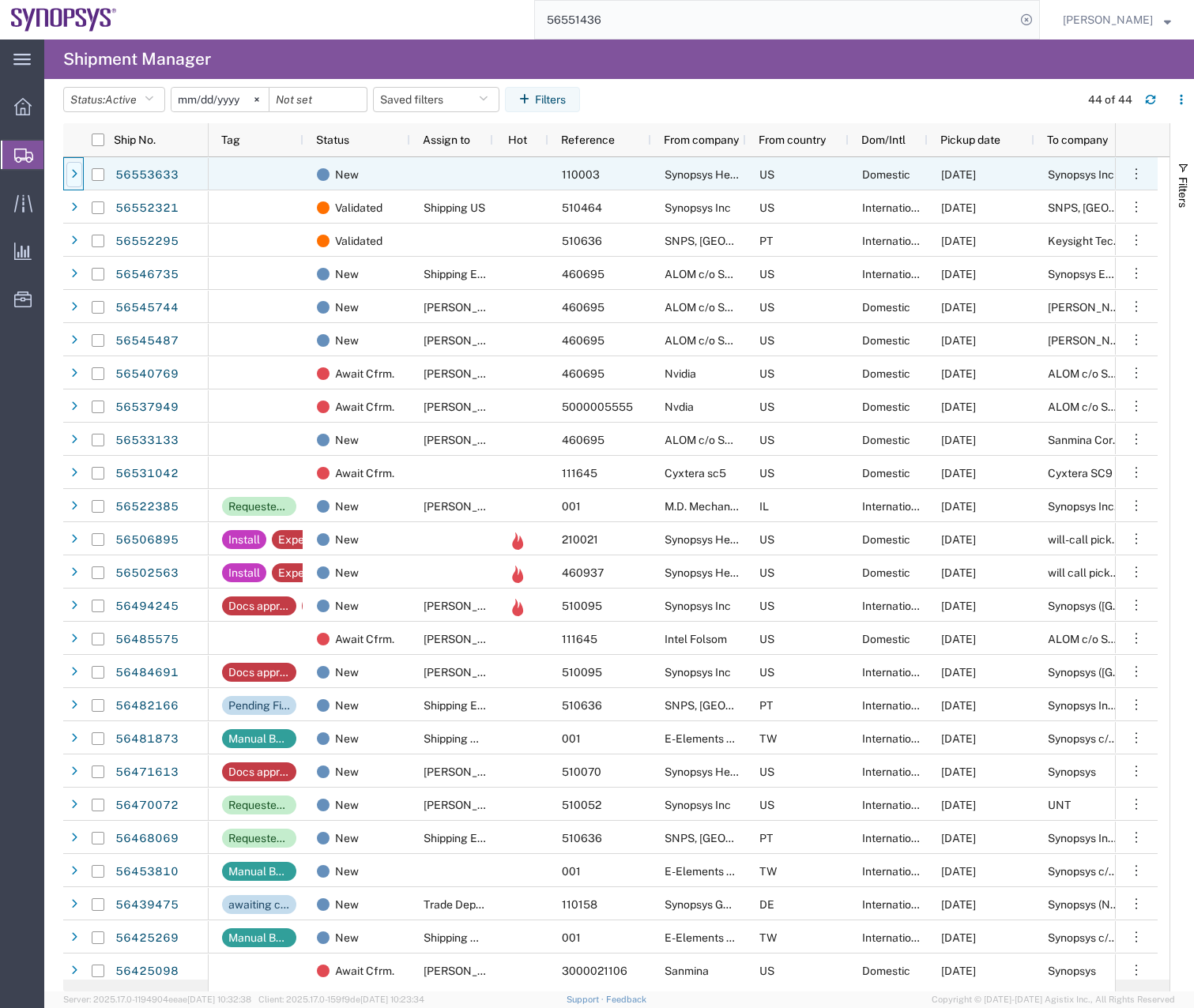
click at [73, 178] on icon at bounding box center [74, 175] width 7 height 11
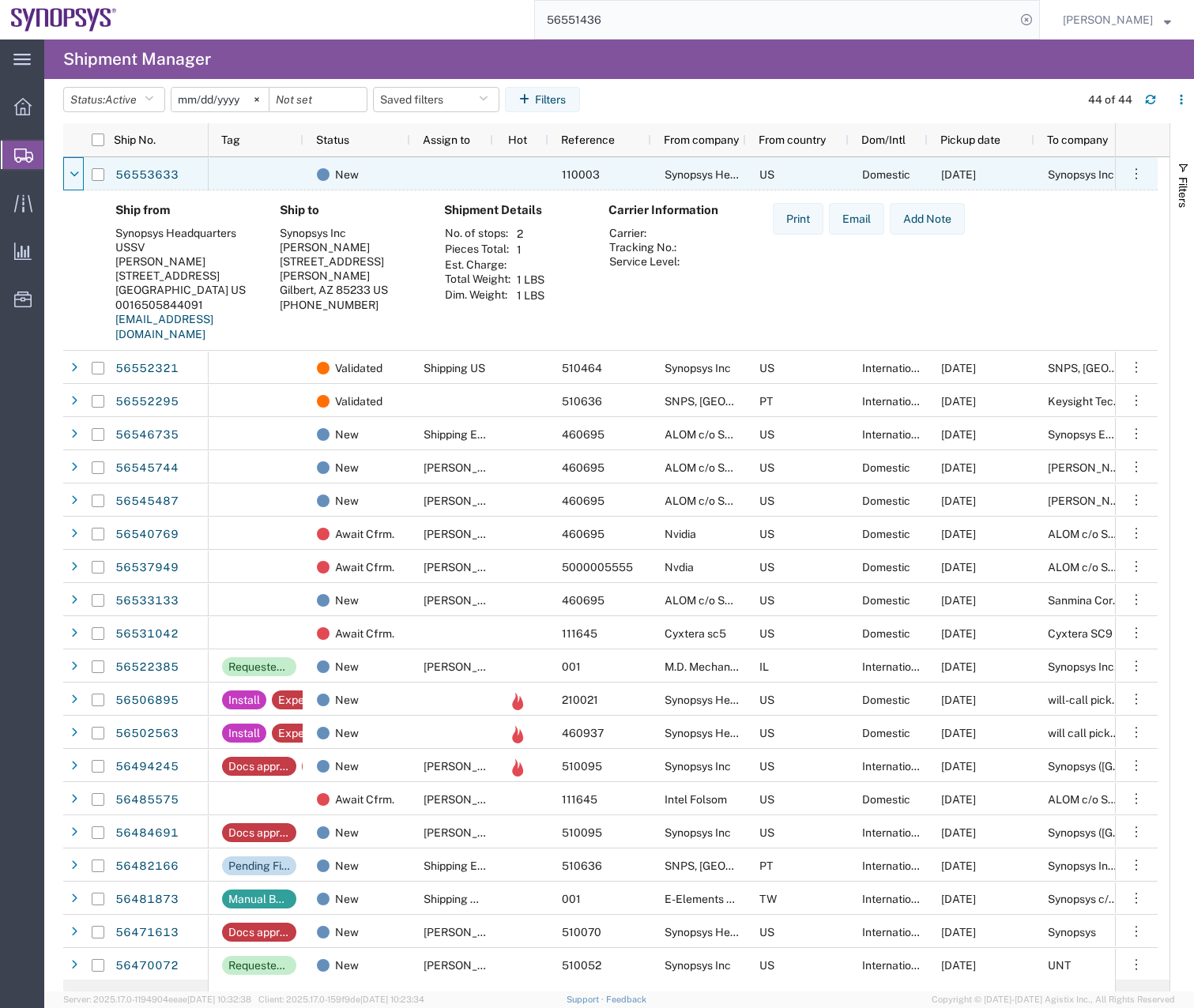
click at [73, 178] on icon at bounding box center [74, 175] width 10 height 11
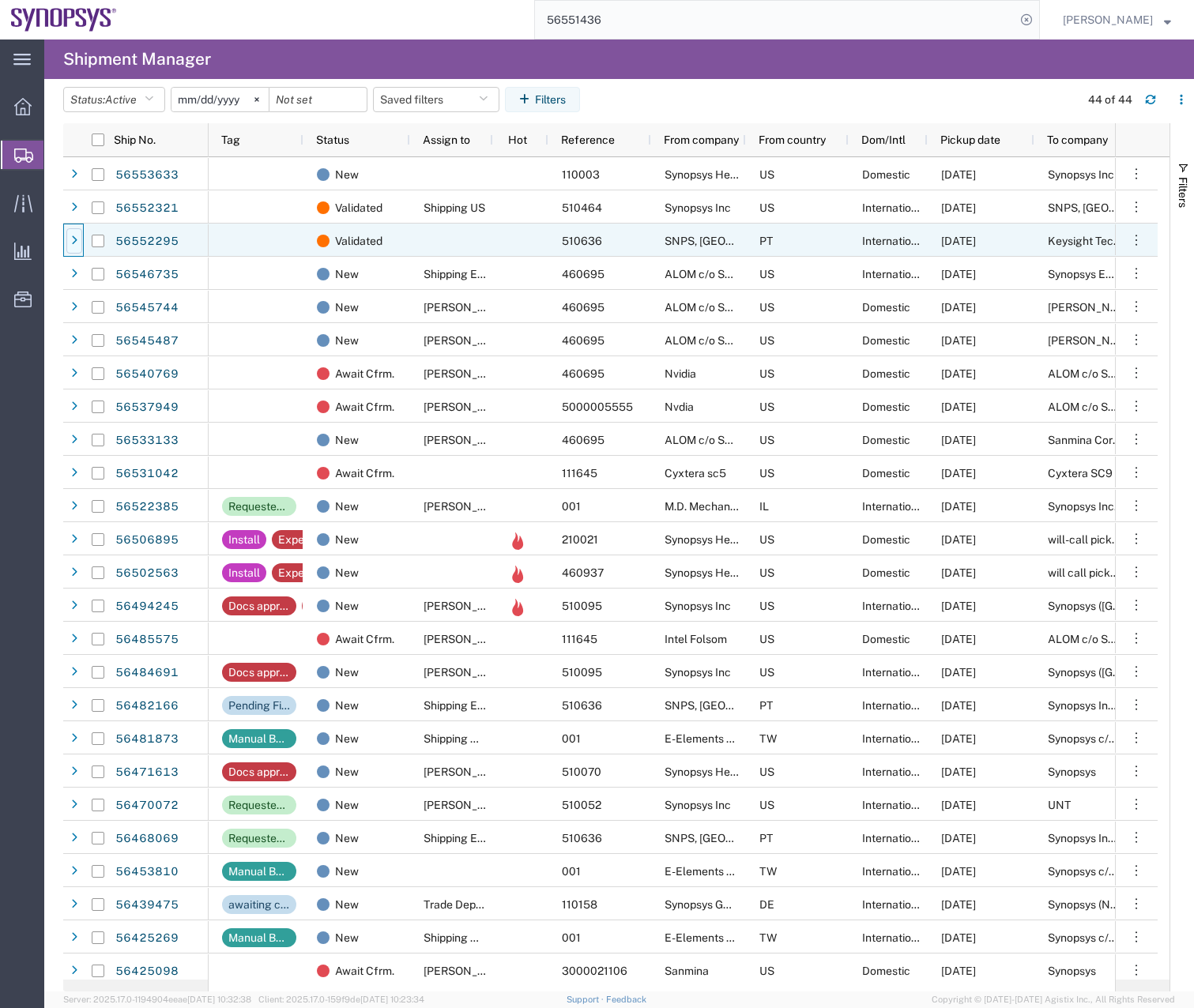
click at [74, 239] on icon at bounding box center [74, 241] width 7 height 11
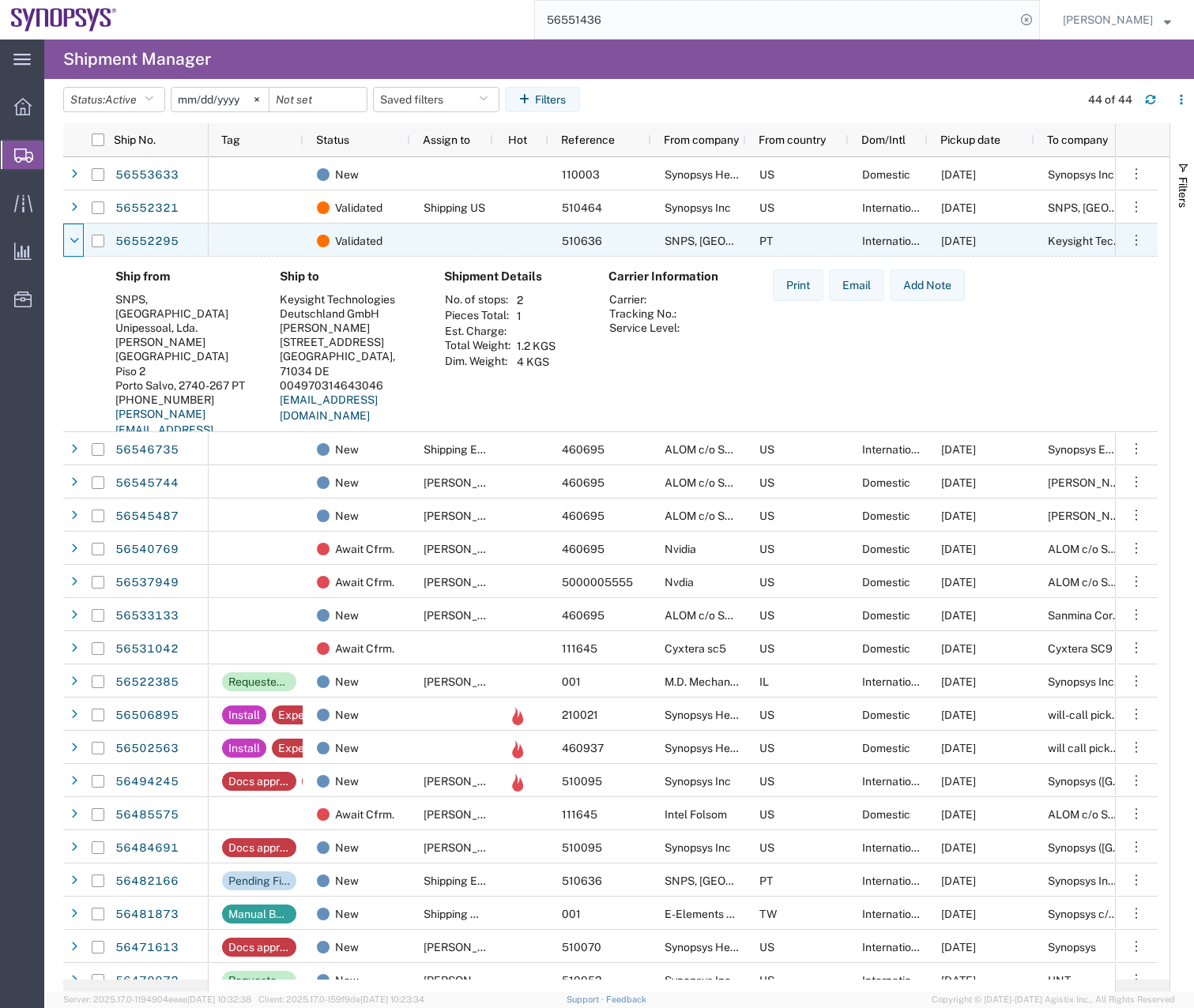
click at [74, 239] on icon at bounding box center [74, 241] width 10 height 11
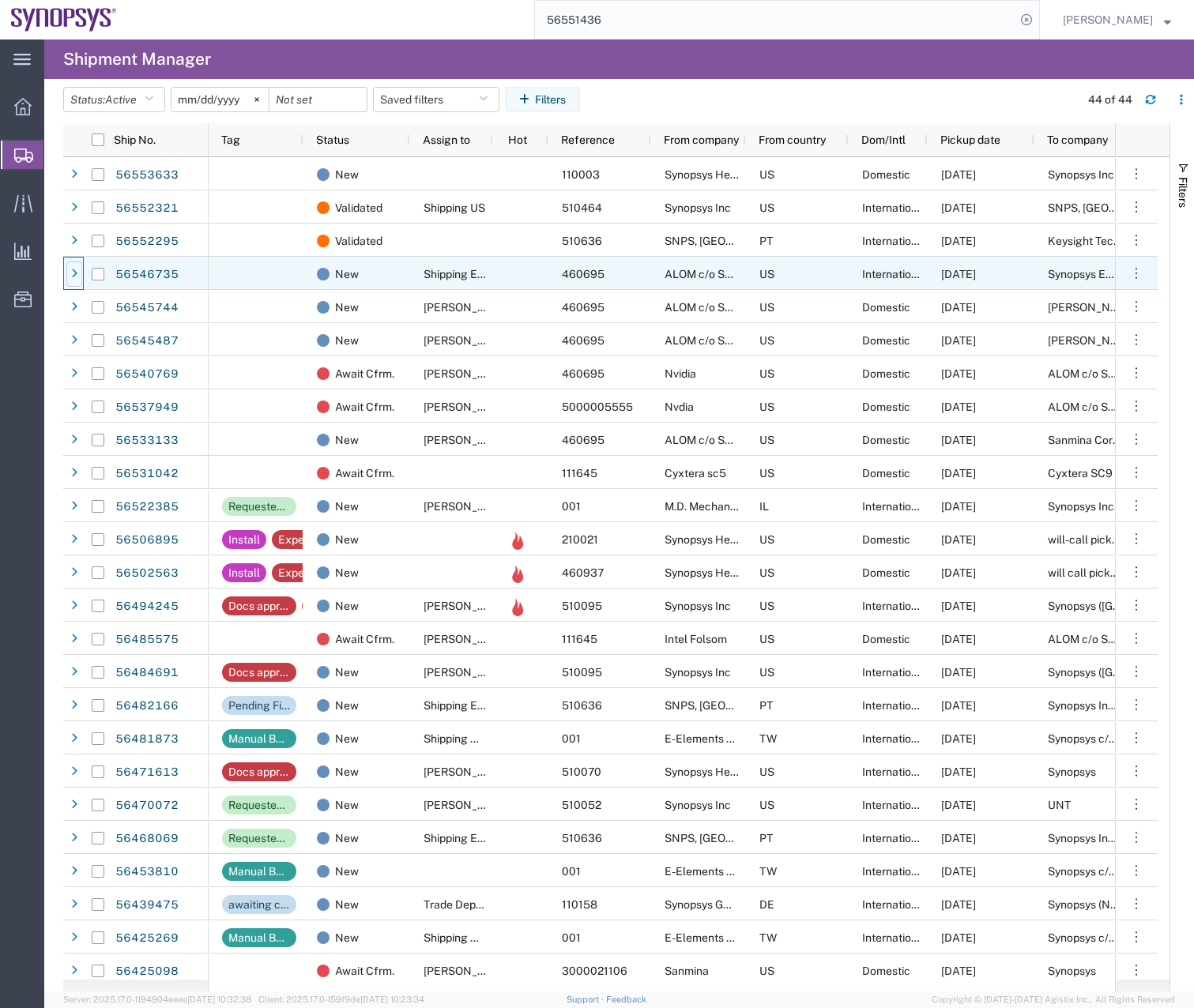
click at [76, 269] on icon at bounding box center [74, 274] width 7 height 11
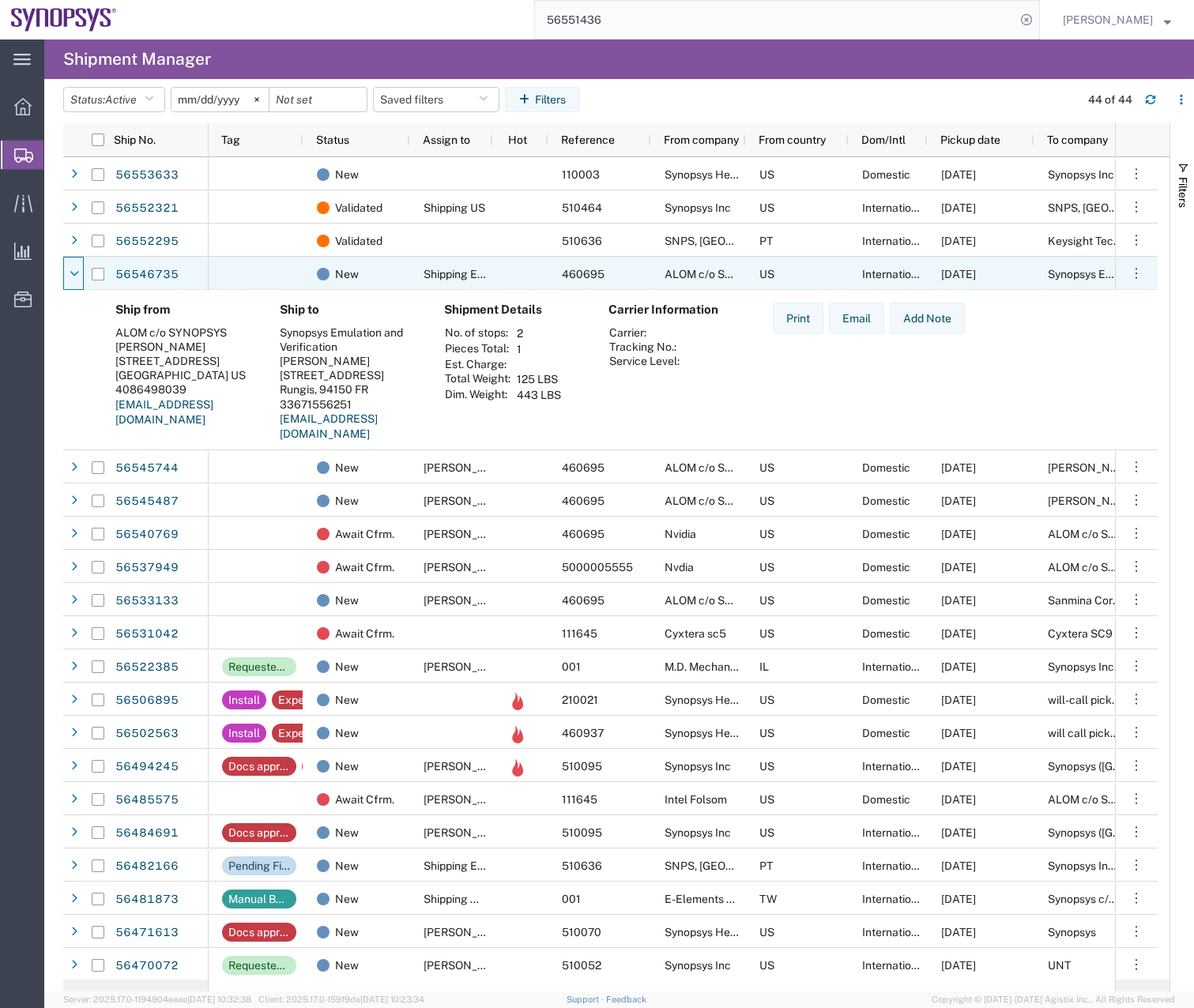
click at [76, 269] on icon at bounding box center [74, 274] width 10 height 11
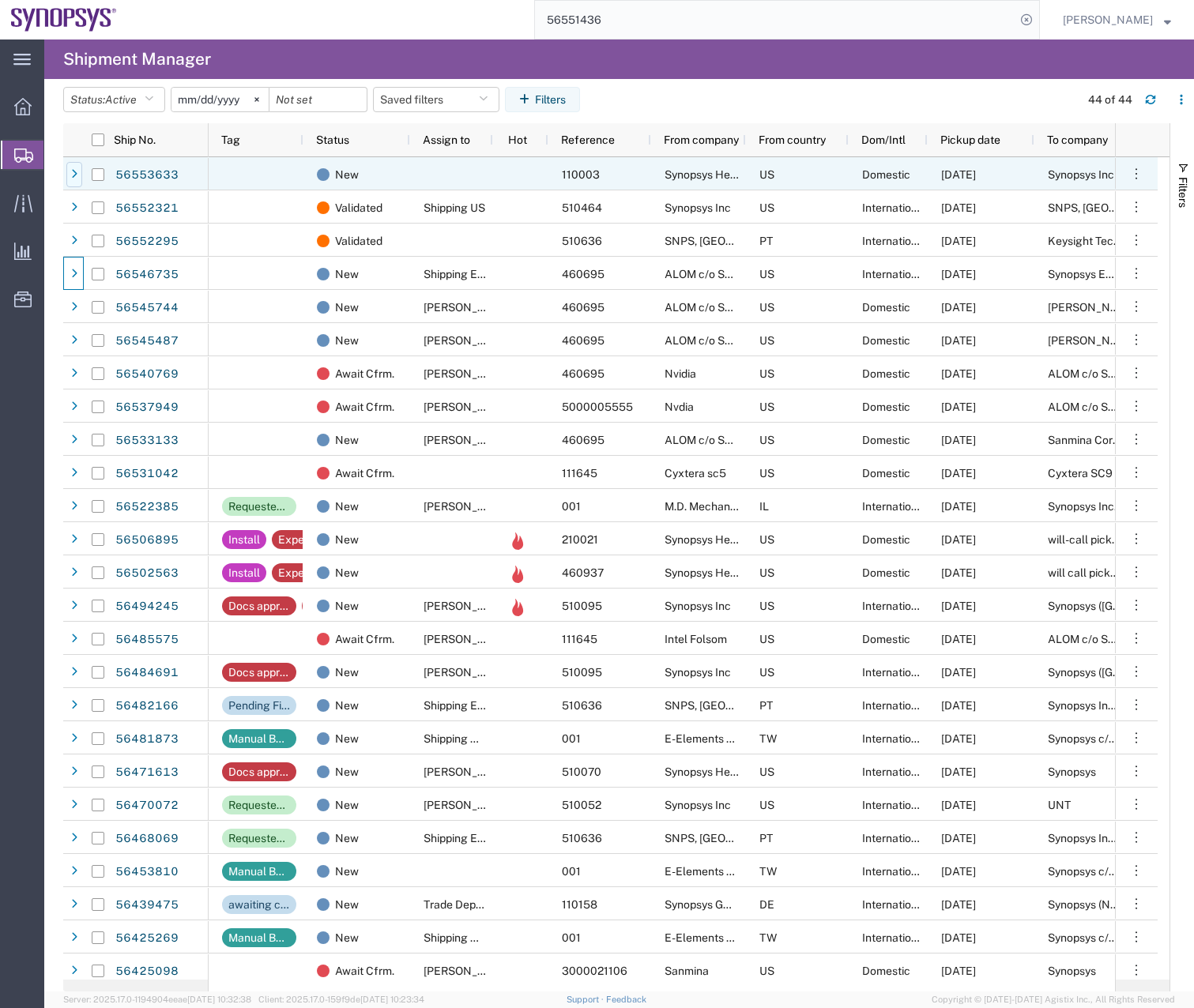
click at [77, 171] on icon at bounding box center [74, 175] width 7 height 11
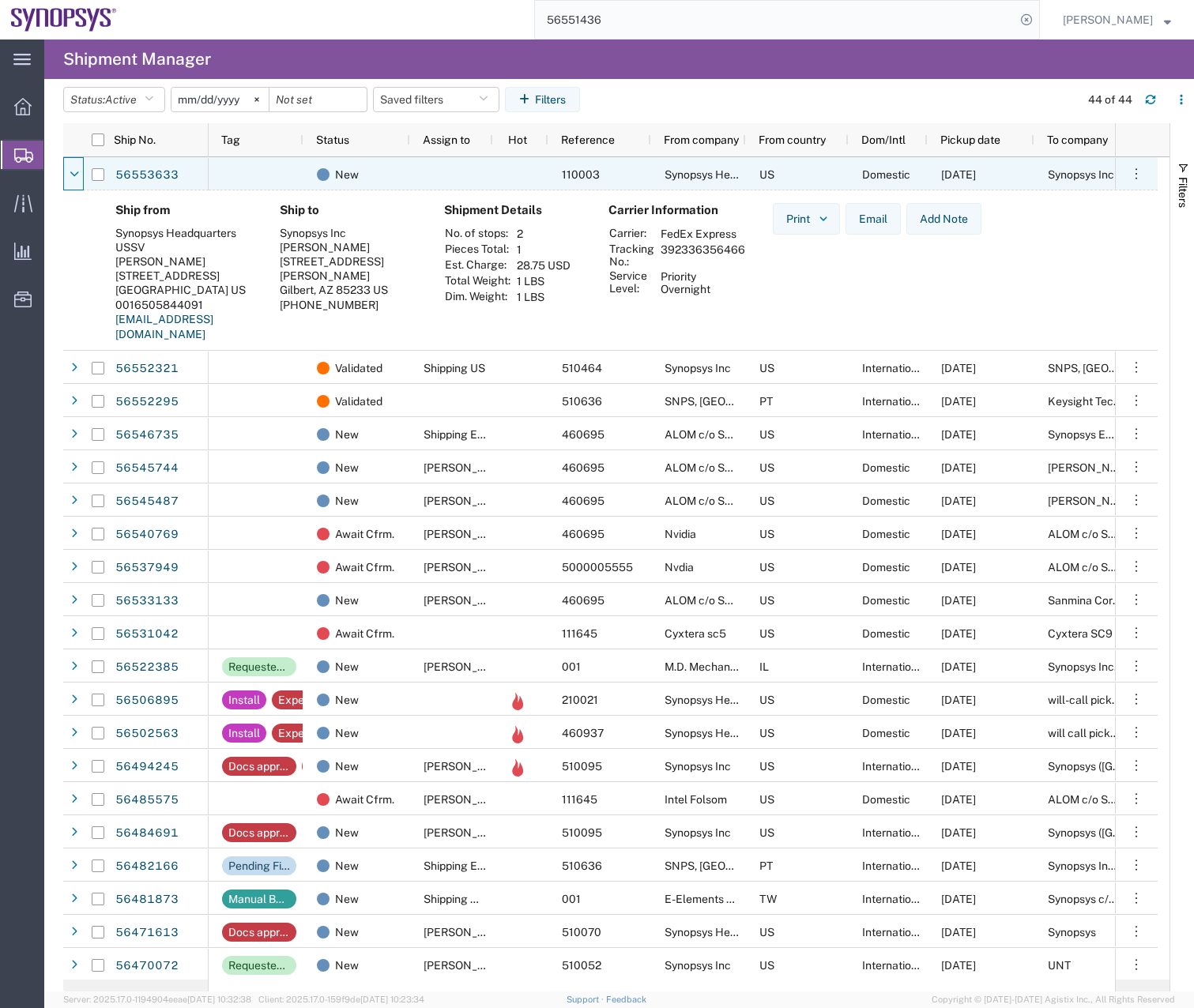
click at [77, 171] on icon at bounding box center [74, 175] width 10 height 11
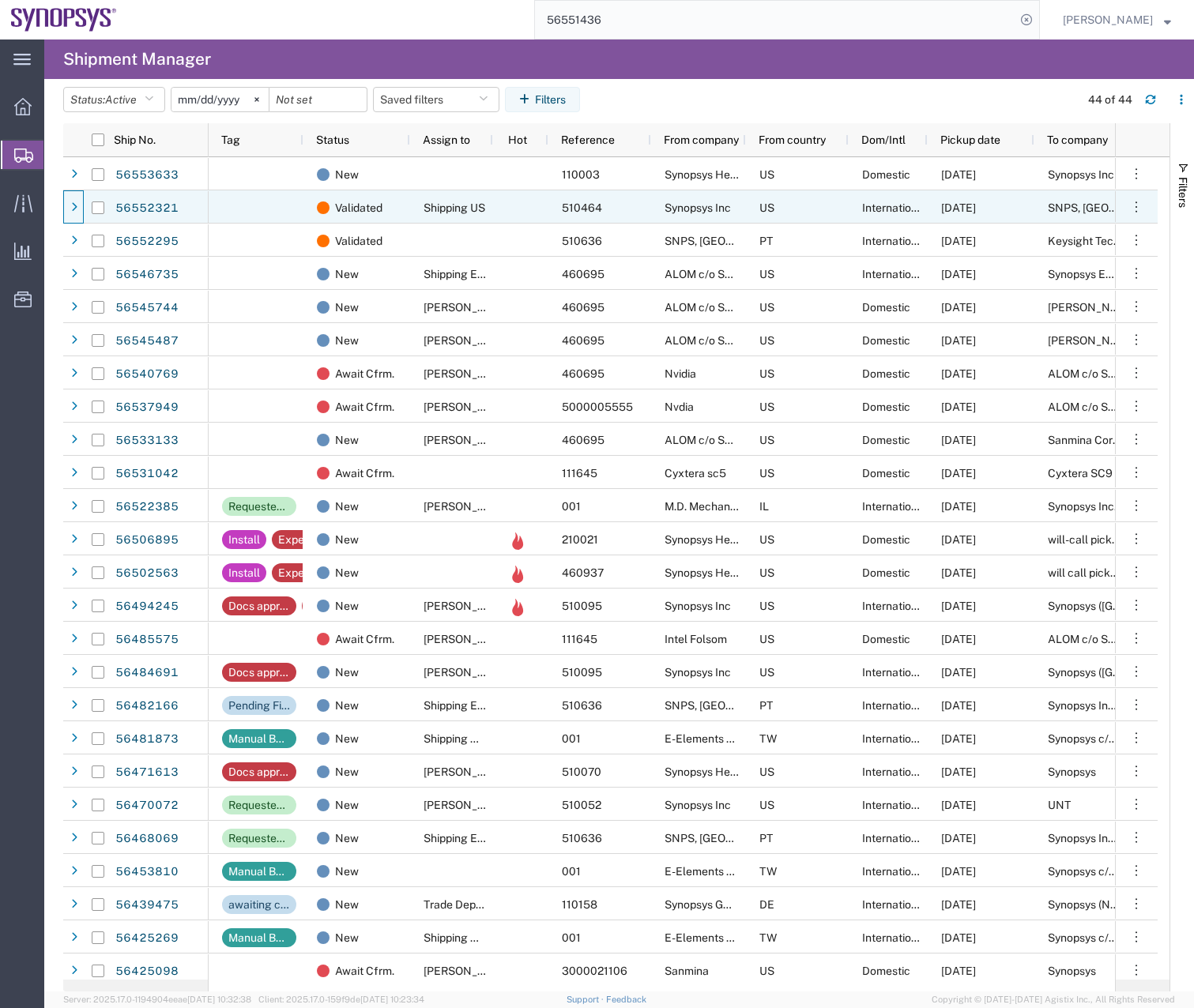
click at [74, 220] on div at bounding box center [74, 207] width 16 height 25
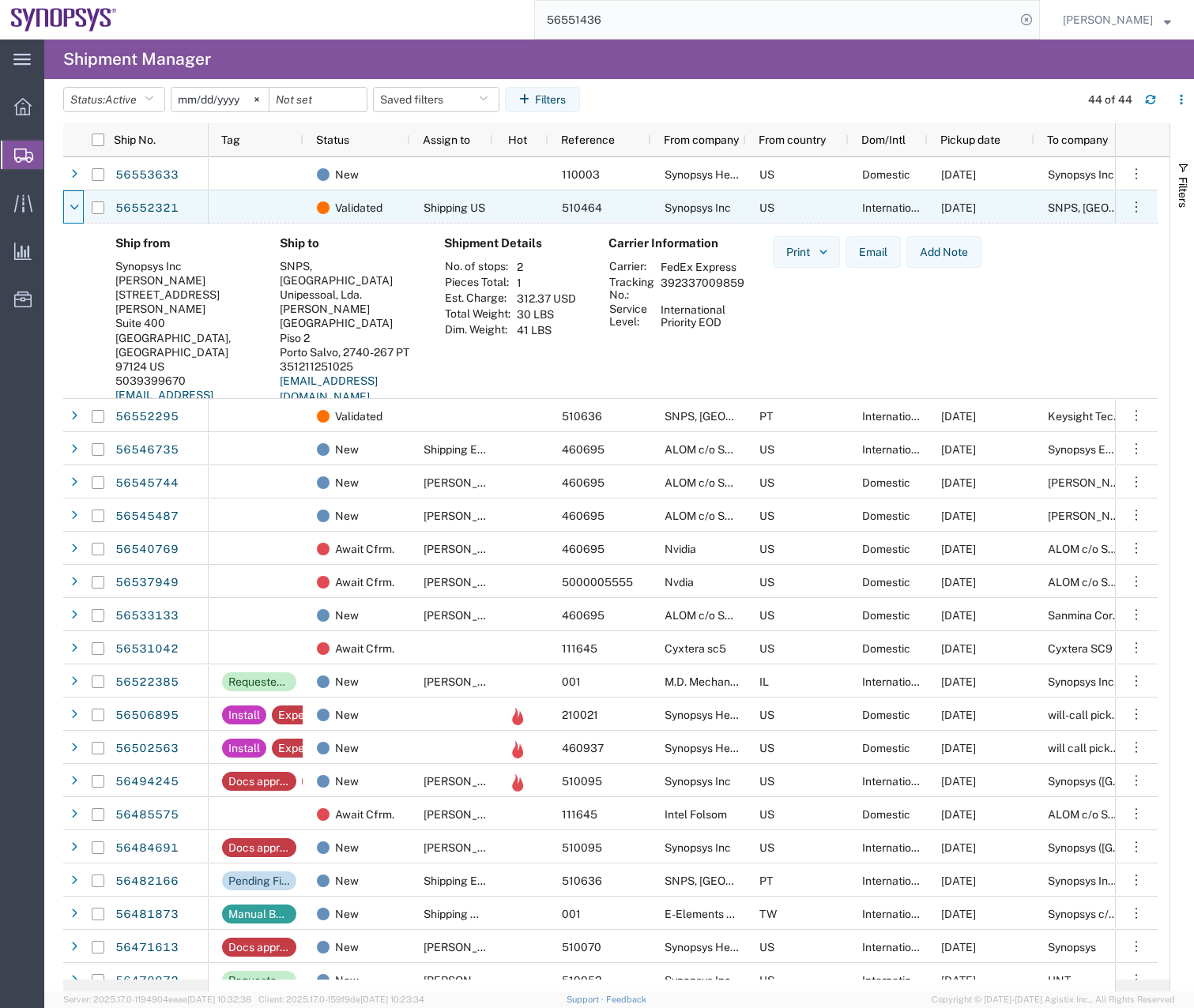
click at [74, 220] on div at bounding box center [74, 207] width 16 height 25
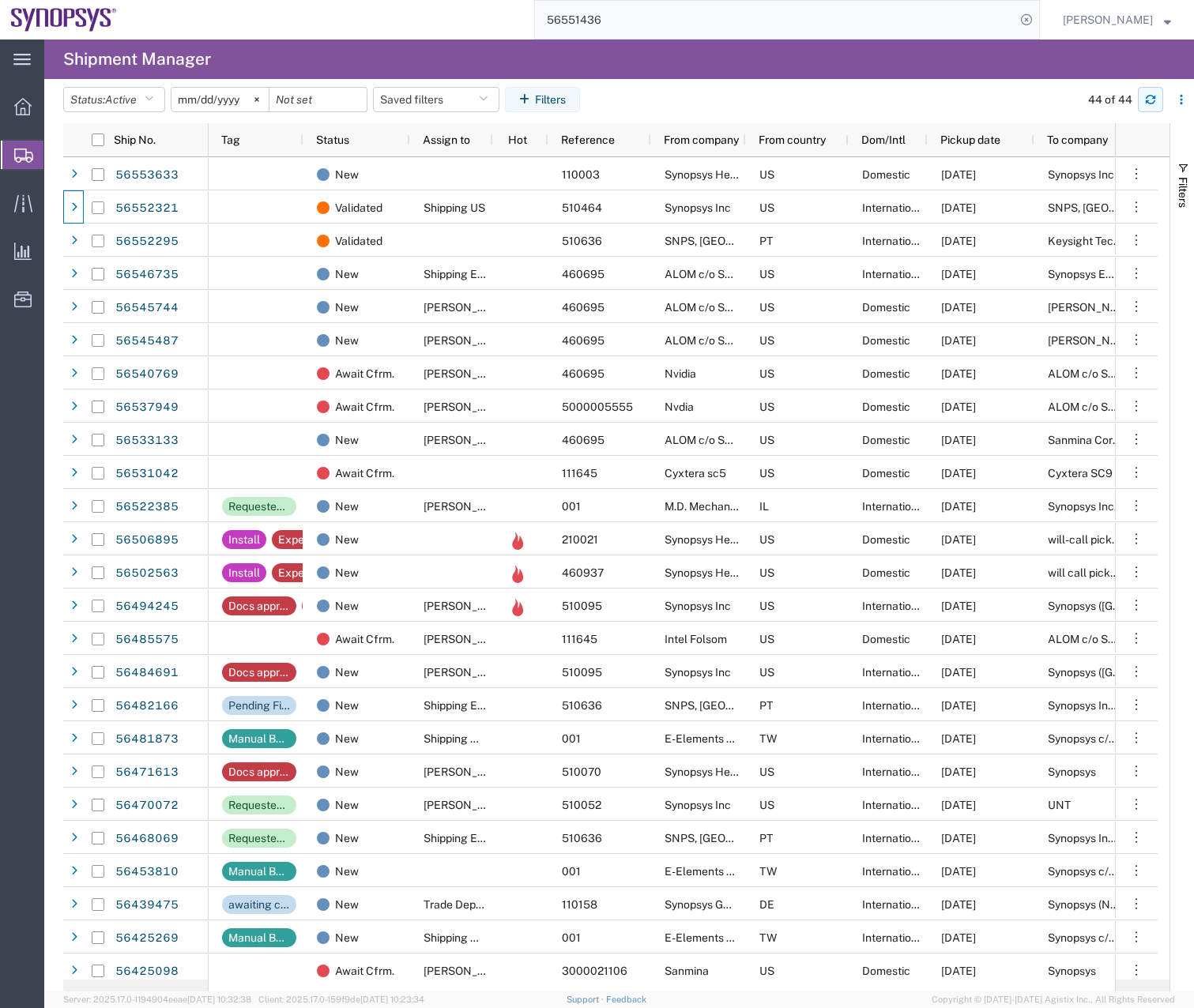
click at [1147, 103] on icon "button" at bounding box center [1151, 102] width 10 height 4
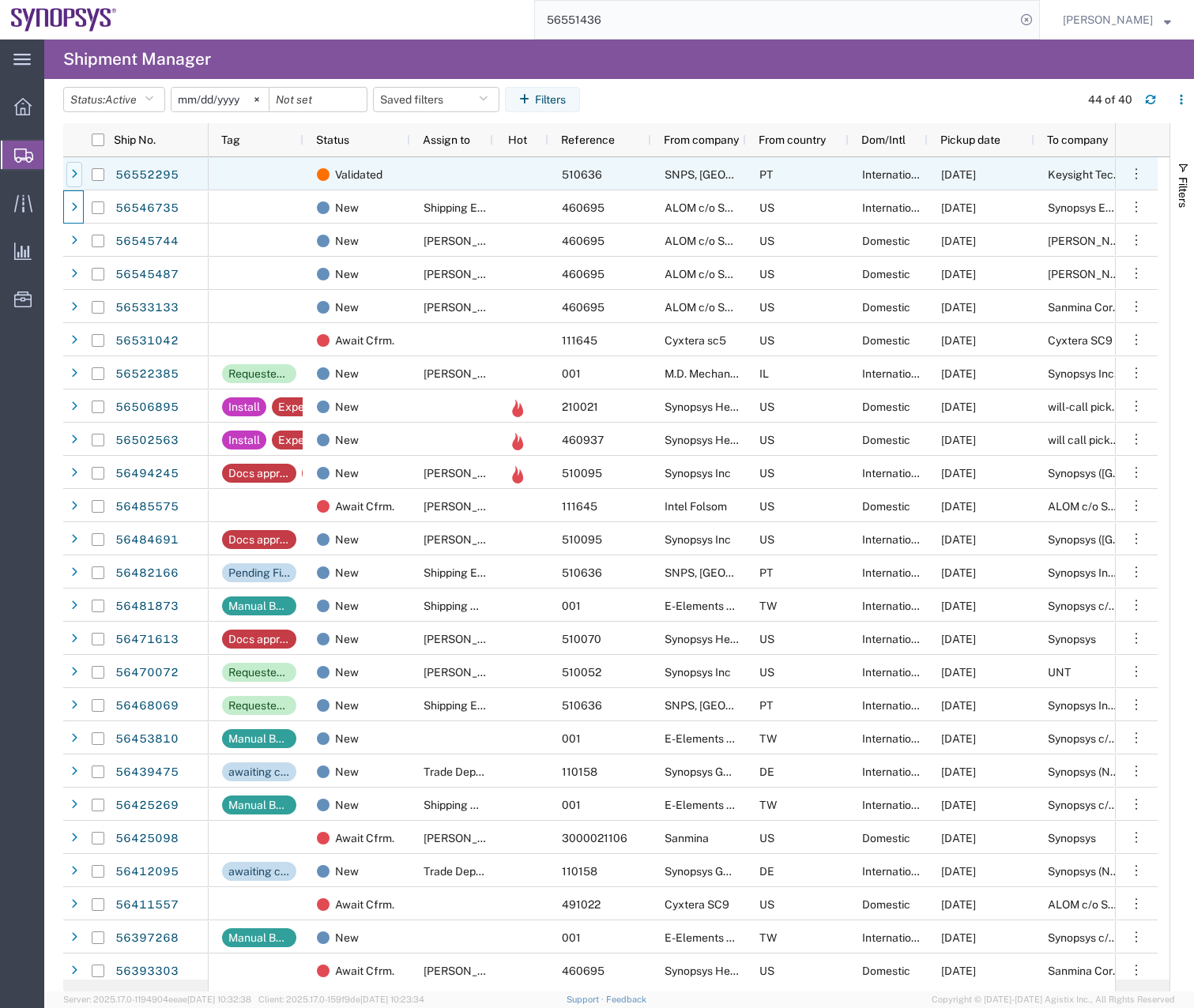
click at [81, 167] on div at bounding box center [74, 174] width 16 height 25
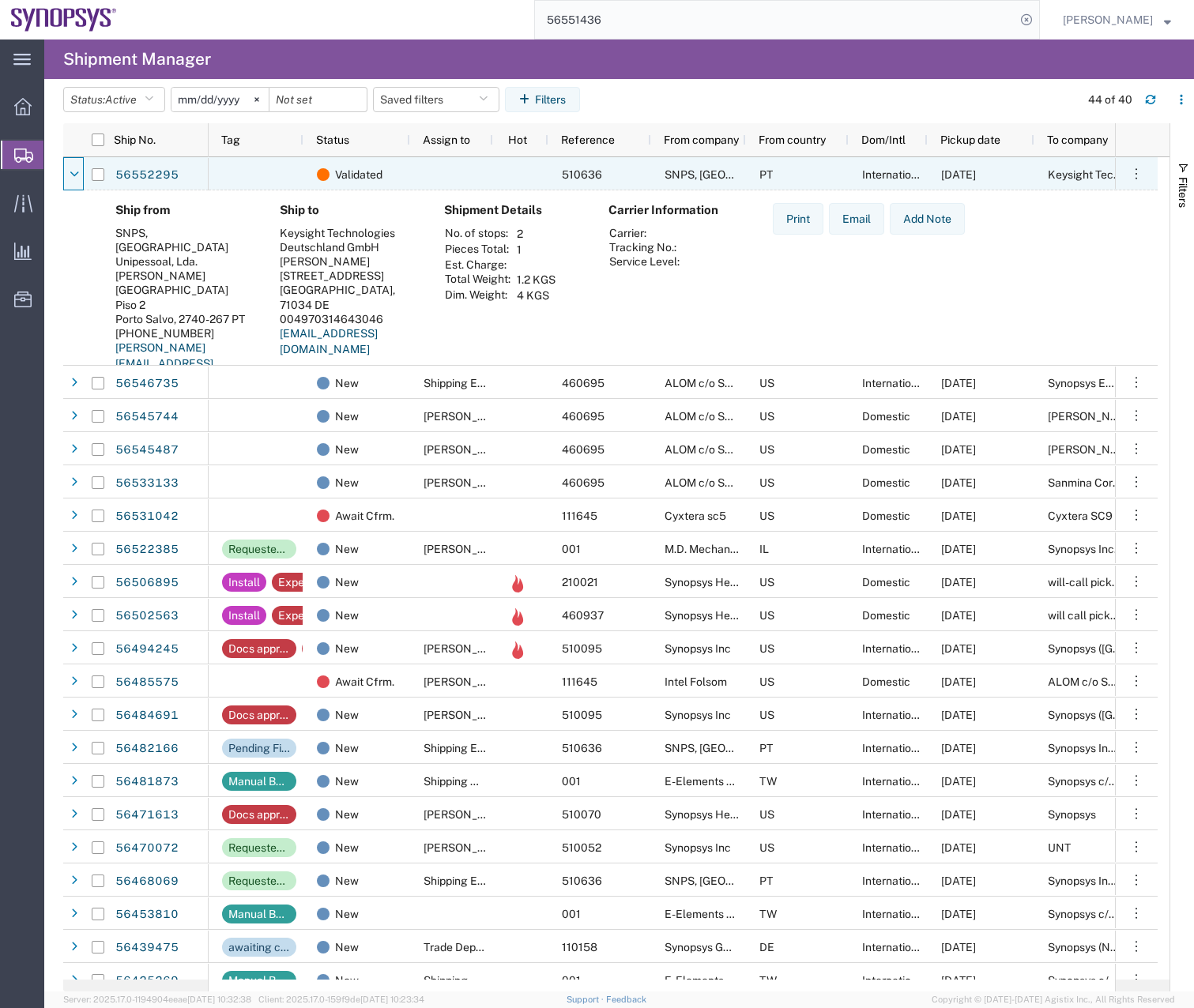
click at [81, 167] on div at bounding box center [74, 174] width 16 height 25
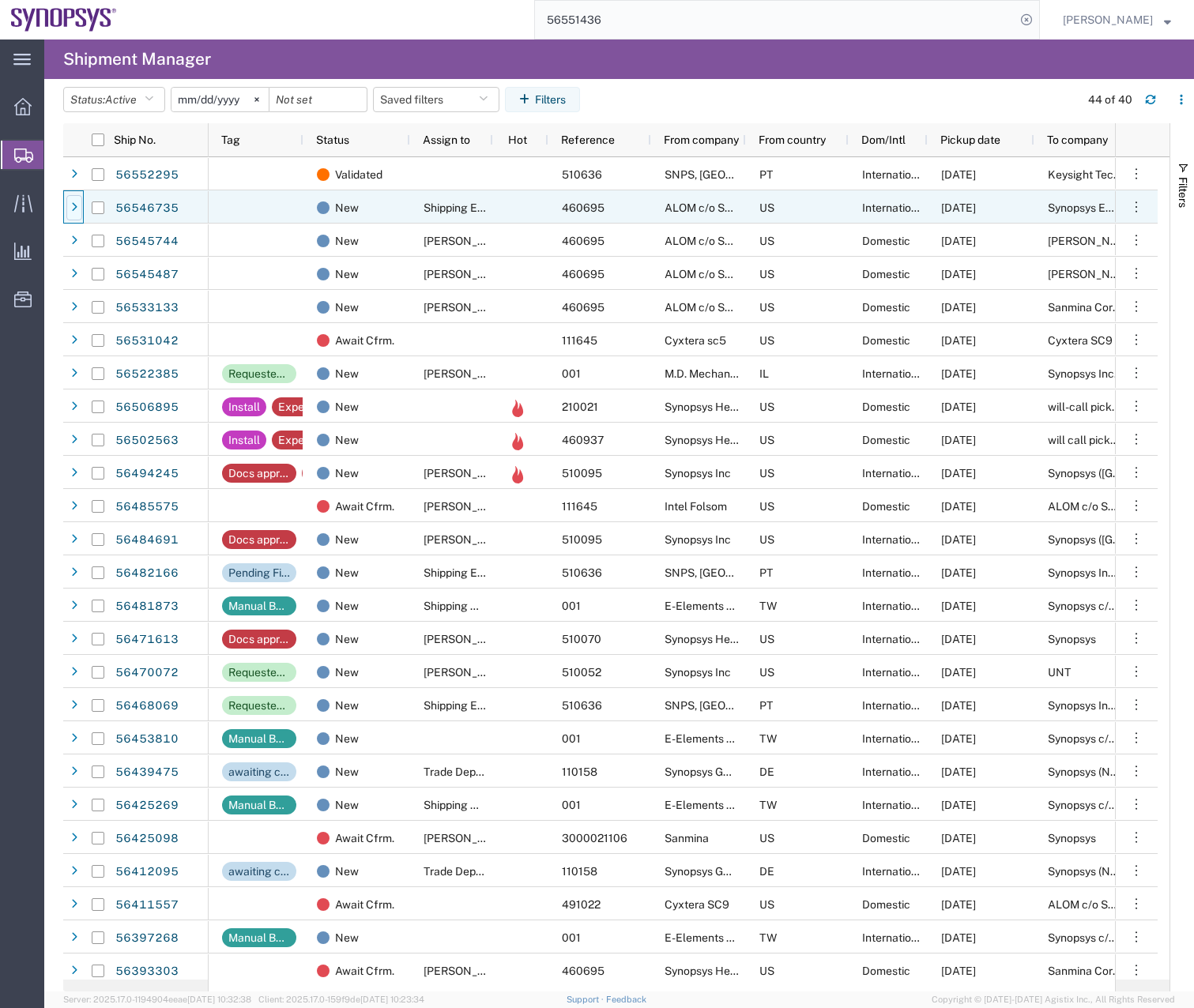
click at [73, 211] on icon at bounding box center [74, 207] width 7 height 11
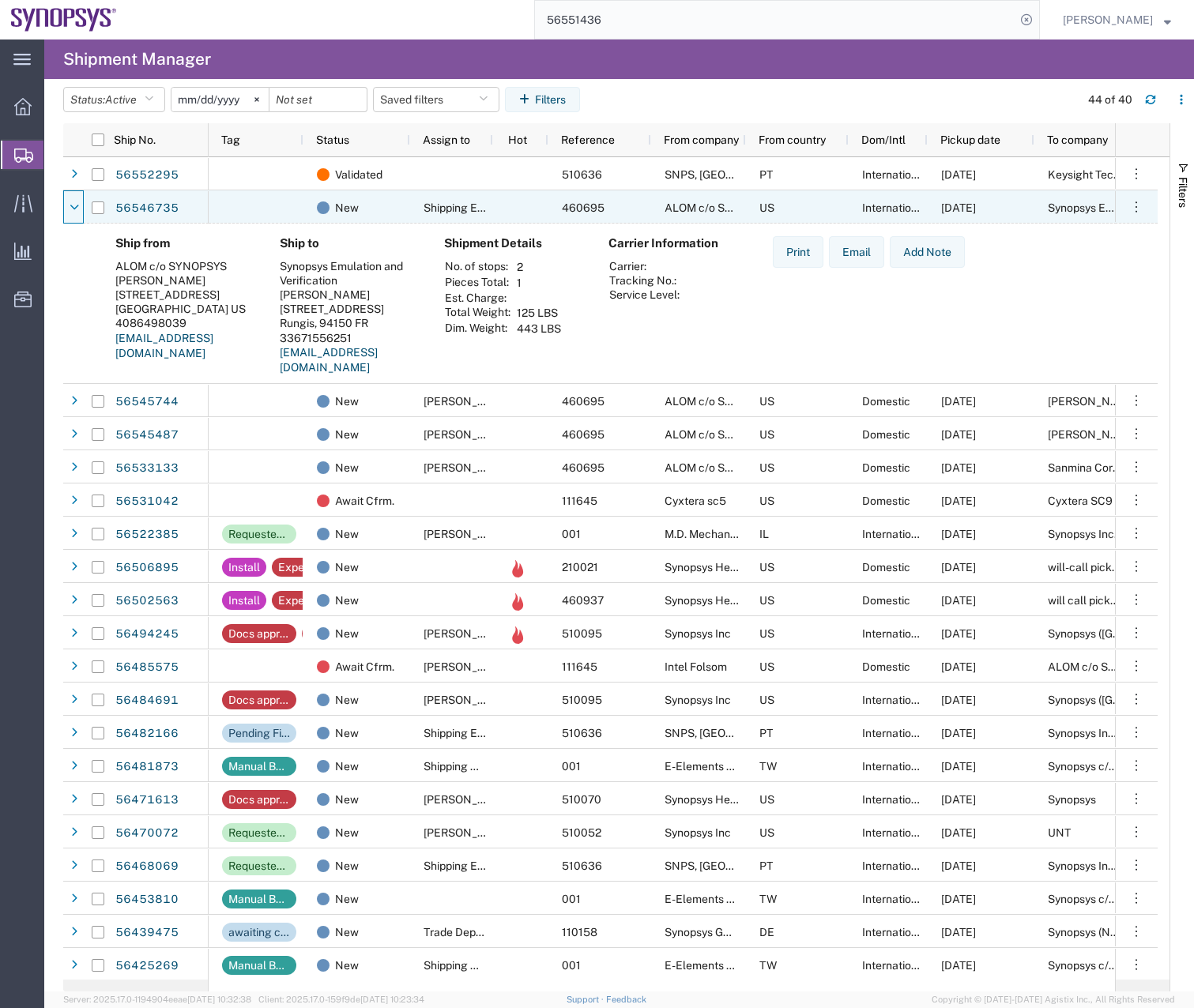
click at [73, 211] on icon at bounding box center [74, 207] width 10 height 11
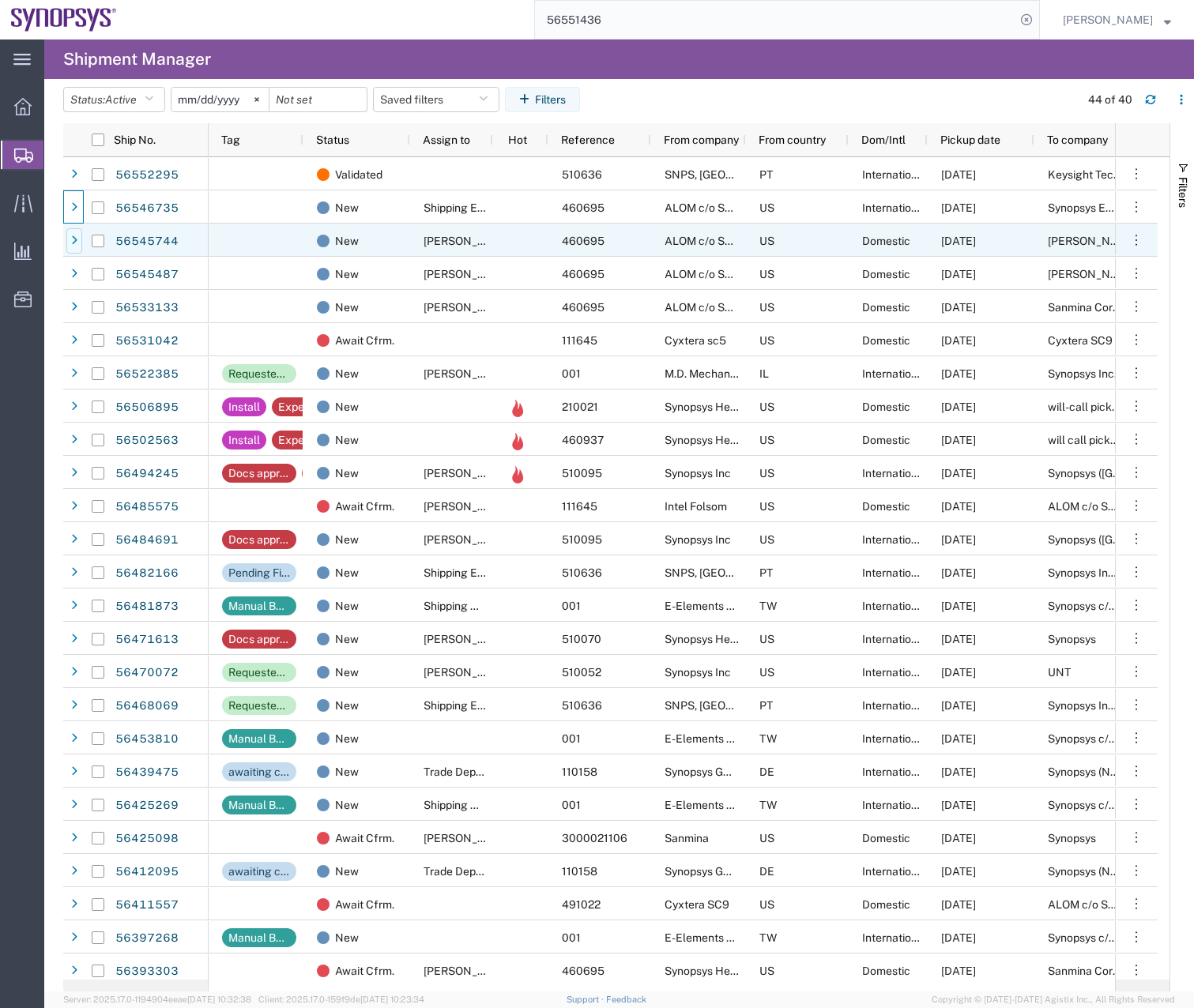
click at [75, 243] on icon at bounding box center [74, 241] width 7 height 11
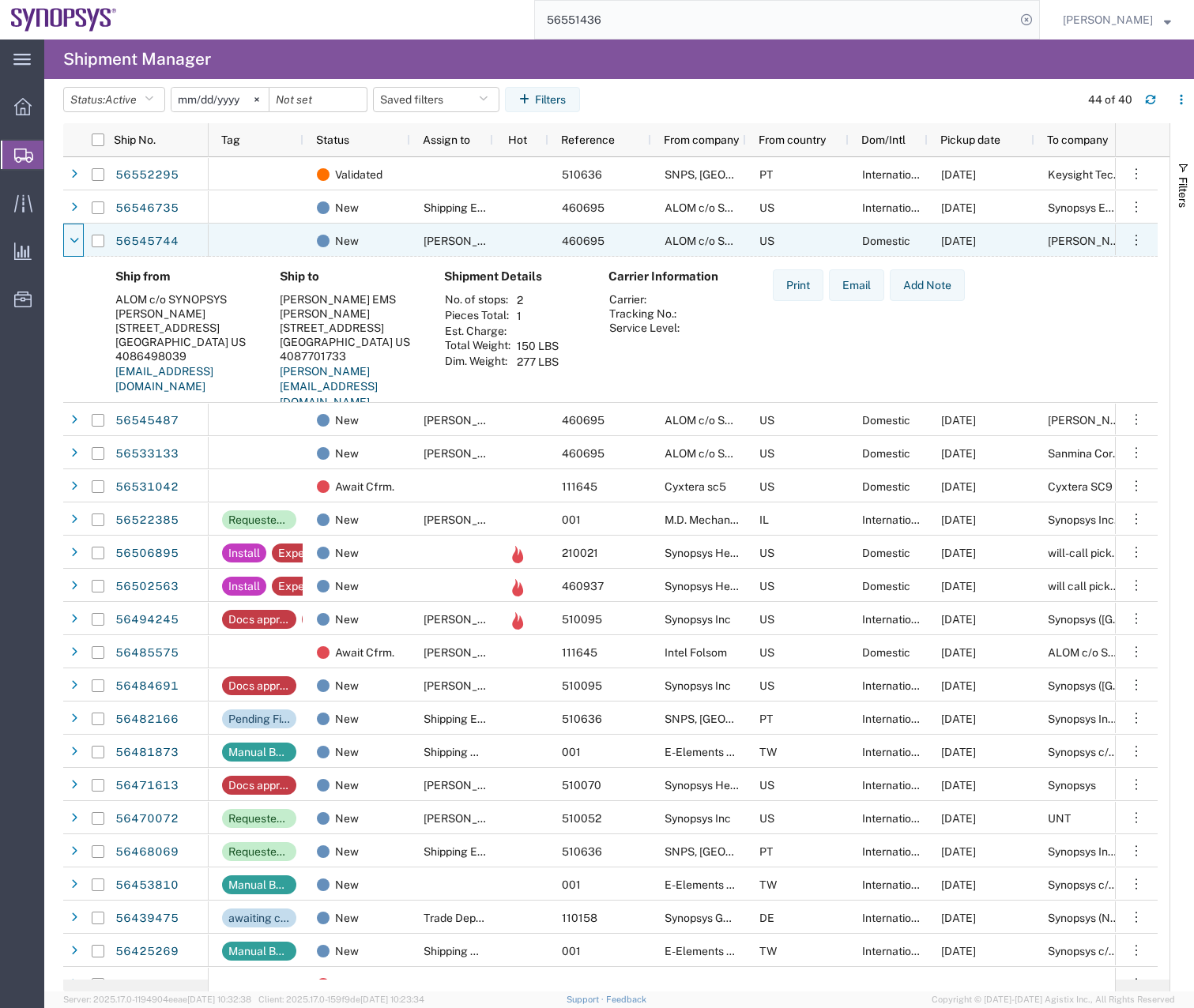
click at [75, 243] on icon at bounding box center [74, 241] width 10 height 11
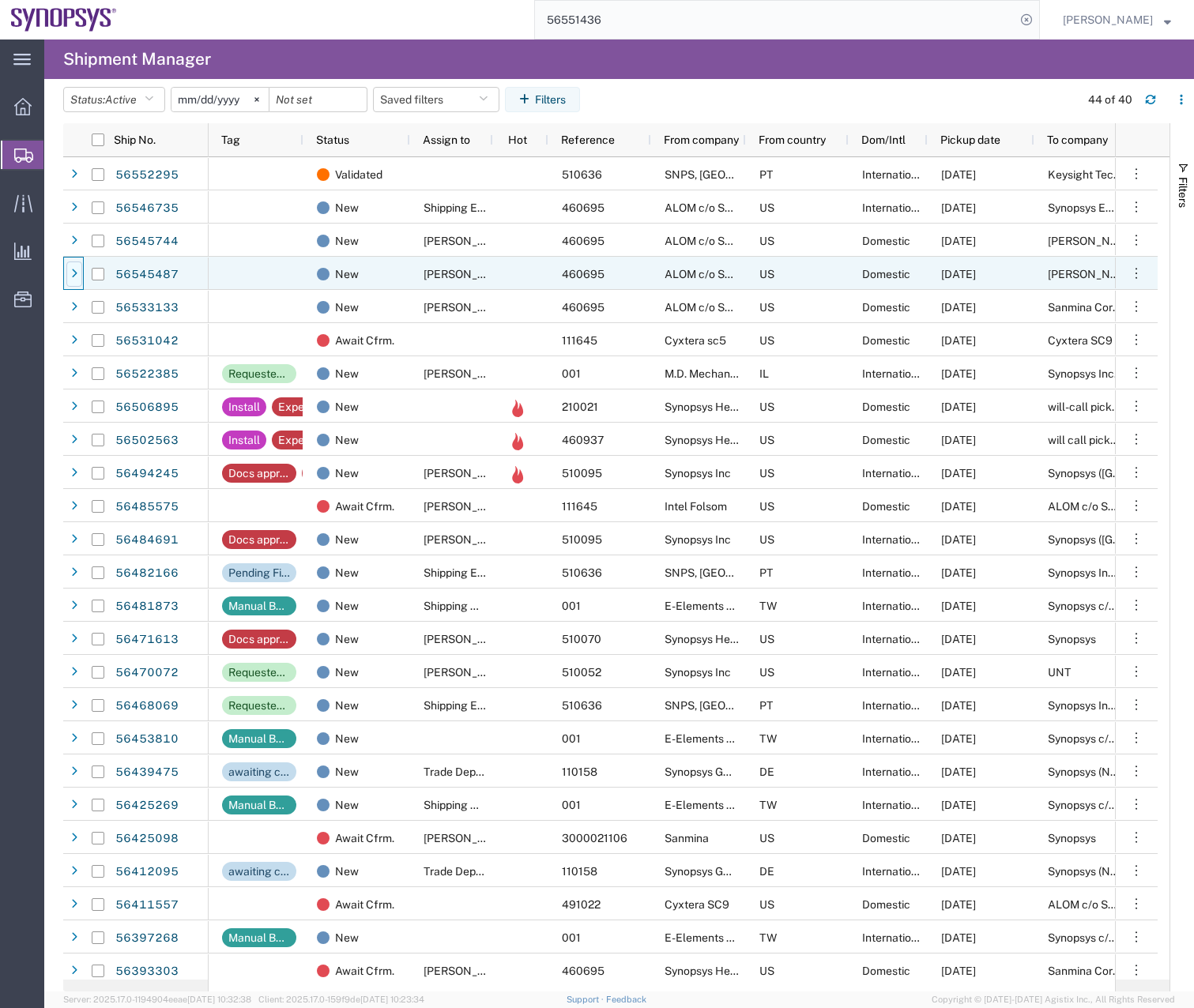
click at [70, 280] on div at bounding box center [74, 274] width 16 height 25
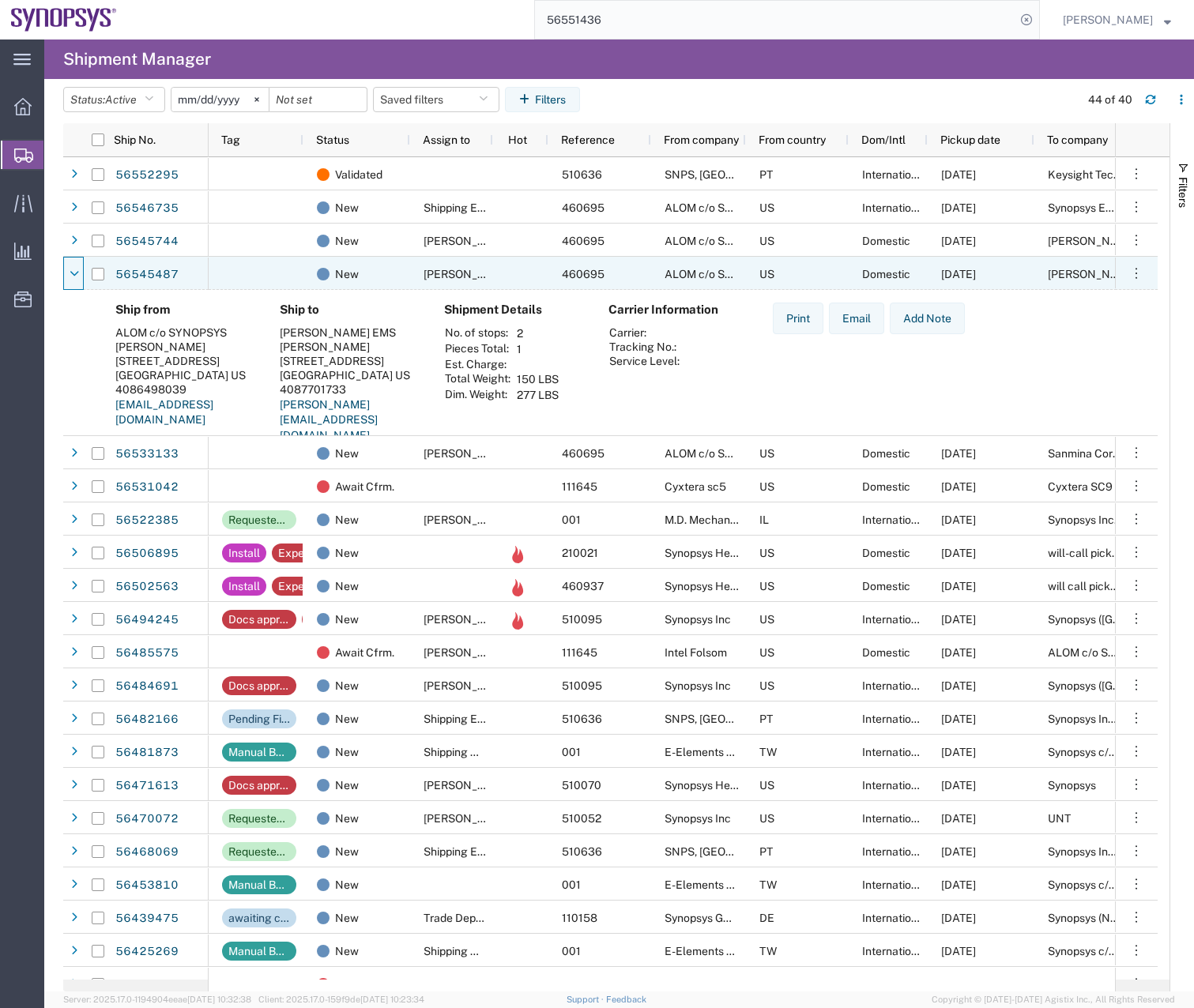
click at [70, 280] on div at bounding box center [74, 274] width 16 height 25
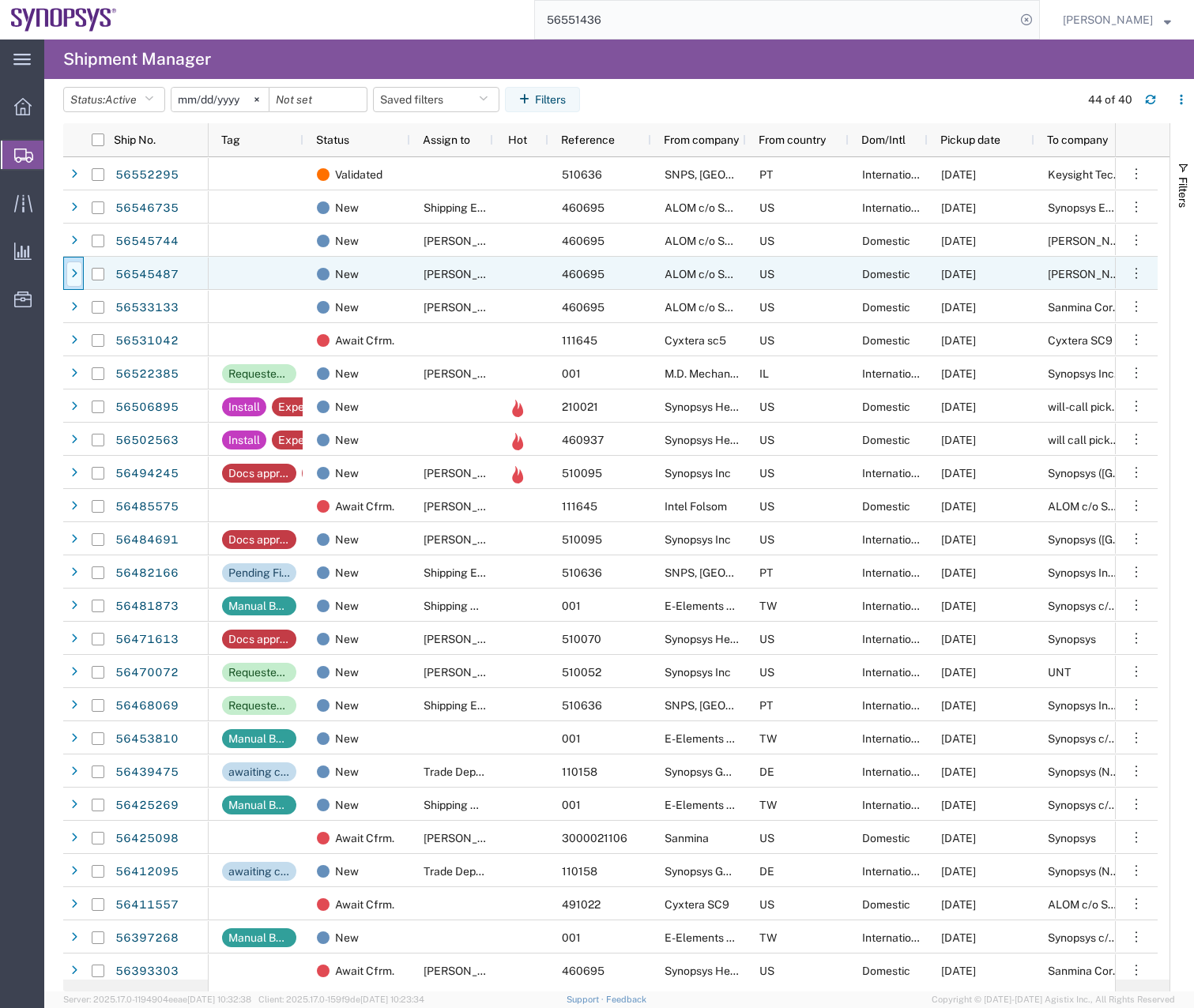
click at [79, 267] on div at bounding box center [74, 274] width 16 height 25
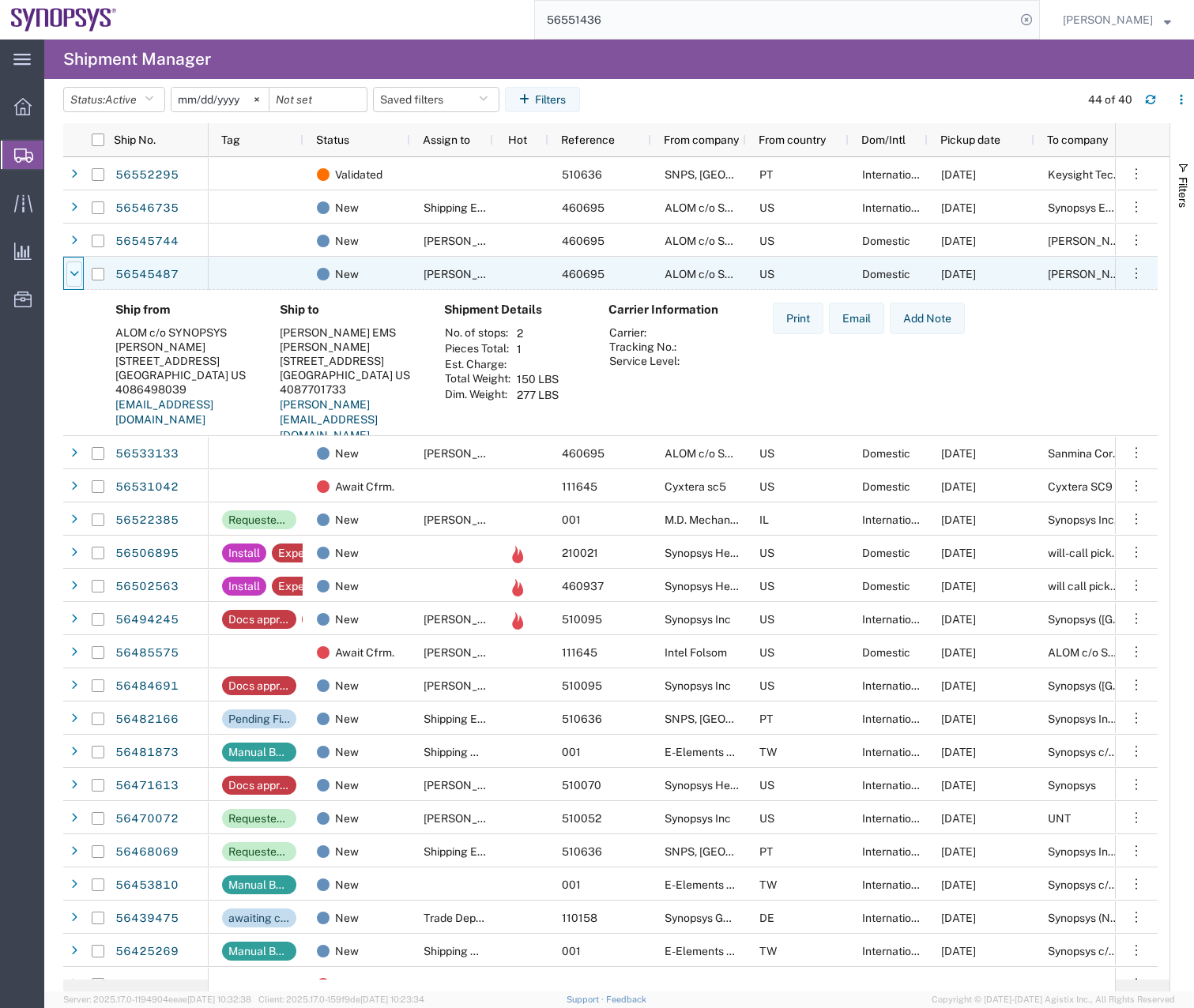
click at [74, 273] on icon at bounding box center [74, 274] width 10 height 11
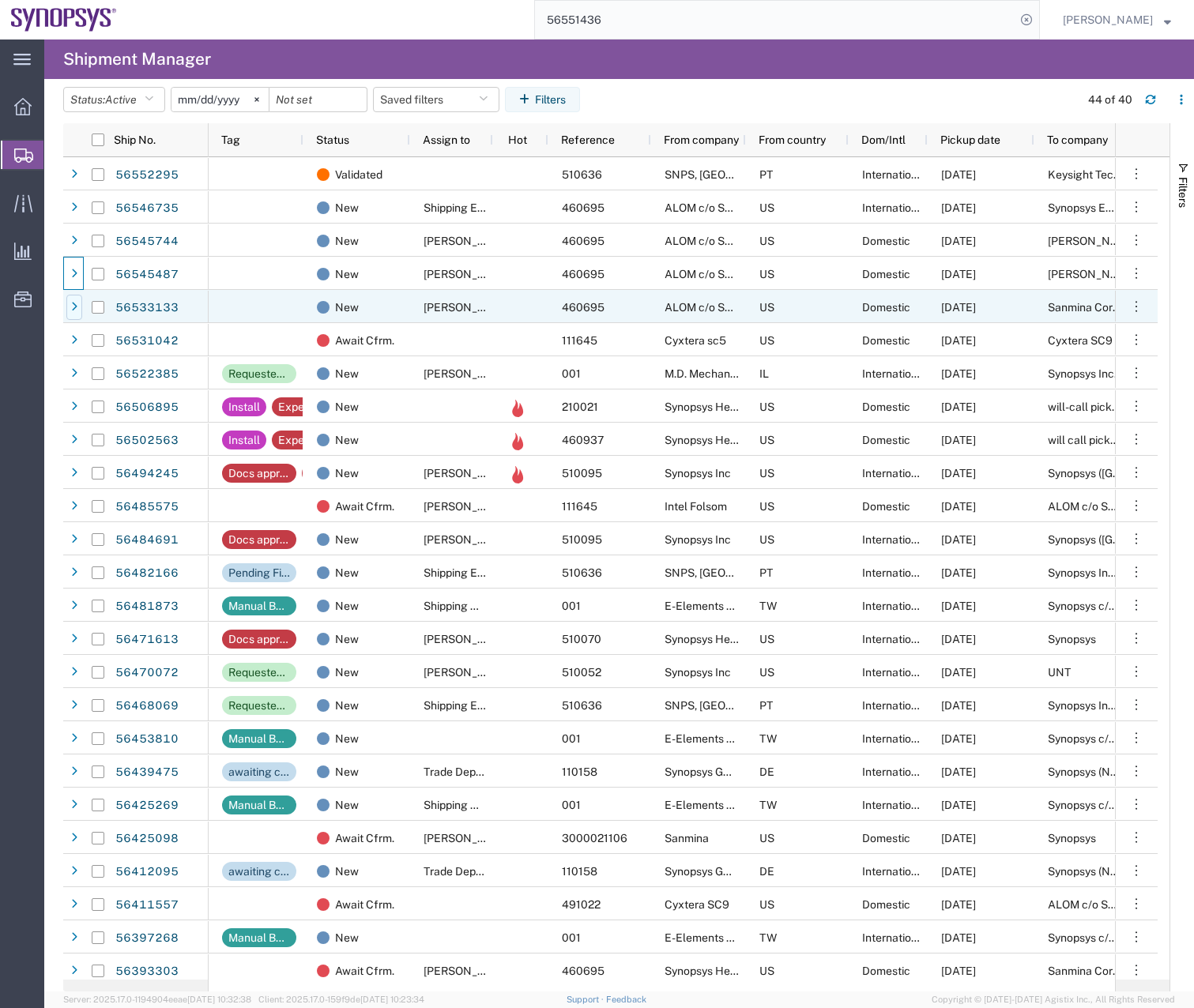
click at [74, 306] on icon at bounding box center [74, 307] width 7 height 11
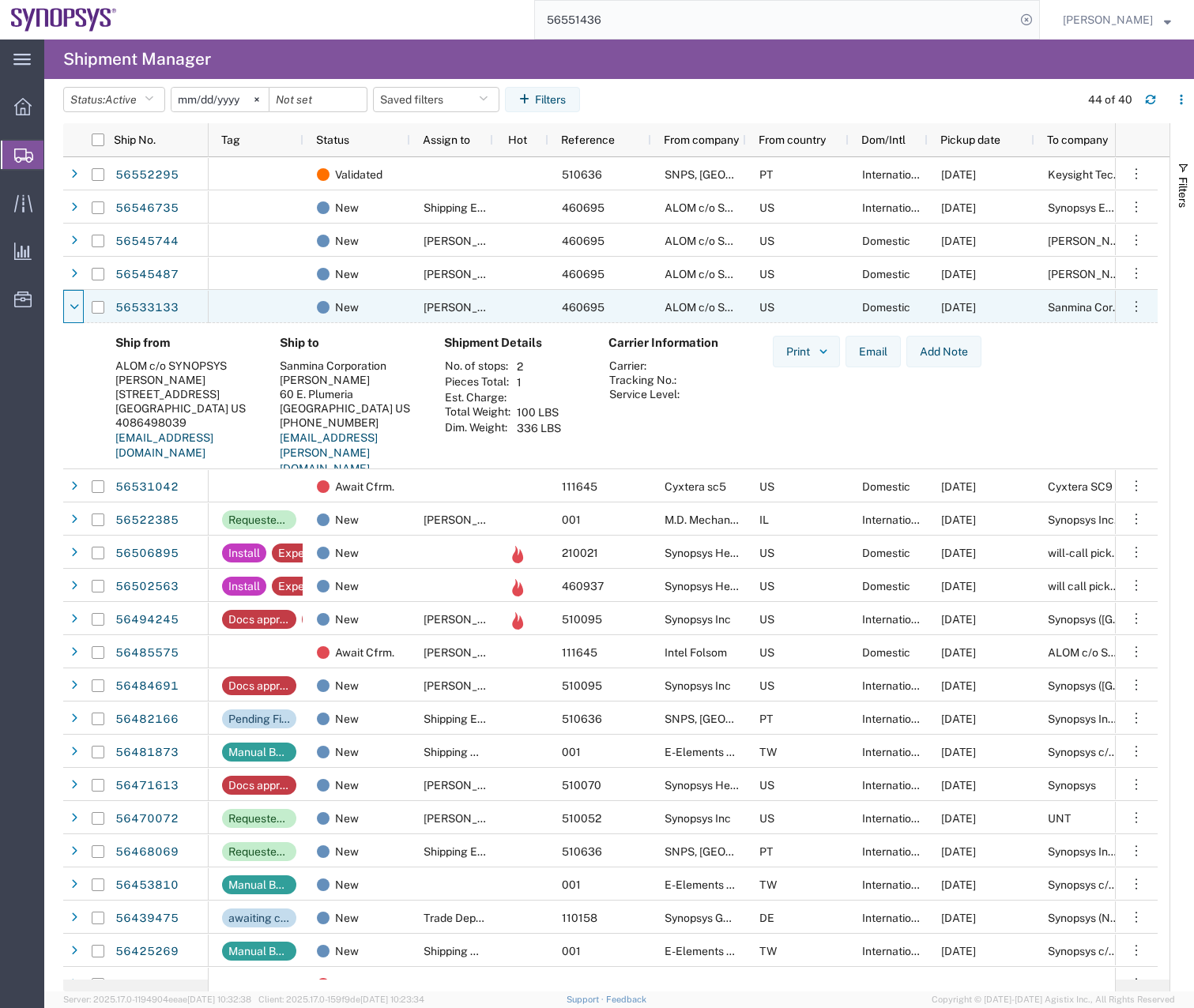
click at [74, 306] on icon at bounding box center [74, 307] width 10 height 11
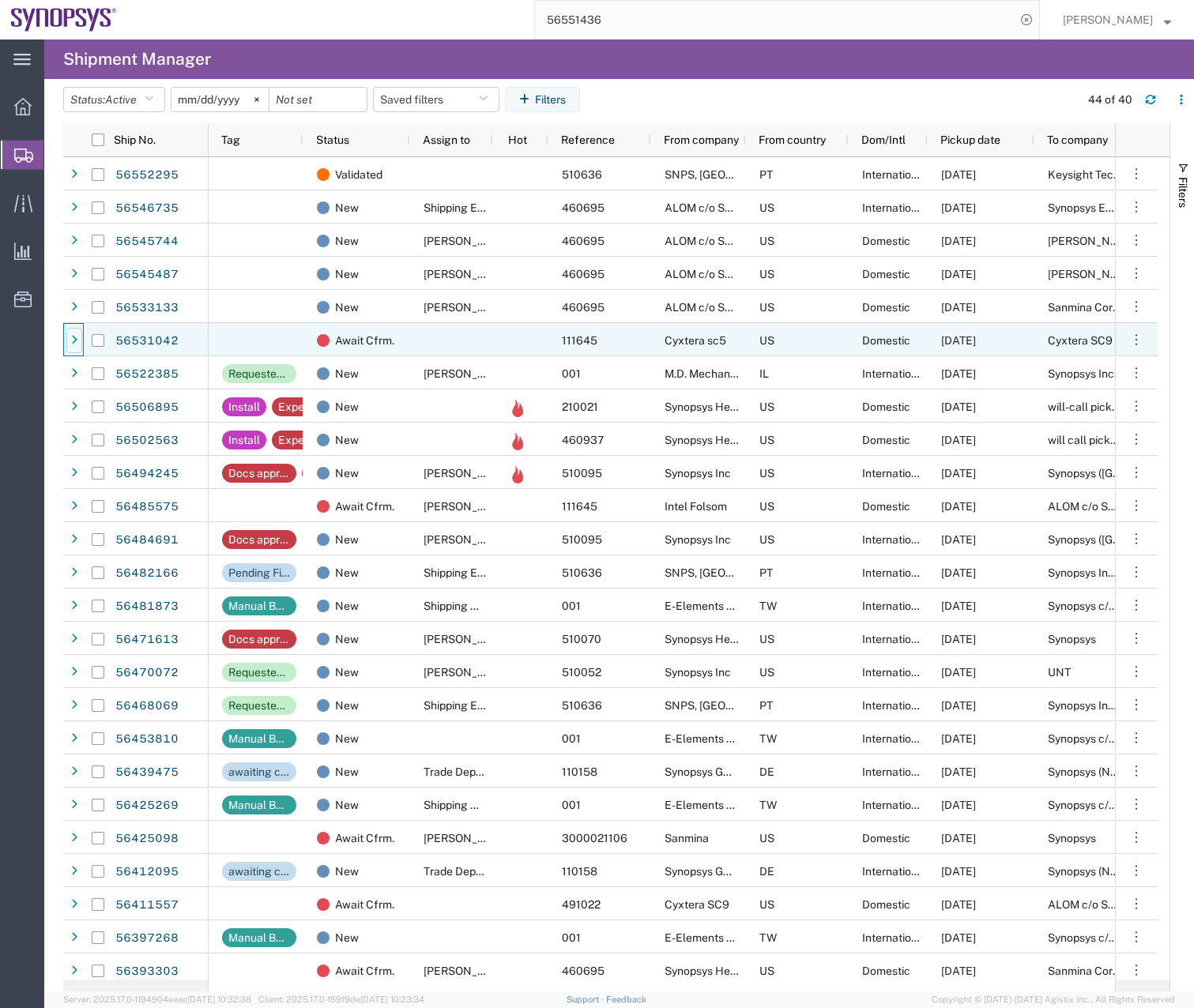
click at [74, 337] on icon at bounding box center [74, 341] width 7 height 11
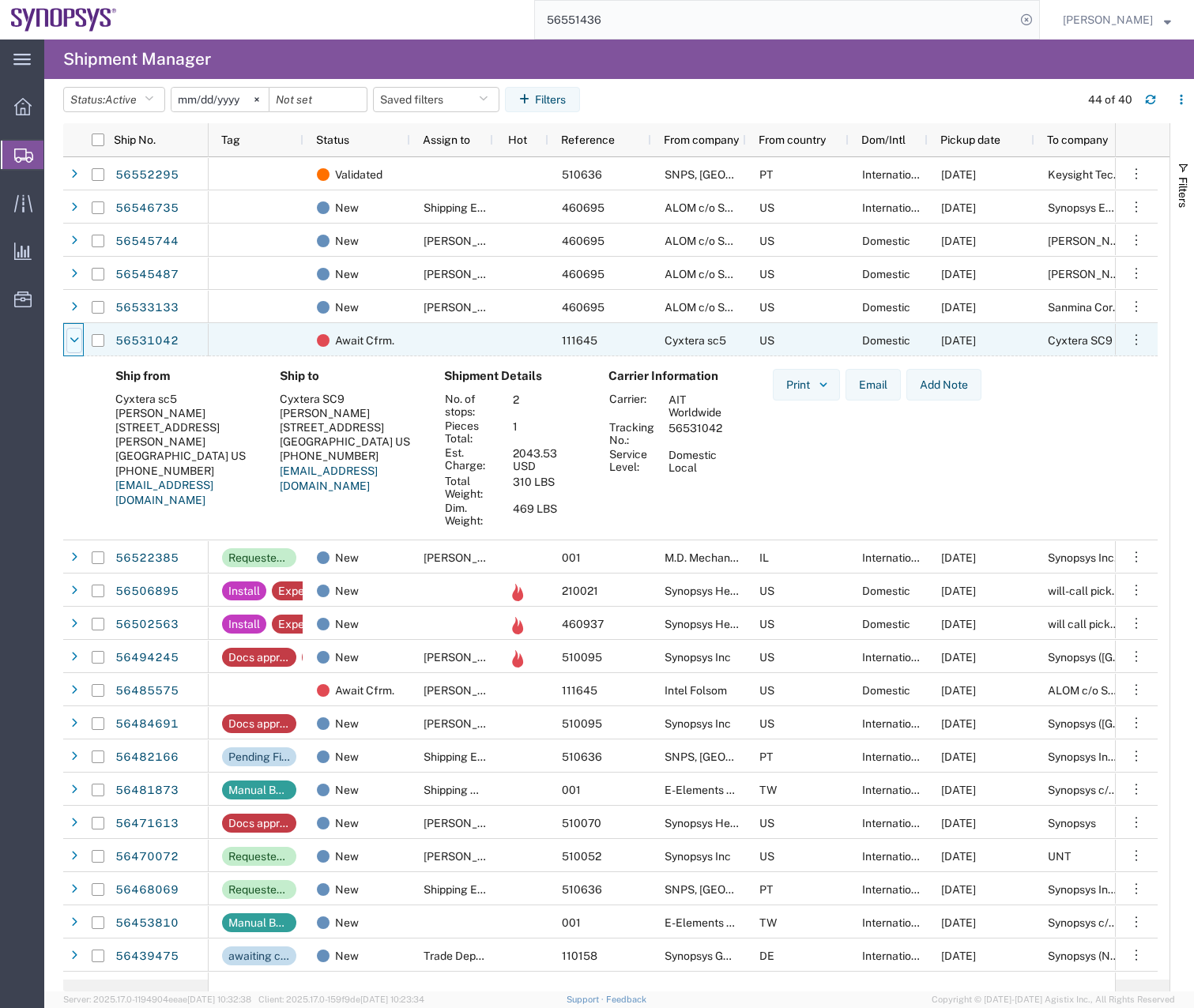
click at [70, 340] on icon at bounding box center [74, 341] width 10 height 11
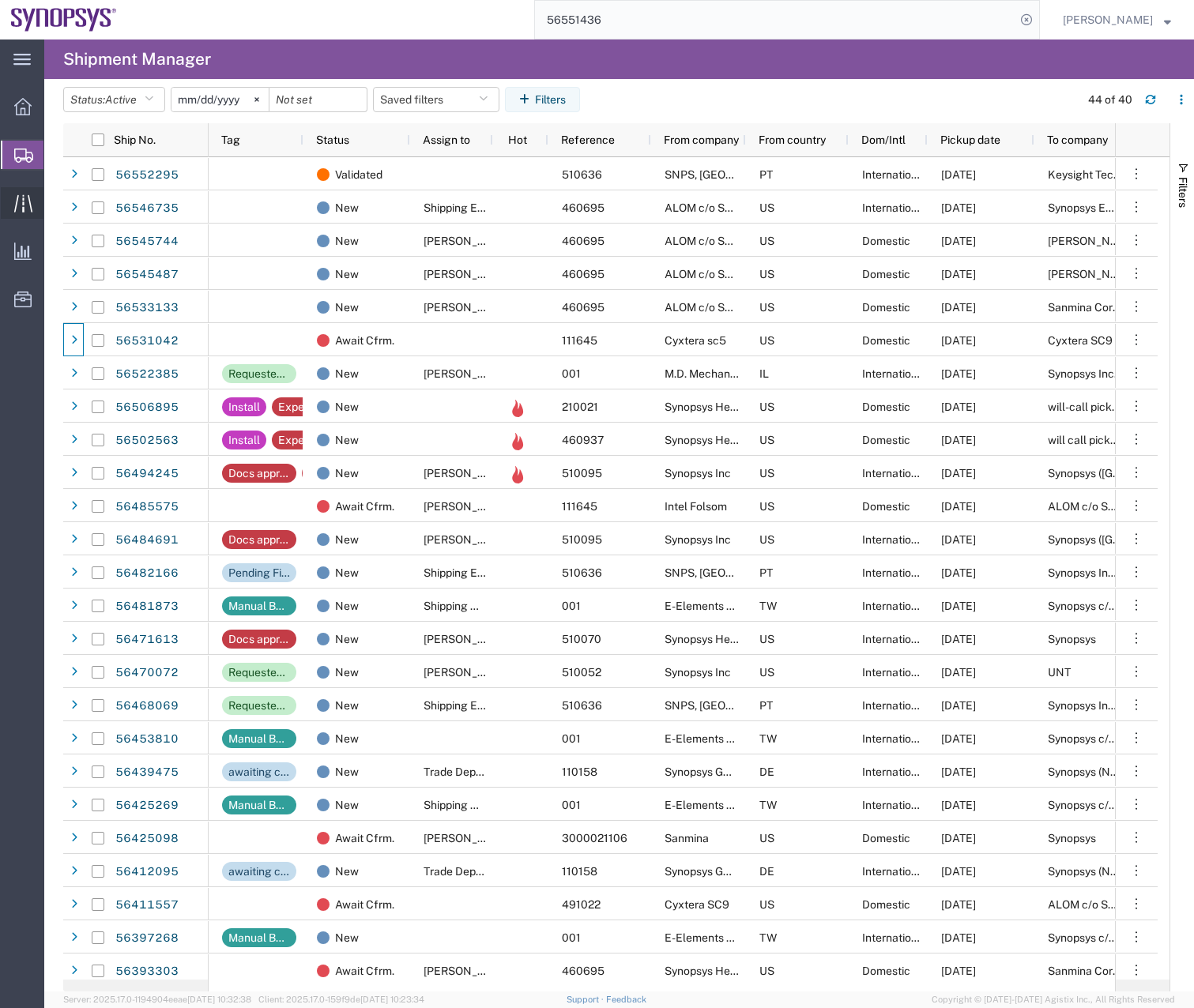
click at [23, 203] on icon at bounding box center [22, 203] width 18 height 17
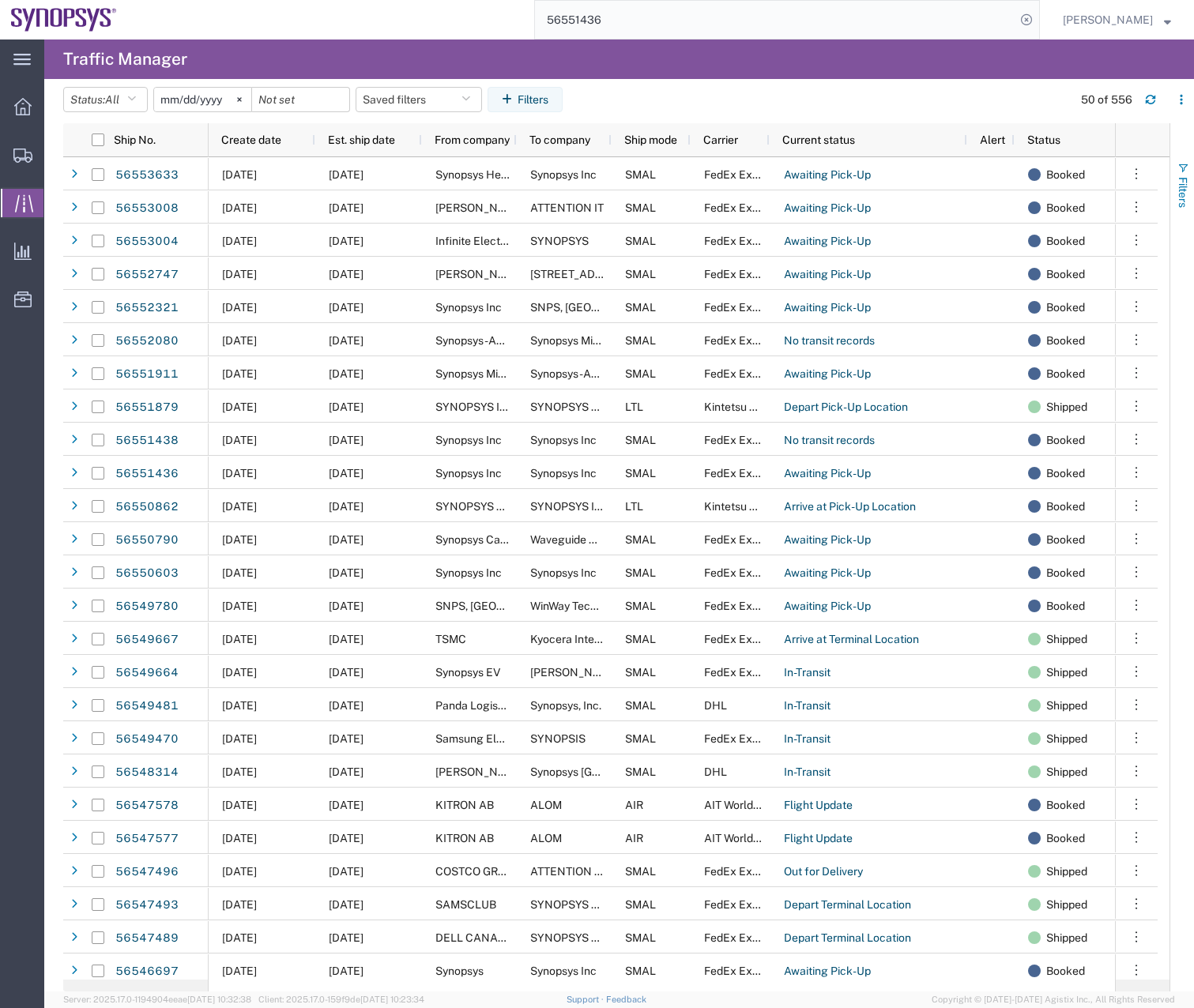
click at [1176, 163] on button "Filters" at bounding box center [1182, 185] width 24 height 85
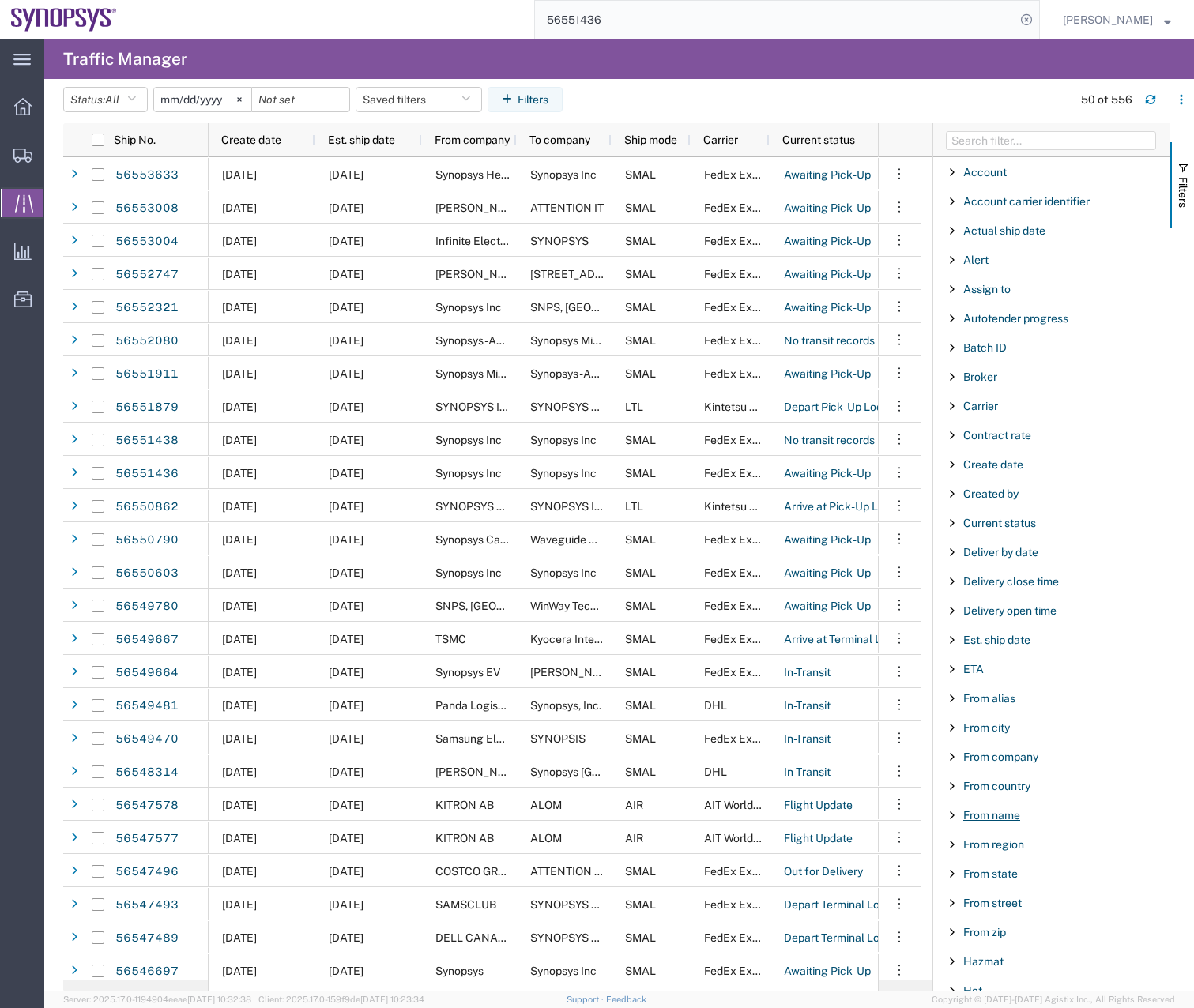
click at [991, 811] on span "From name" at bounding box center [991, 814] width 57 height 12
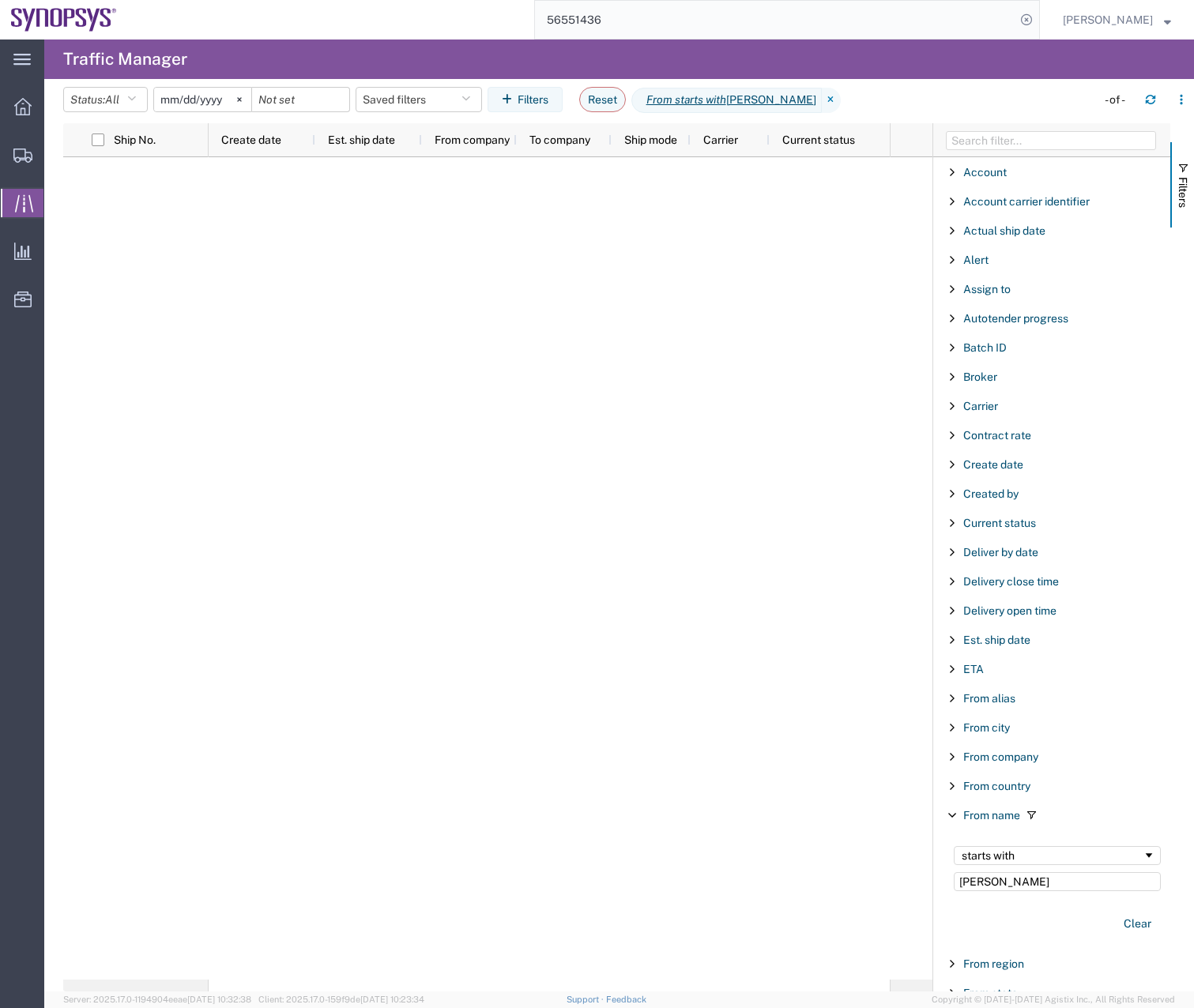
type input "[PERSON_NAME]"
click at [229, 100] on input "[DATE]" at bounding box center [203, 99] width 97 height 24
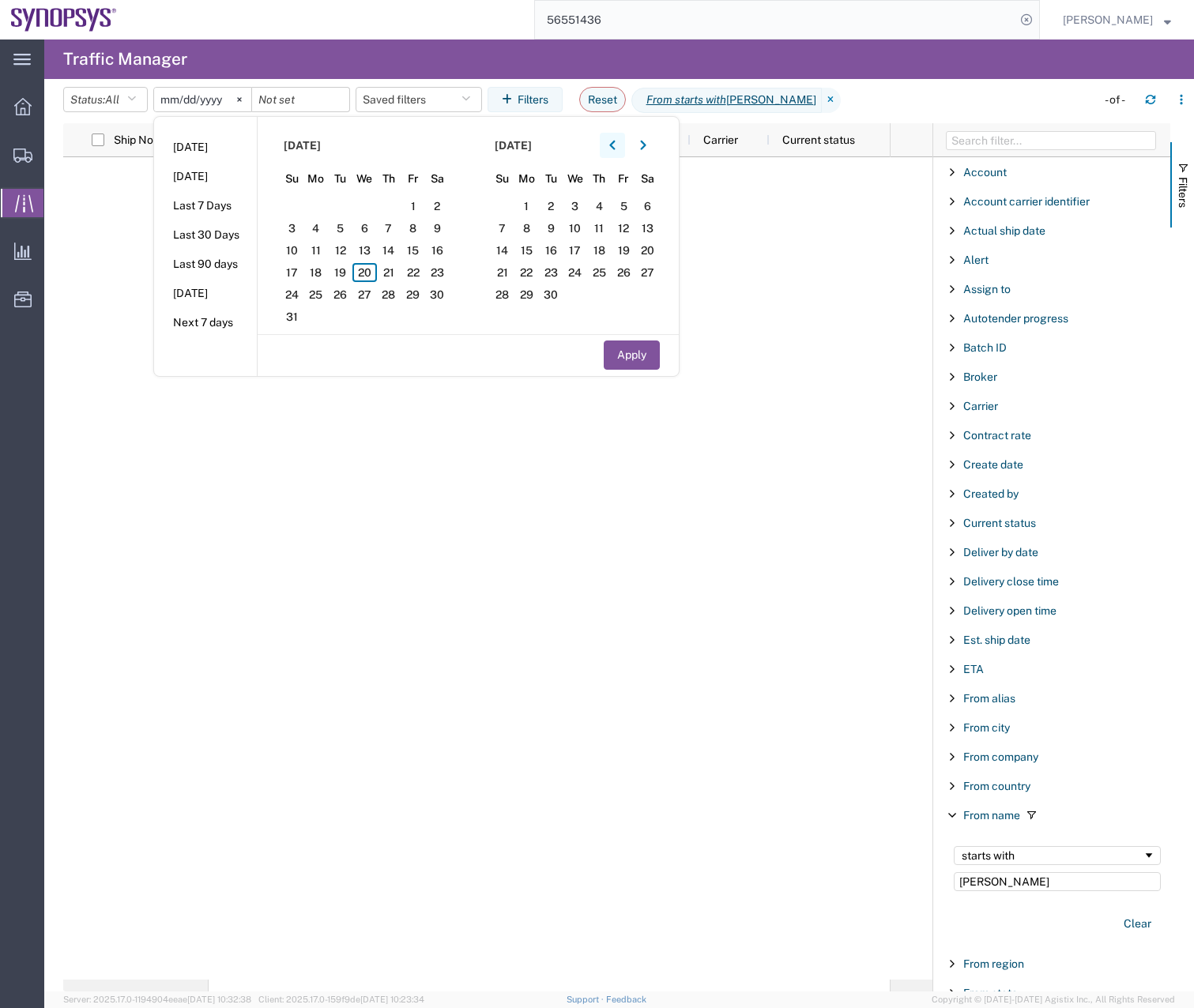
click at [615, 144] on icon "button" at bounding box center [611, 145] width 6 height 10
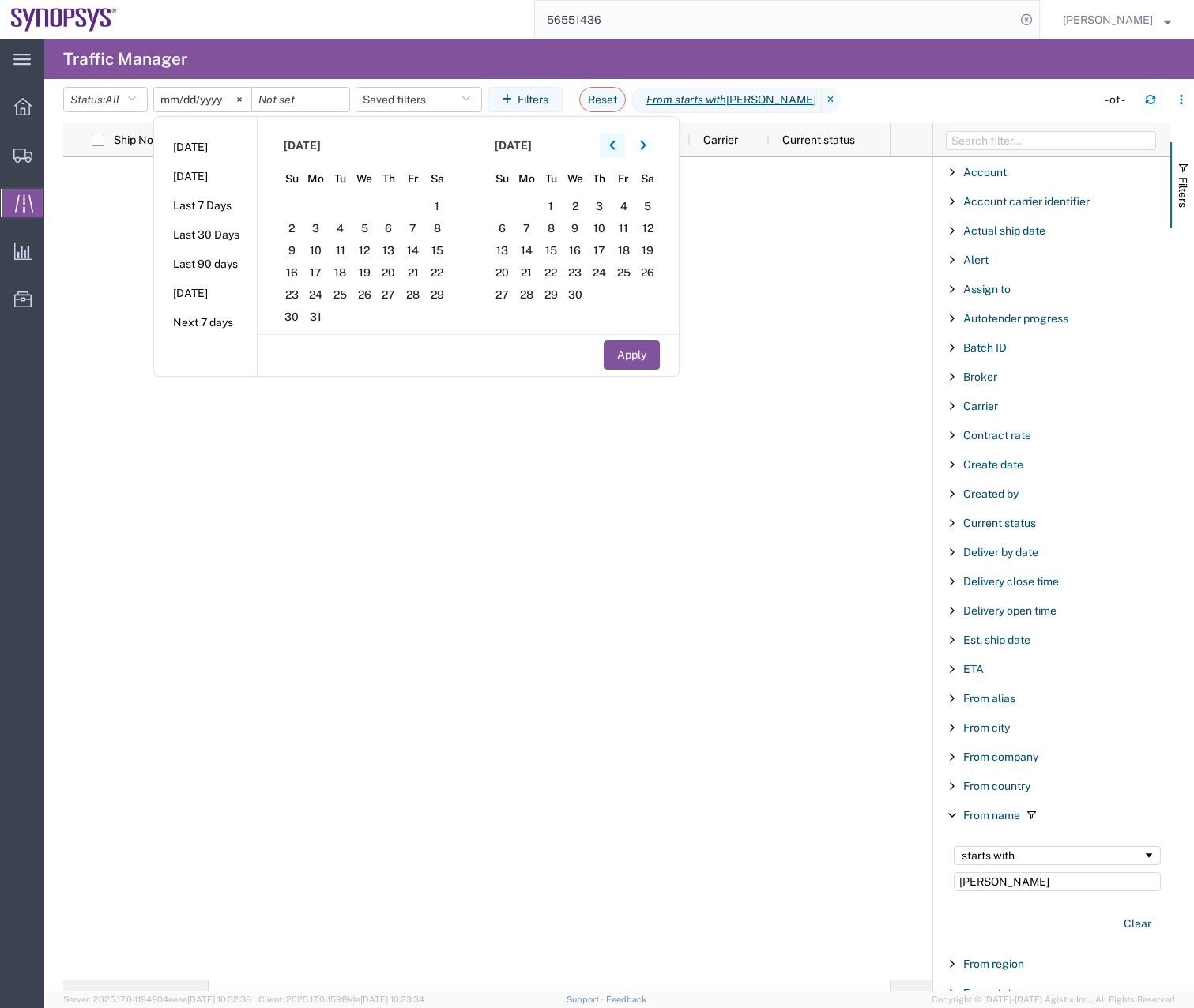
click at [615, 144] on icon "button" at bounding box center [611, 145] width 6 height 10
click at [377, 200] on span "1" at bounding box center [364, 206] width 25 height 19
click at [629, 356] on button "Apply" at bounding box center [632, 355] width 56 height 29
type input "[DATE]"
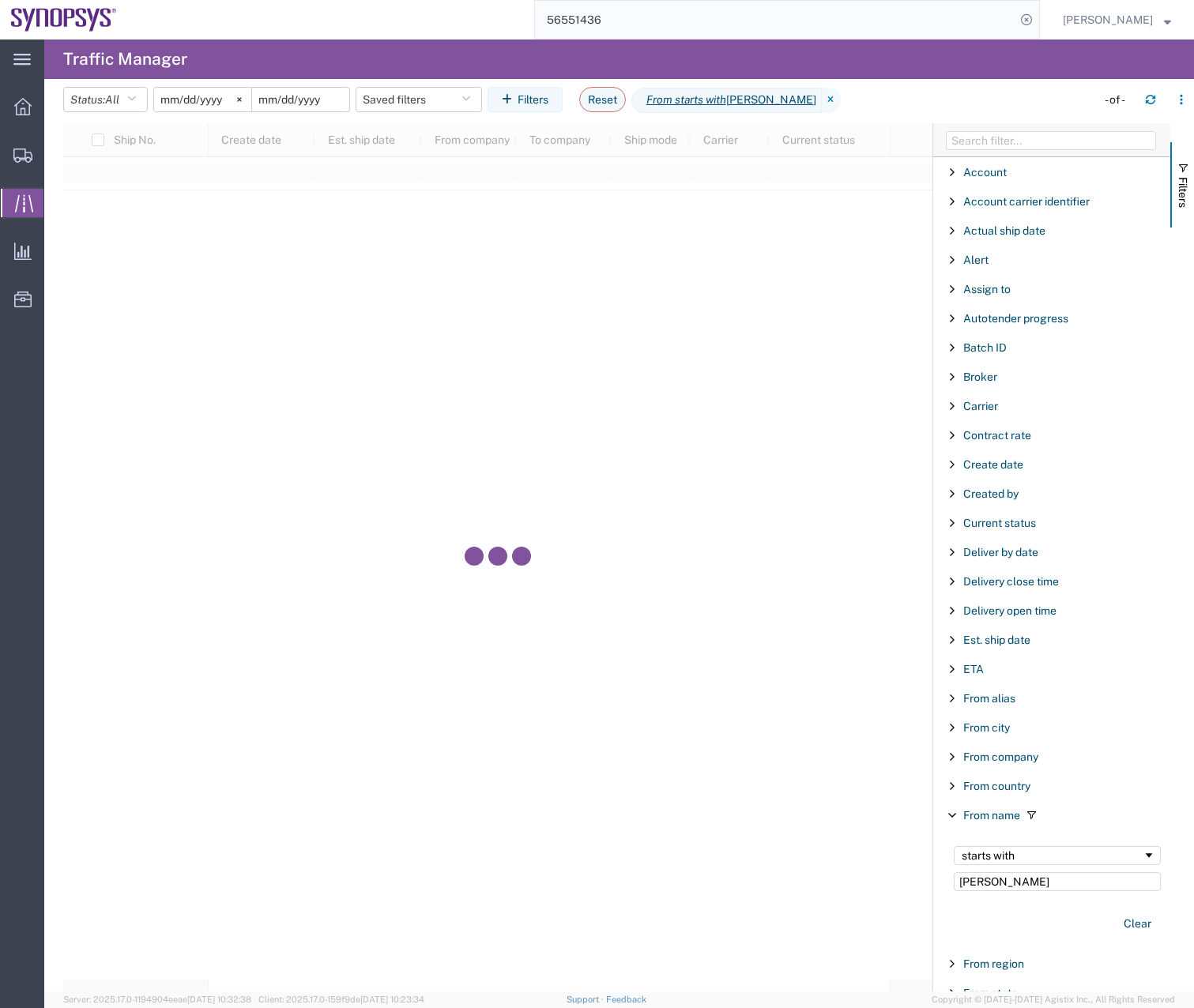
click at [314, 96] on input "date" at bounding box center [300, 99] width 97 height 24
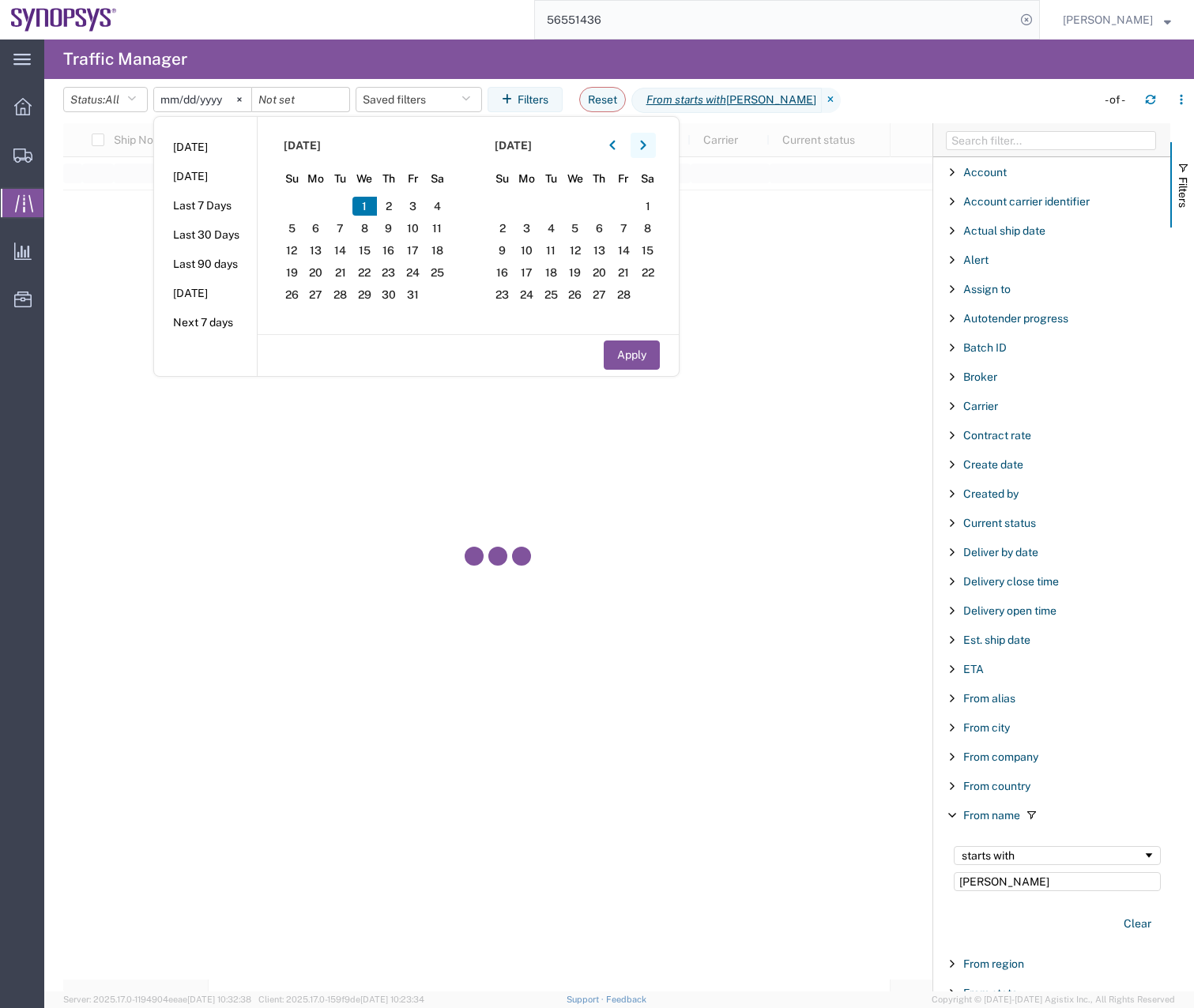
click at [652, 147] on button "button" at bounding box center [642, 145] width 25 height 25
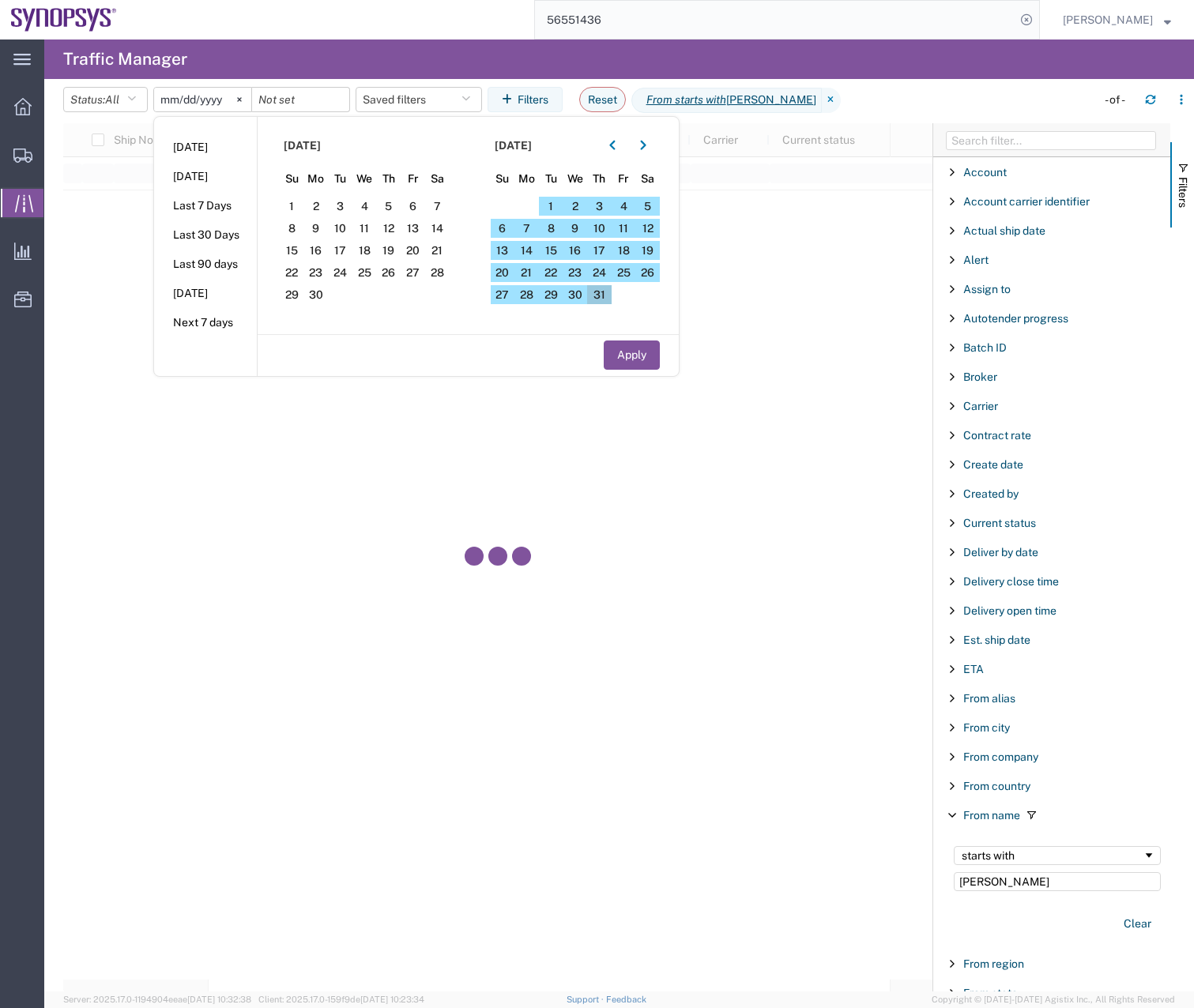
click at [601, 289] on span "31" at bounding box center [599, 294] width 25 height 19
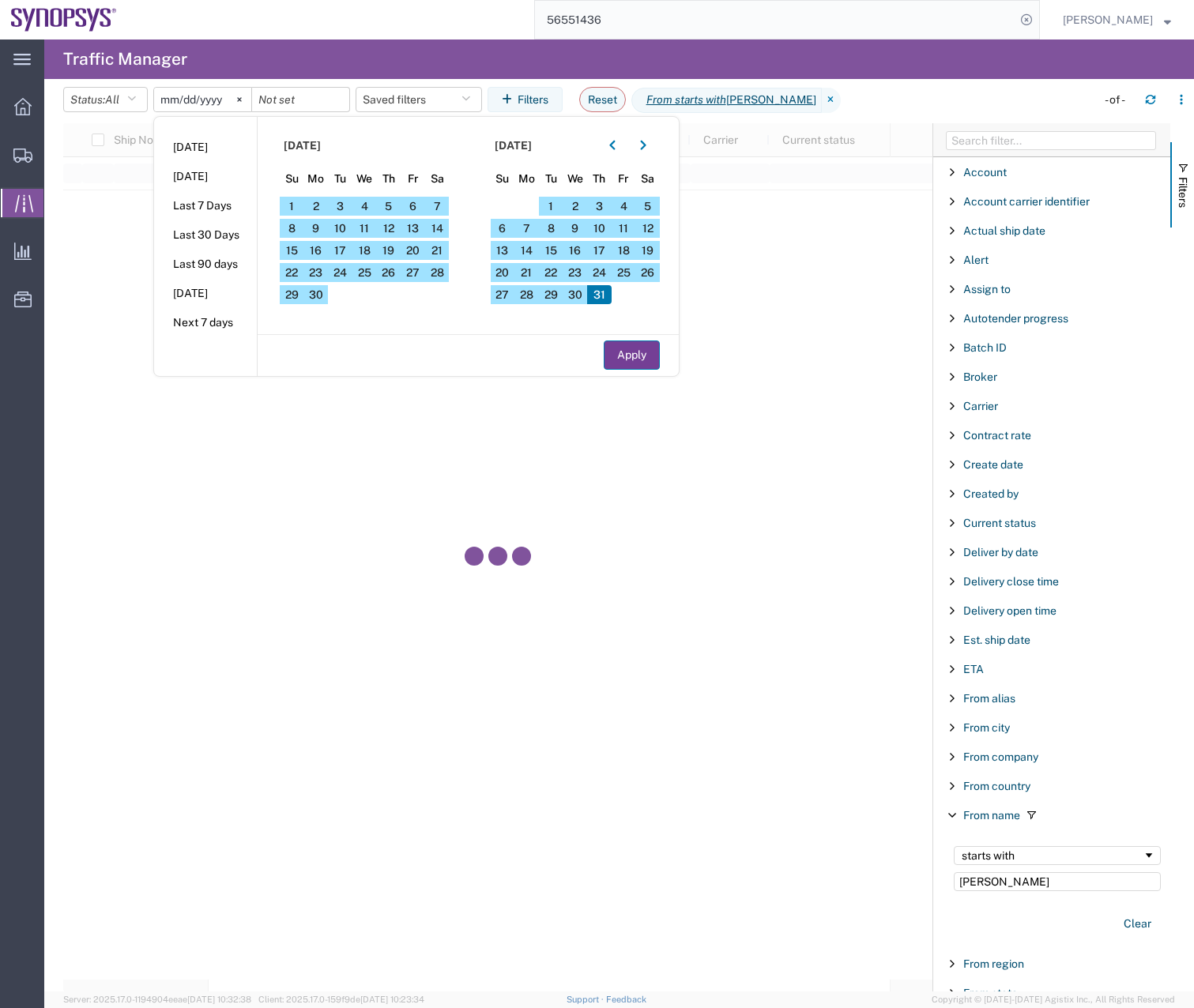
click at [641, 358] on button "Apply" at bounding box center [632, 355] width 56 height 29
type input "[DATE]"
click at [641, 358] on button "Apply" at bounding box center [632, 355] width 56 height 29
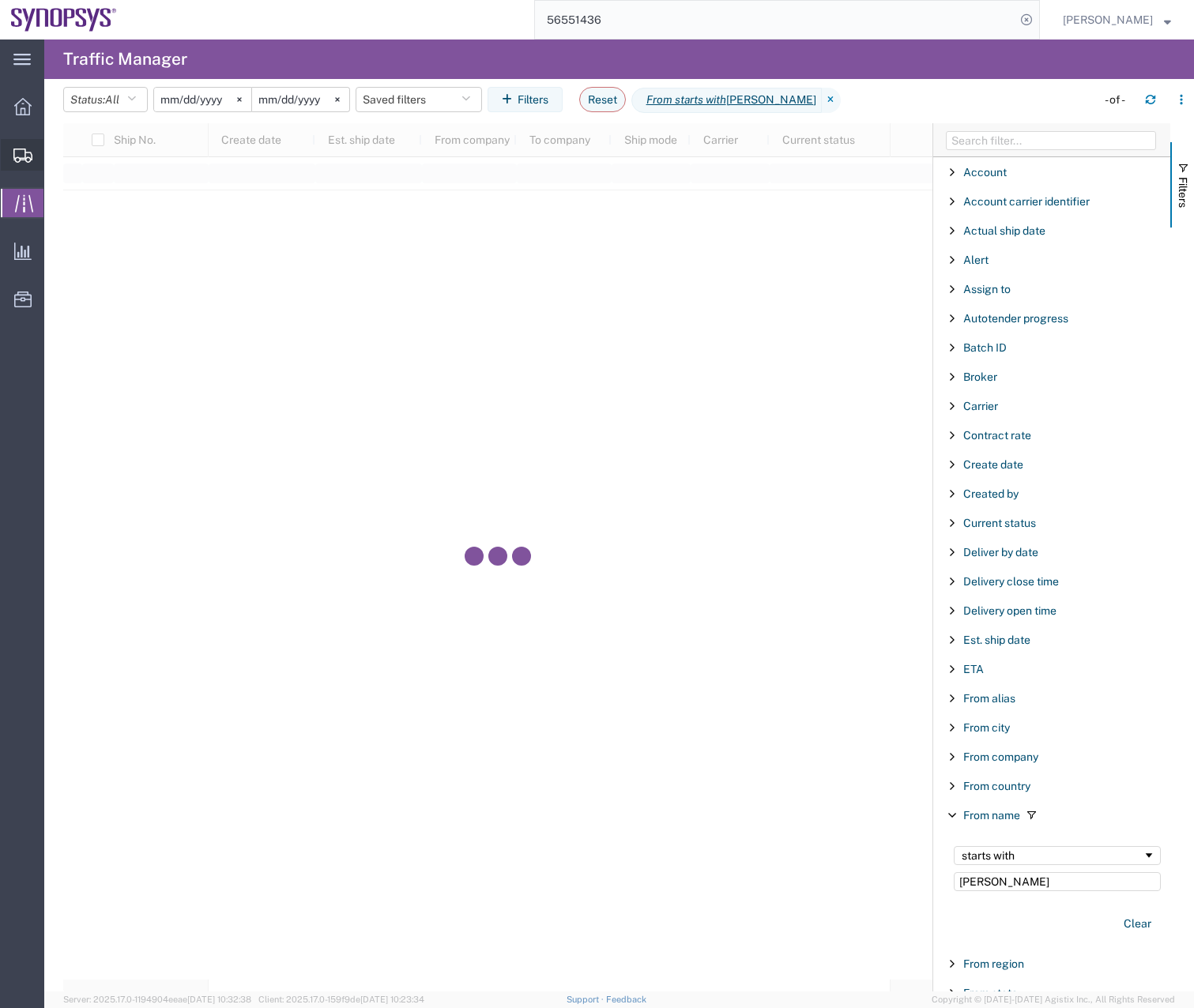
click at [23, 157] on icon at bounding box center [22, 155] width 19 height 14
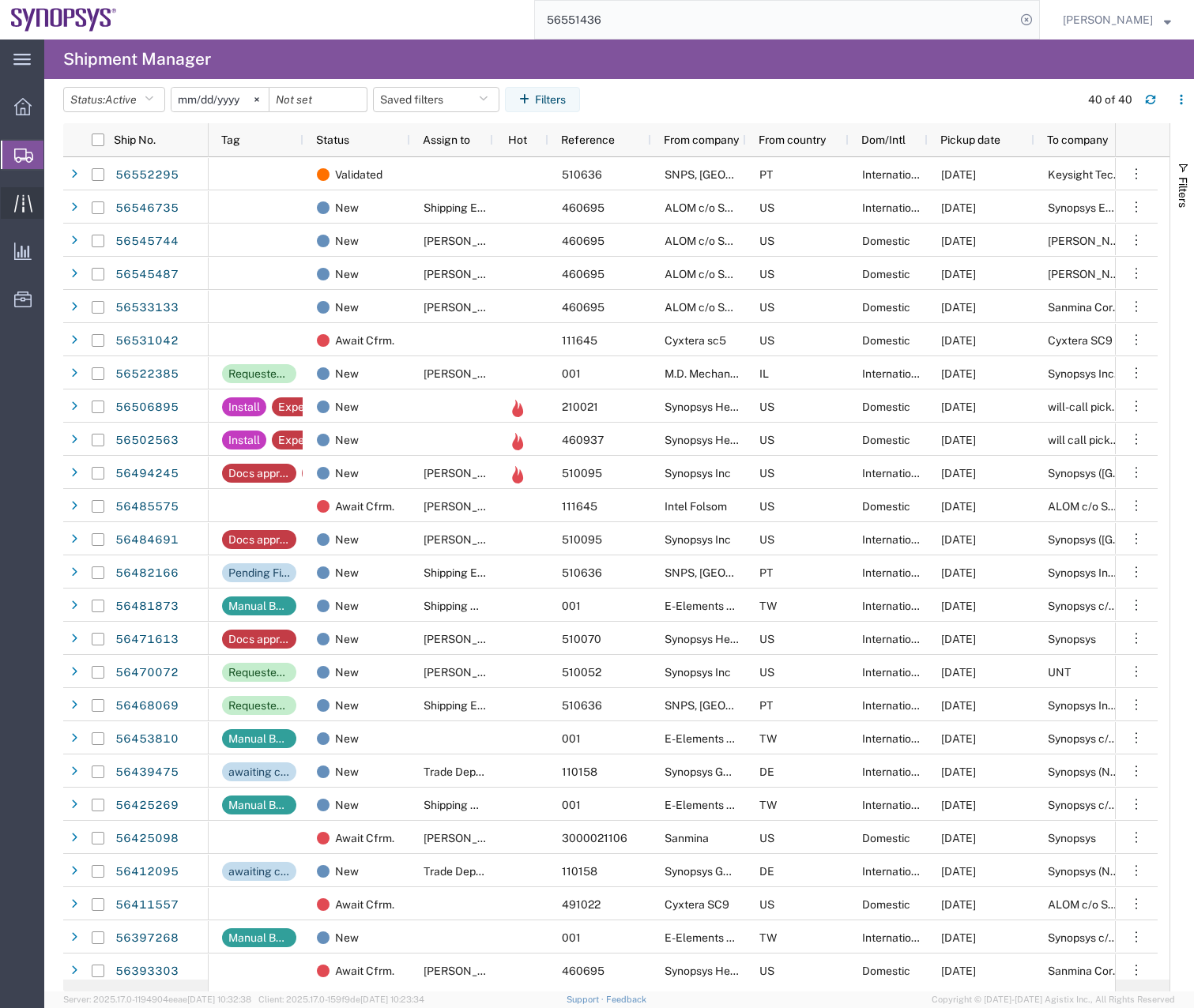
click at [23, 195] on icon at bounding box center [22, 203] width 18 height 17
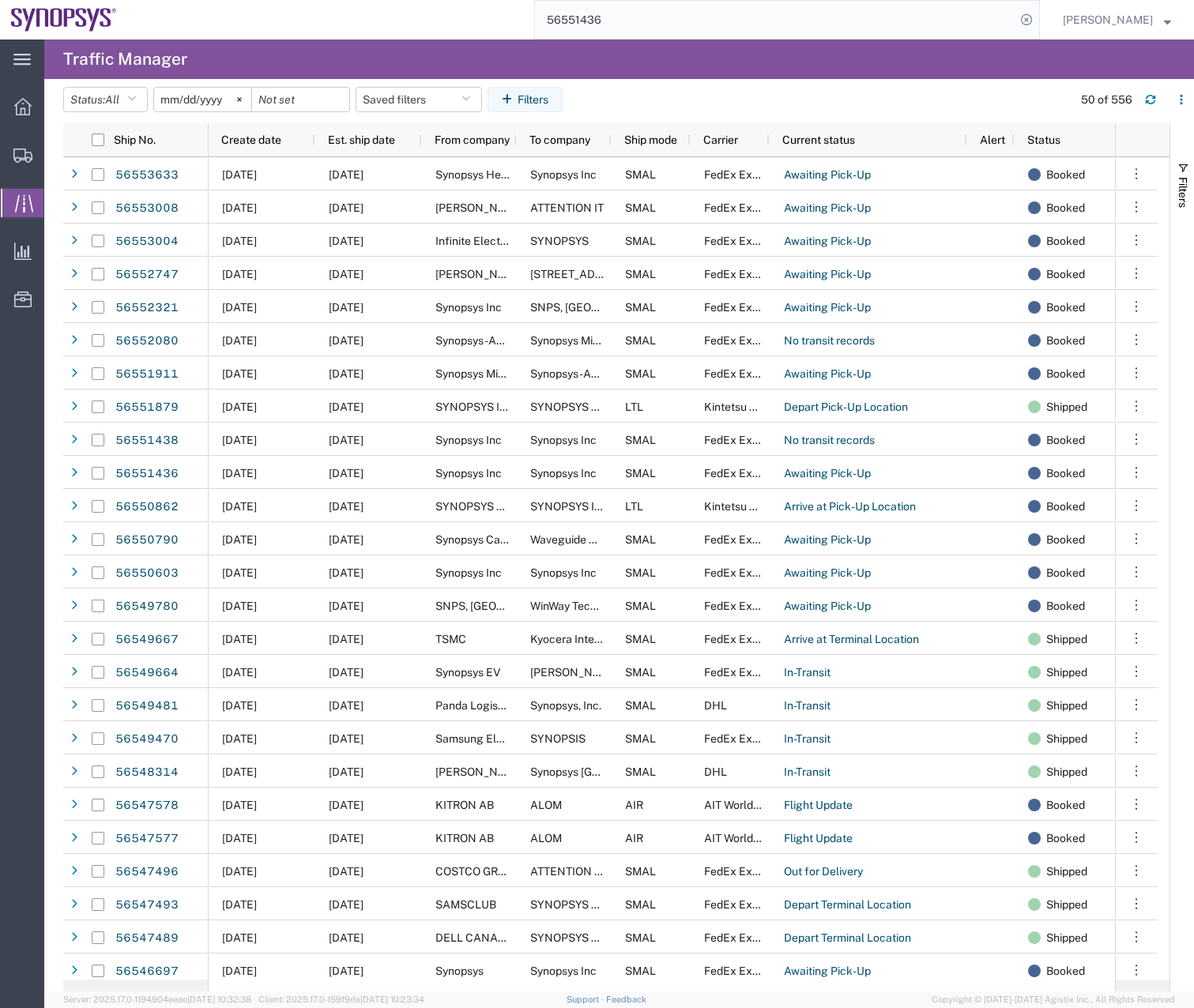
click at [203, 95] on input "[DATE]" at bounding box center [203, 99] width 97 height 24
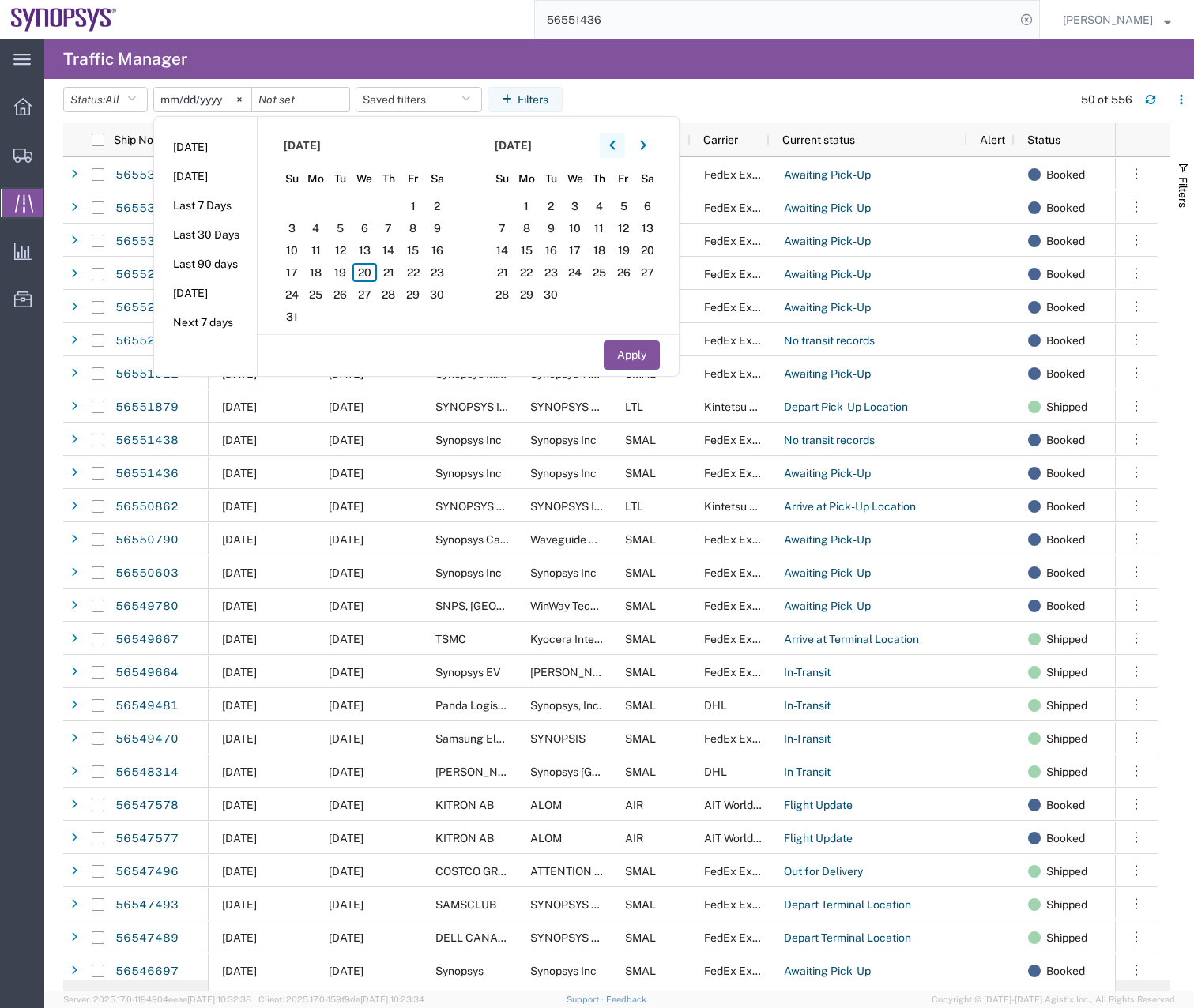
click at [615, 145] on icon "button" at bounding box center [612, 145] width 7 height 11
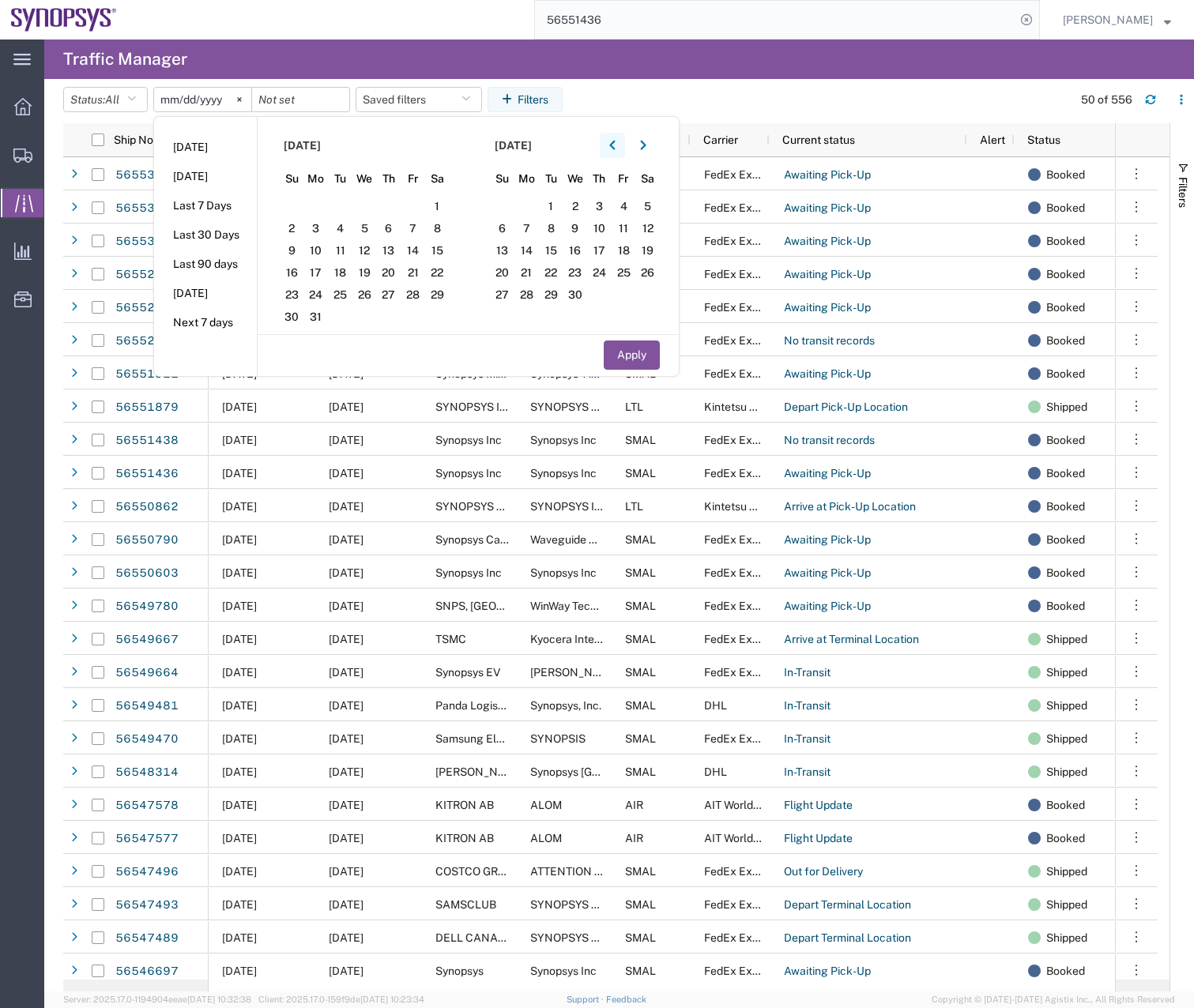
click at [615, 145] on icon "button" at bounding box center [612, 145] width 7 height 11
click at [364, 207] on span "1" at bounding box center [364, 206] width 25 height 19
click at [624, 362] on button "Apply" at bounding box center [632, 355] width 56 height 29
type input "[DATE]"
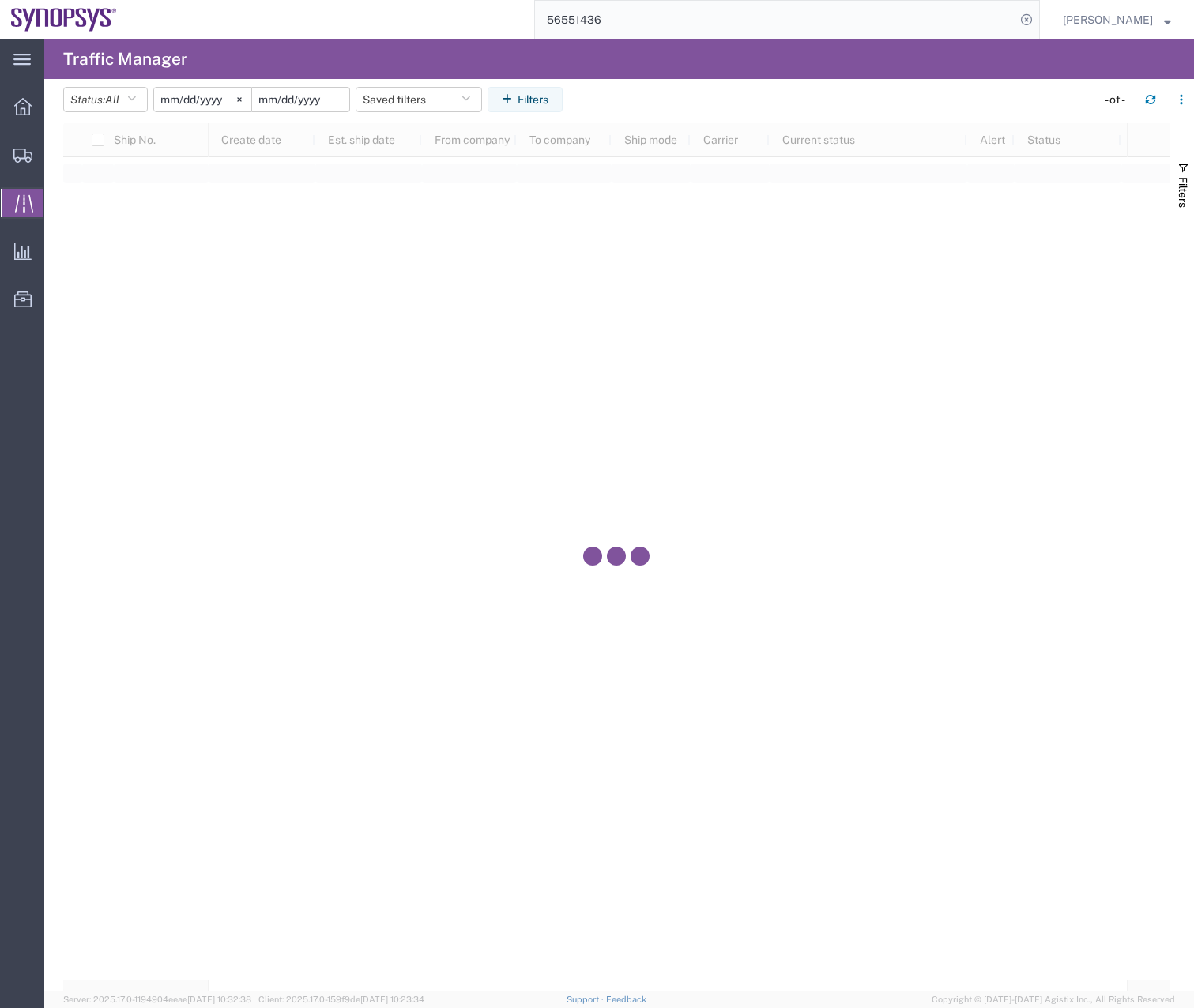
click at [302, 100] on input "date" at bounding box center [300, 99] width 97 height 24
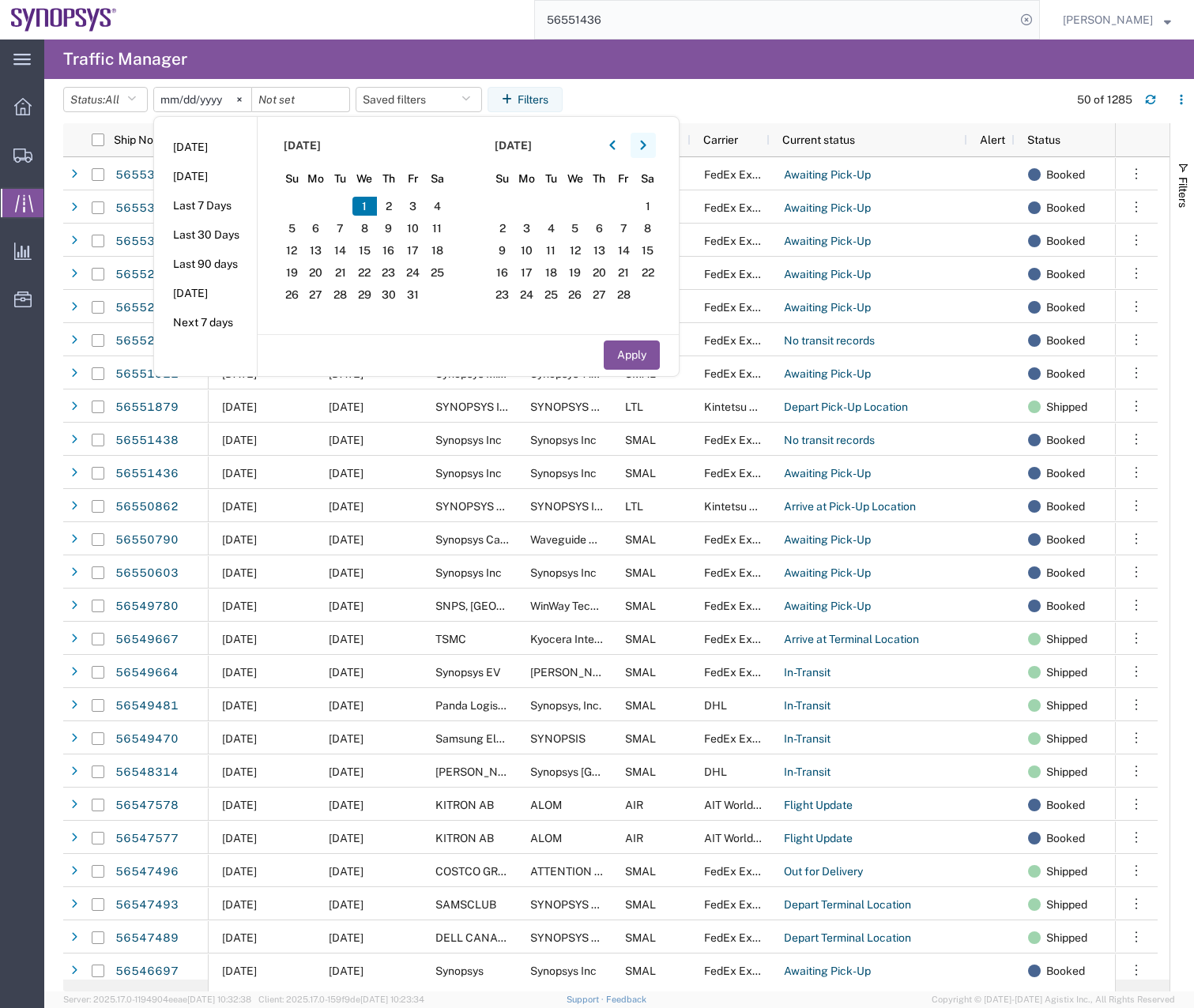
click at [653, 146] on button "button" at bounding box center [642, 145] width 25 height 25
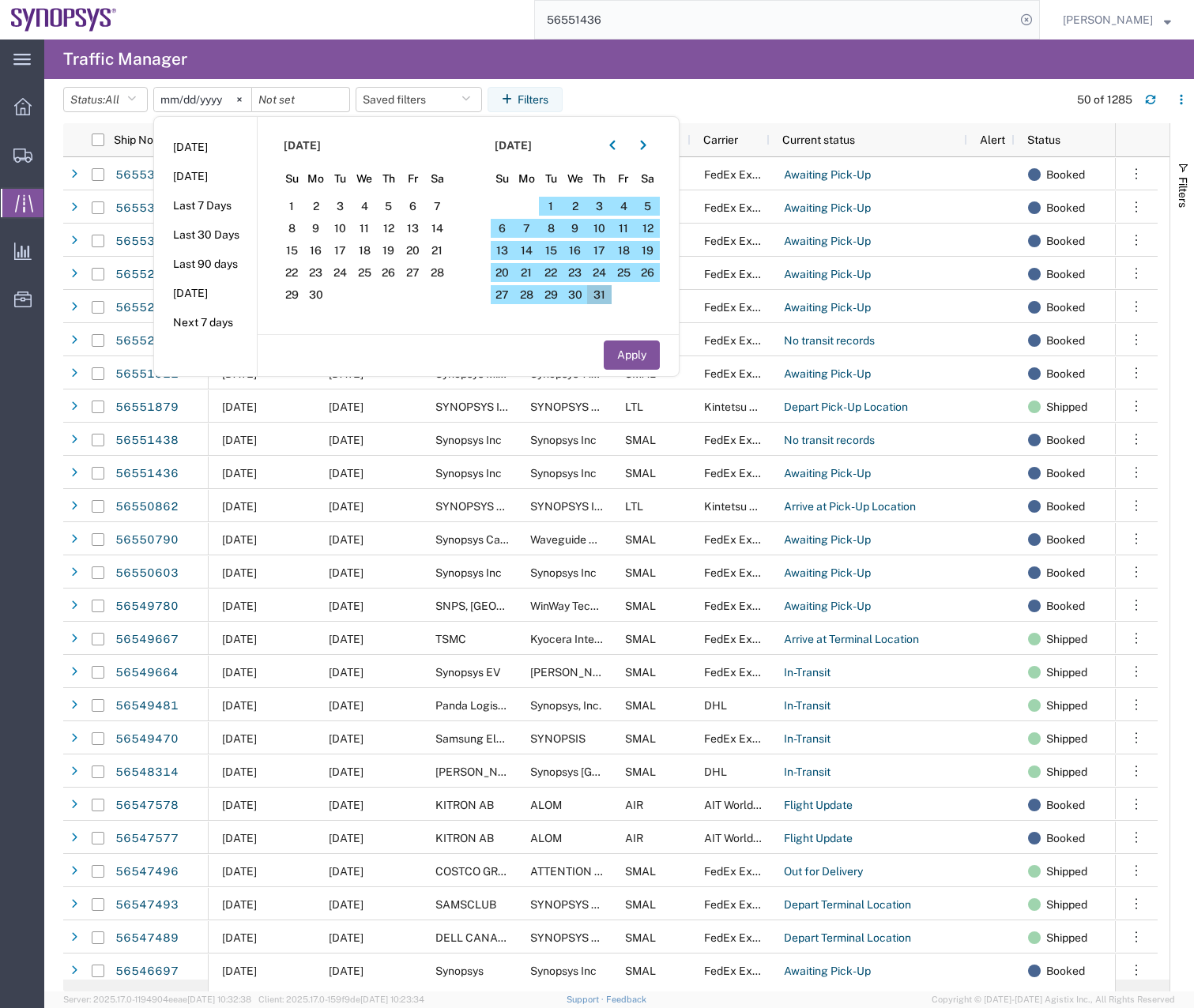
click at [606, 302] on span "31" at bounding box center [599, 294] width 25 height 19
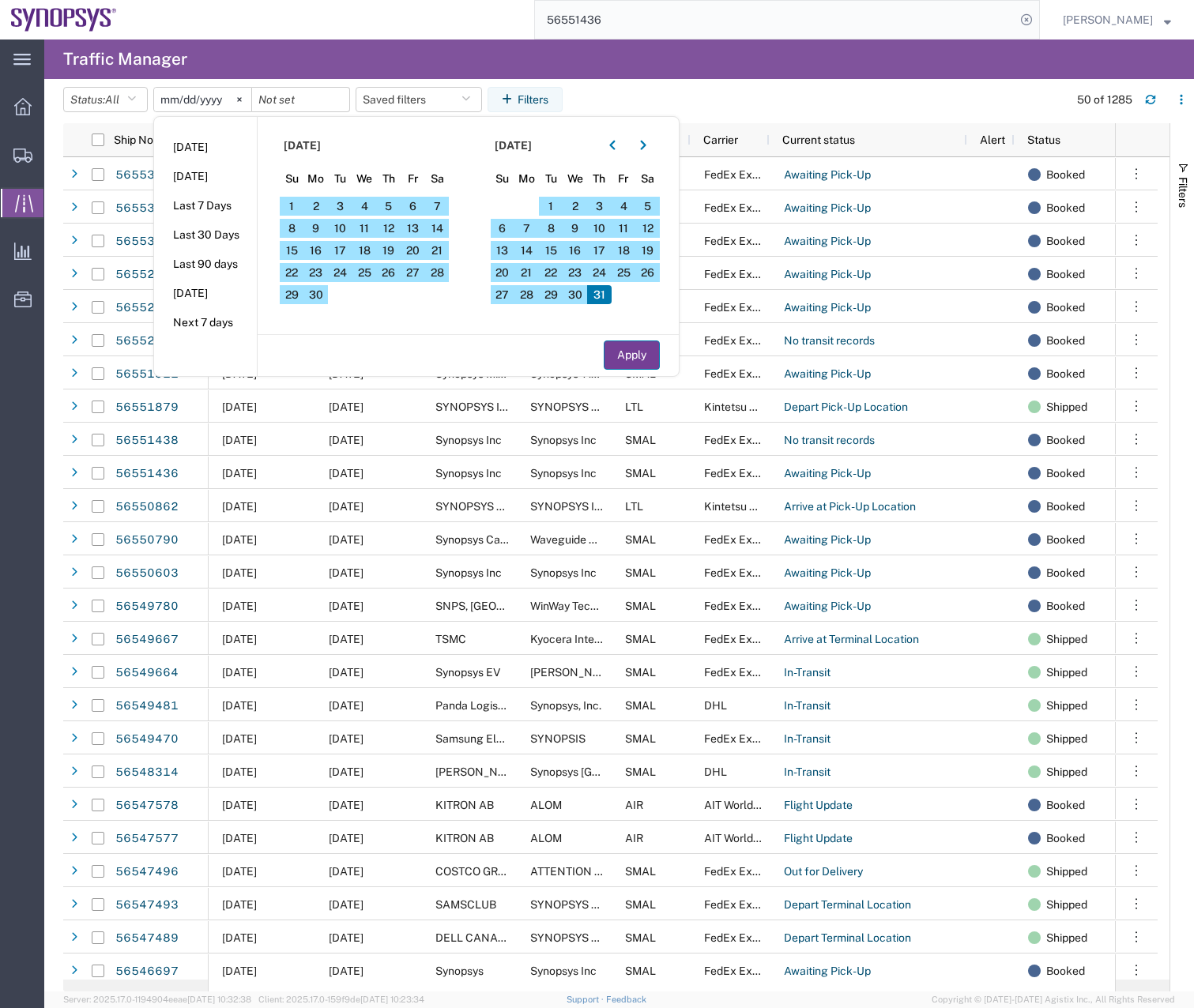
click at [641, 349] on button "Apply" at bounding box center [632, 355] width 56 height 29
type input "[DATE]"
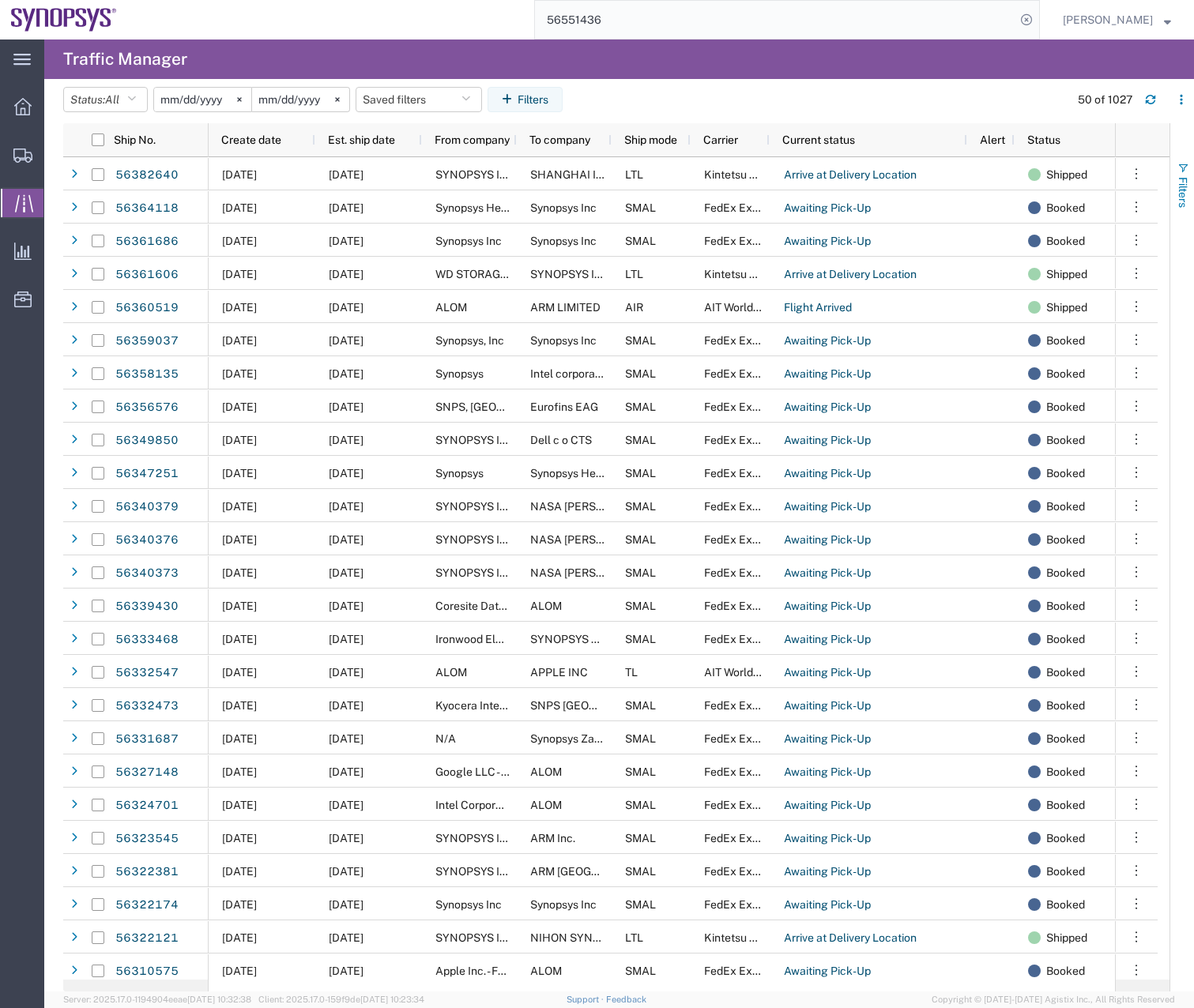
click at [1190, 177] on button "Filters" at bounding box center [1182, 185] width 24 height 85
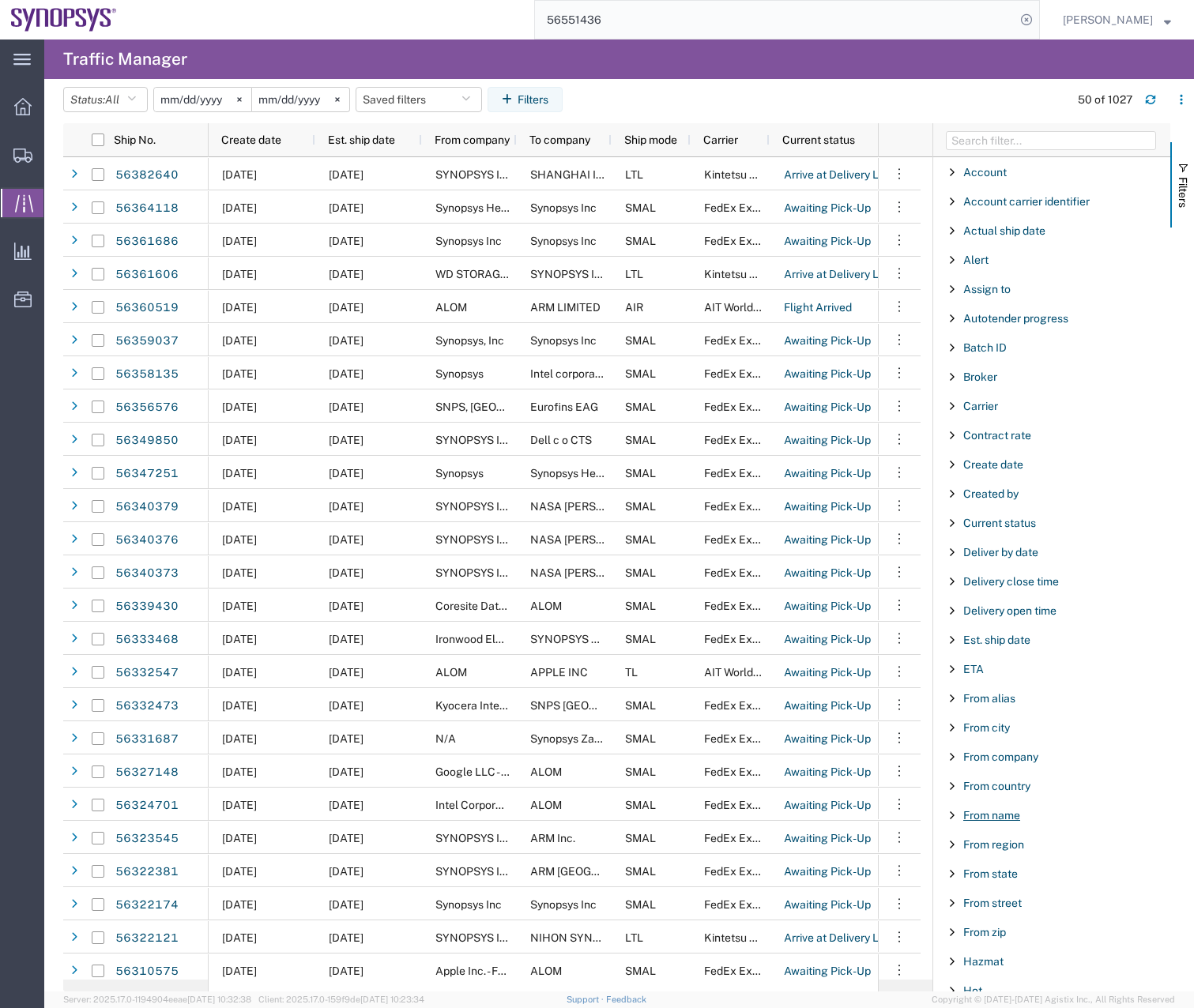
click at [1002, 814] on span "From name" at bounding box center [991, 814] width 57 height 12
type input "[PERSON_NAME]"
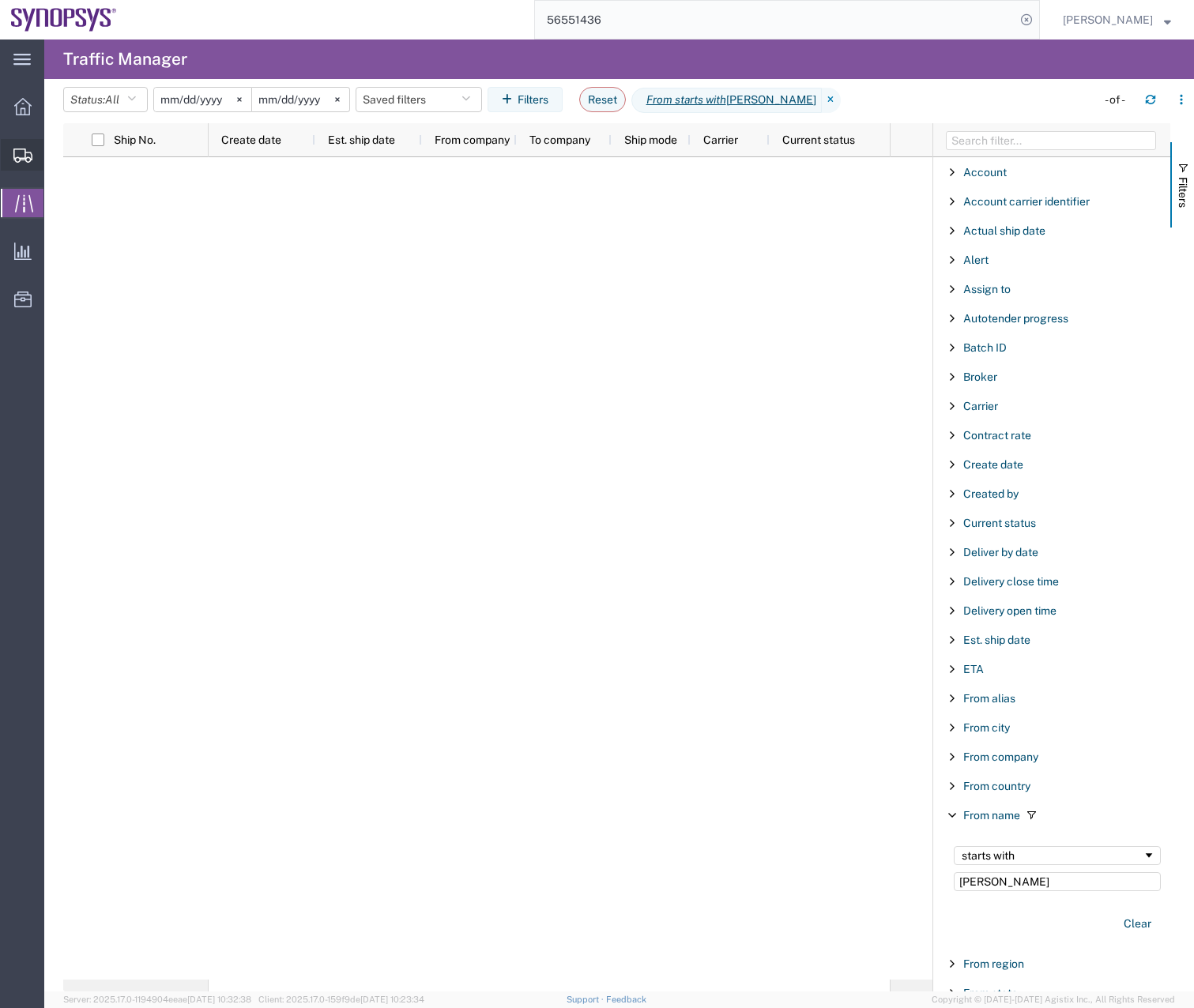
drag, startPoint x: 15, startPoint y: 154, endPoint x: 49, endPoint y: 202, distance: 58.8
click at [15, 154] on icon at bounding box center [22, 155] width 19 height 14
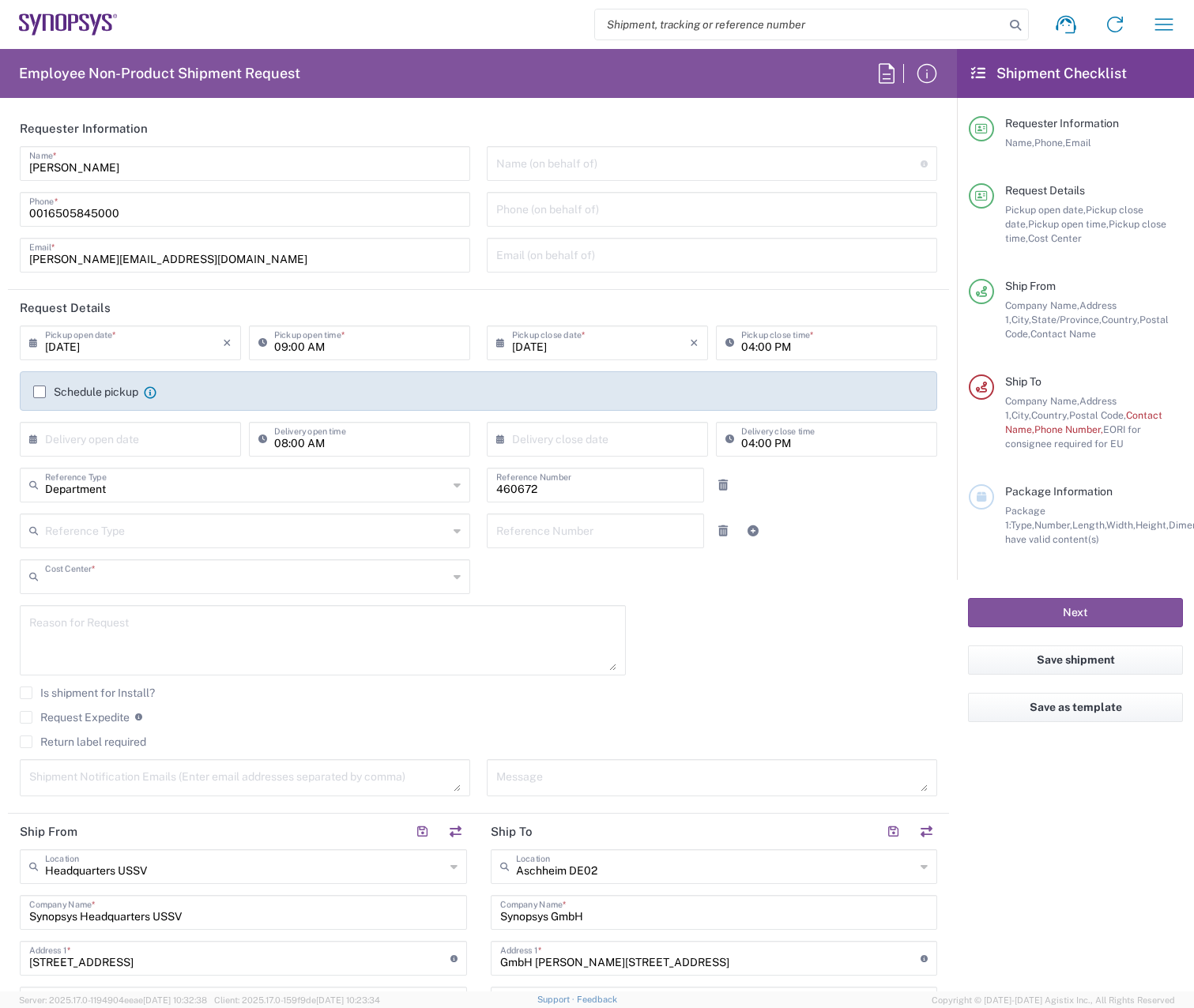
click at [235, 574] on input "text" at bounding box center [246, 575] width 403 height 28
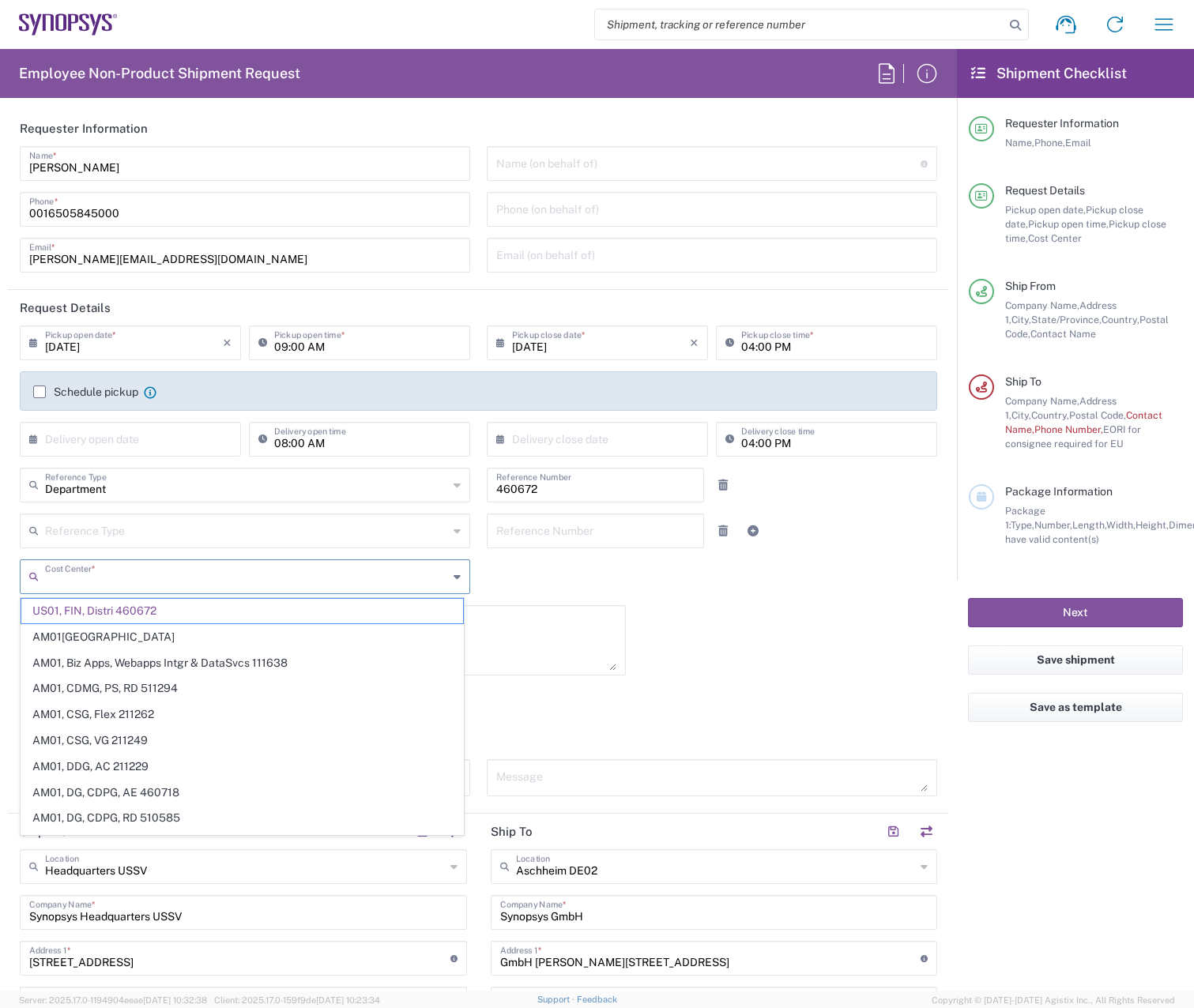
paste input "US01, SG, MSIP1"
type input "US01, SG, MSIP1"
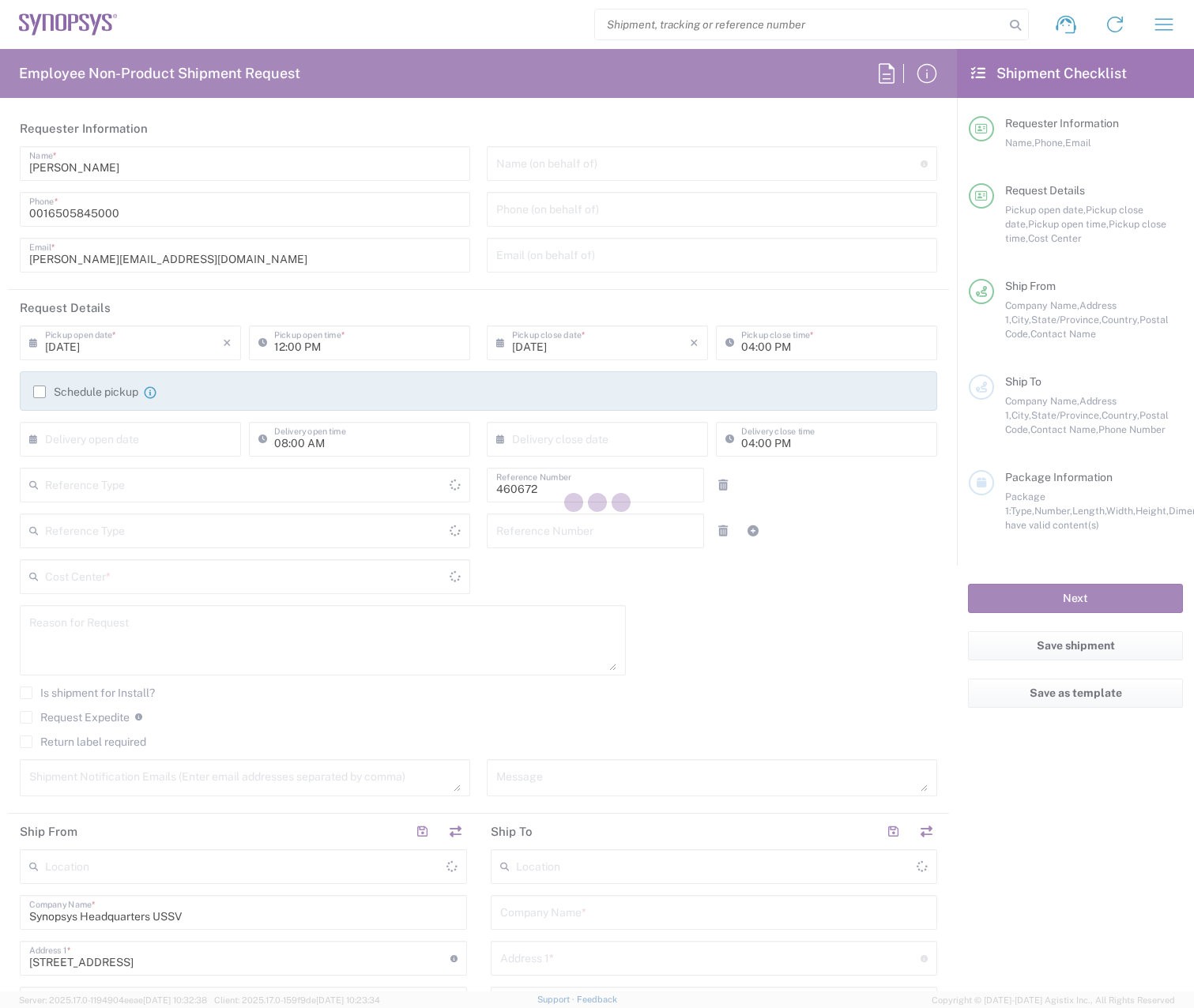
type input "Department"
type input "[US_STATE]"
type input "US01, FIN, Distri 460672"
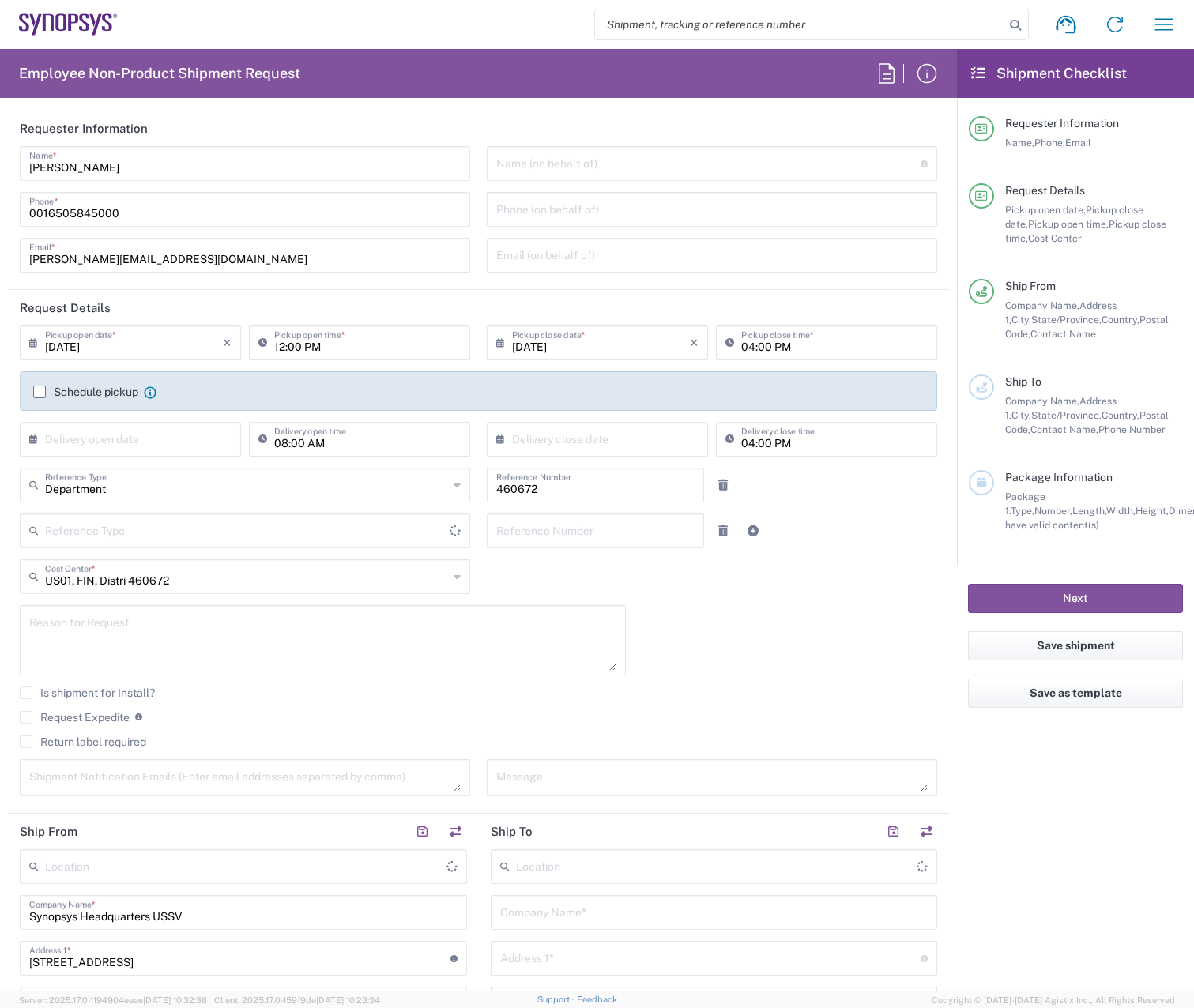
type input "[GEOGRAPHIC_DATA]"
type input "Delivered at Place"
type input "[GEOGRAPHIC_DATA]"
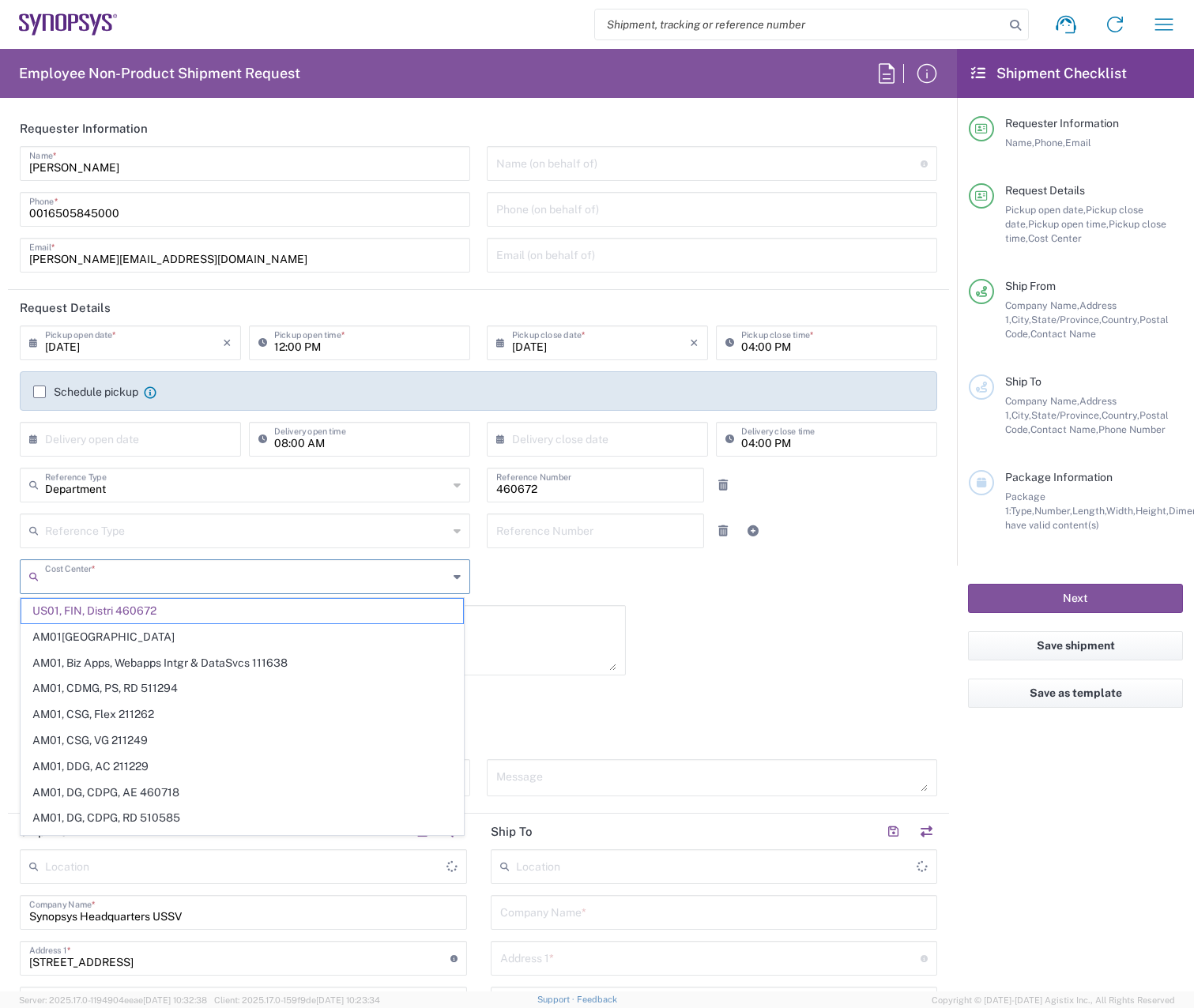
drag, startPoint x: 242, startPoint y: 580, endPoint x: -60, endPoint y: 611, distance: 303.6
click at [0, 611] on html "Shipment request Shipment tracking Employee non-product shipment request My shi…" at bounding box center [597, 504] width 1194 height 1008
type input "US01, FIN, Distri 460672"
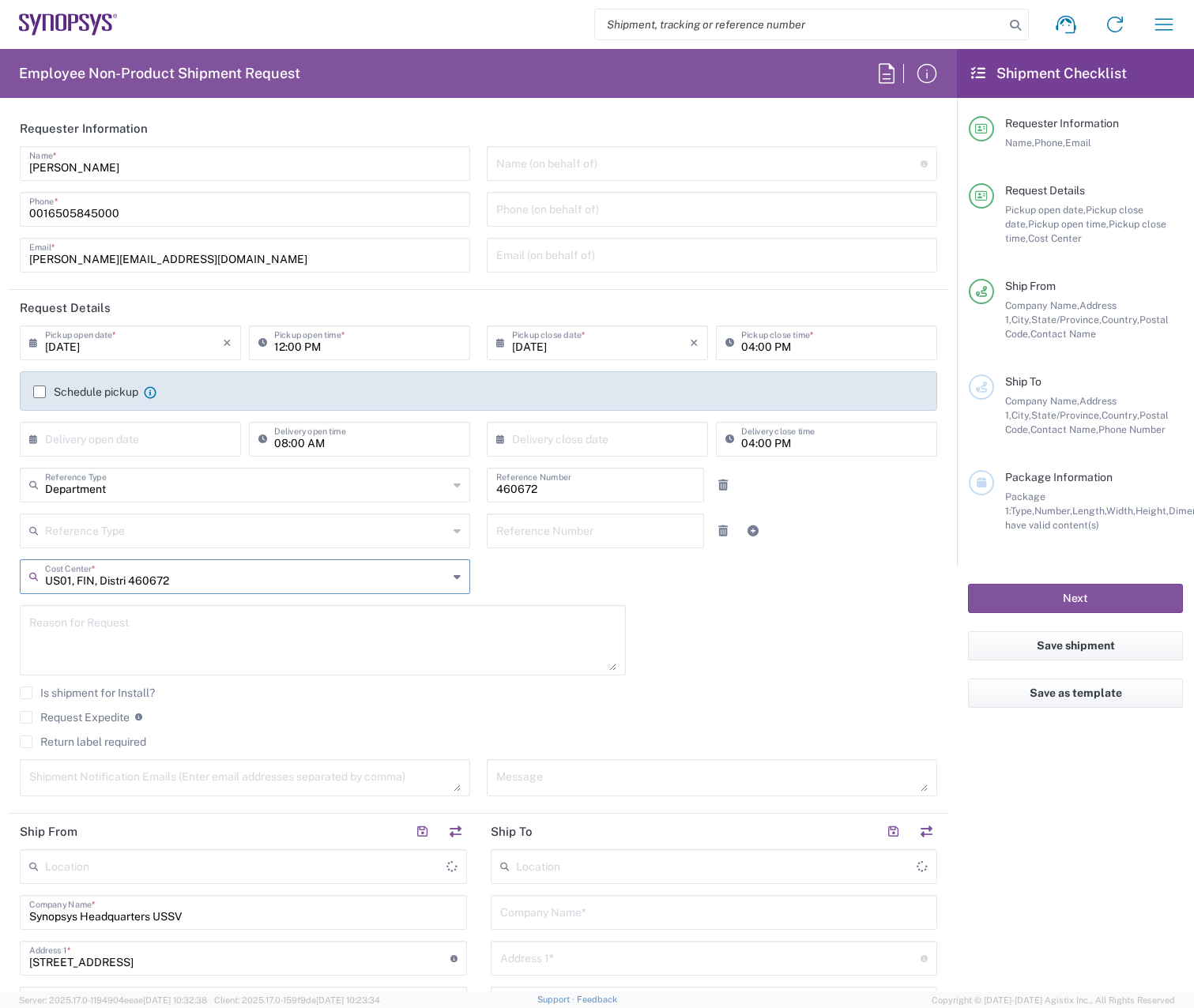
type input "Headquarters USSV"
drag, startPoint x: 191, startPoint y: 578, endPoint x: -35, endPoint y: 607, distance: 227.9
click at [0, 607] on html "Shipment request Shipment tracking Employee non-product shipment request My shi…" at bounding box center [597, 504] width 1194 height 1008
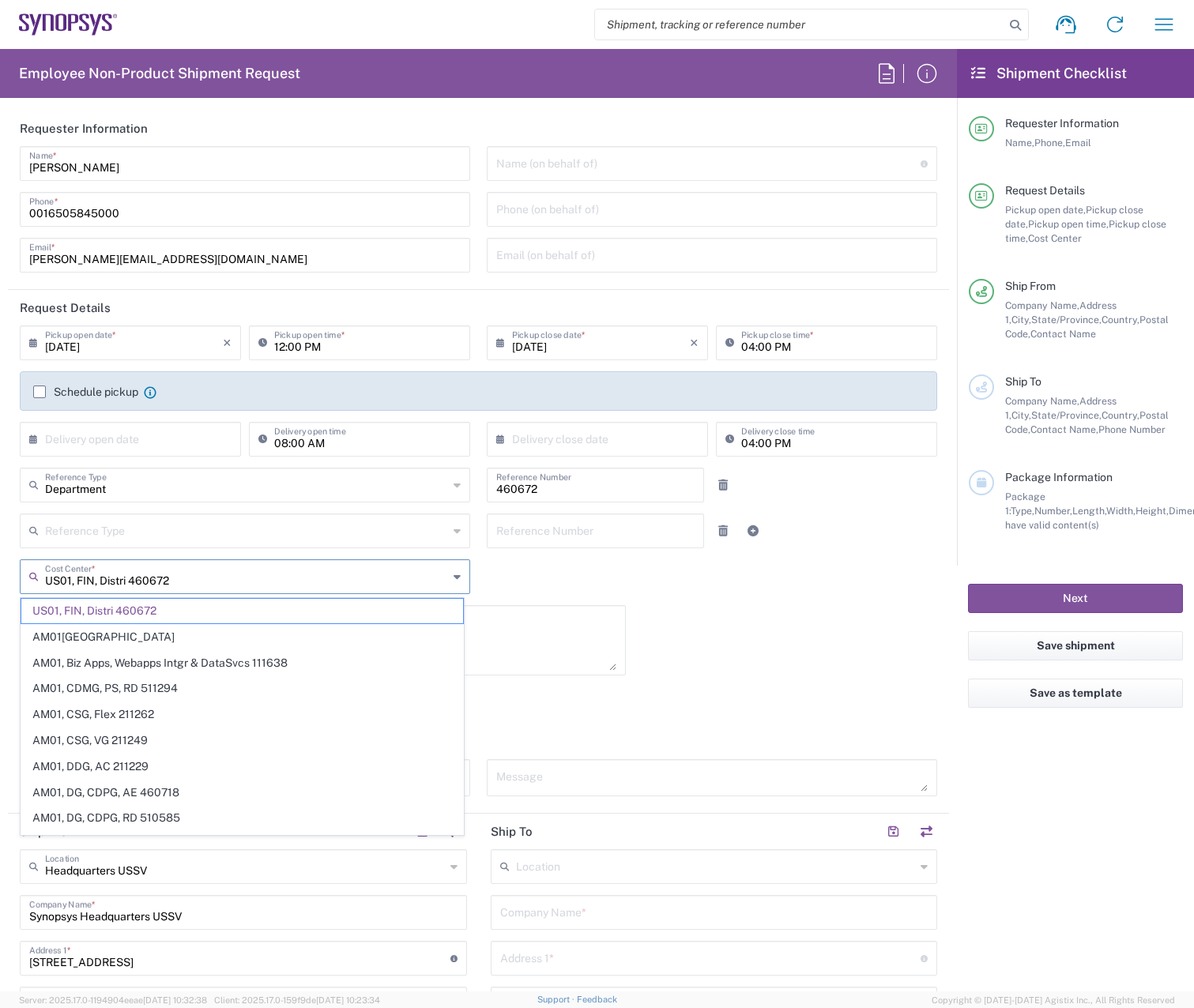
paste input "US01, SG, MSIP1"
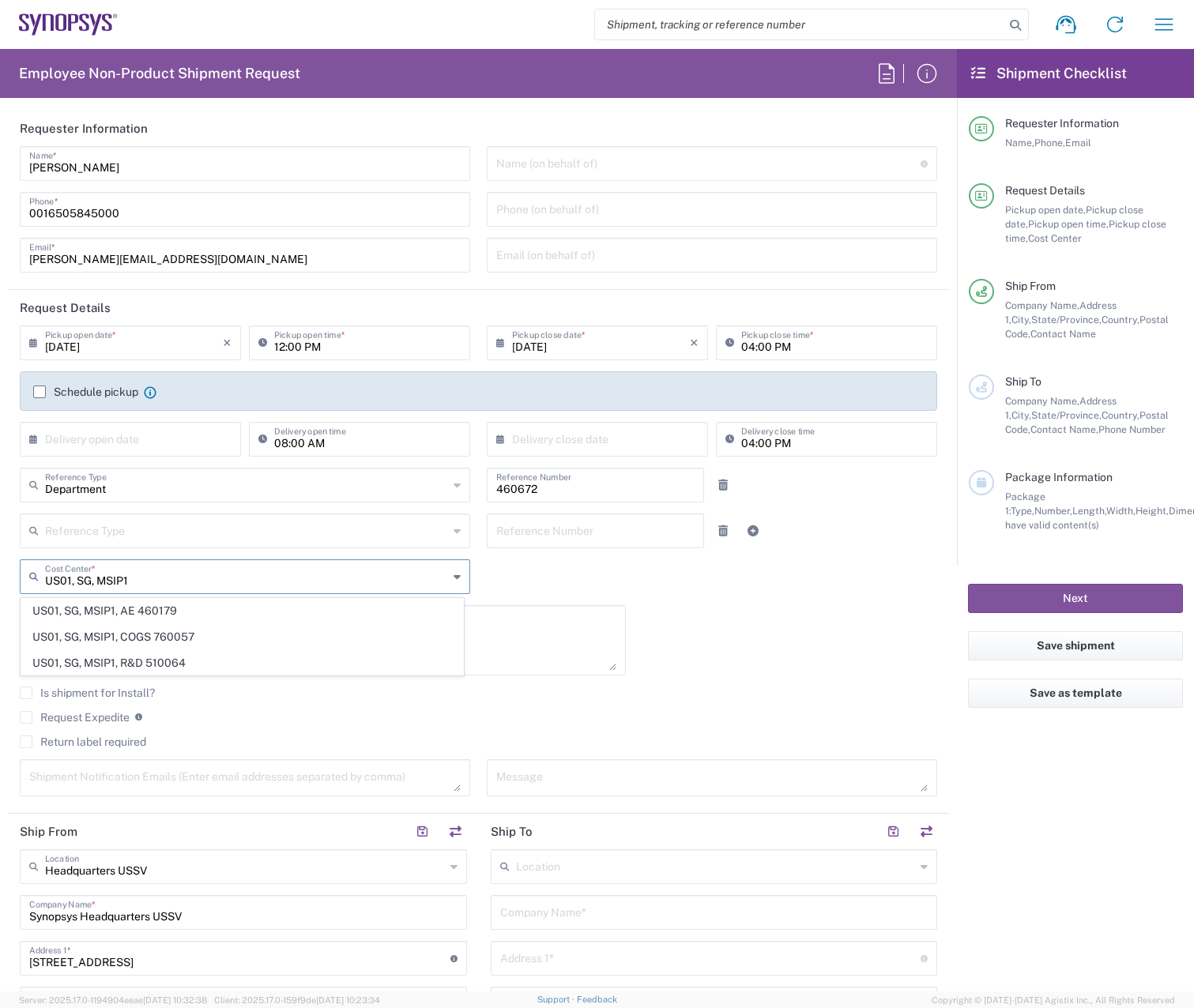
type input "US01, SG, MSIP1"
click at [557, 478] on input "460672" at bounding box center [595, 484] width 199 height 28
drag, startPoint x: 440, startPoint y: 495, endPoint x: 350, endPoint y: 533, distance: 97.7
click at [342, 531] on div "Department Reference Type Department Customer Ref Invoice Number Purchase Order…" at bounding box center [478, 513] width 917 height 91
type input "460179"
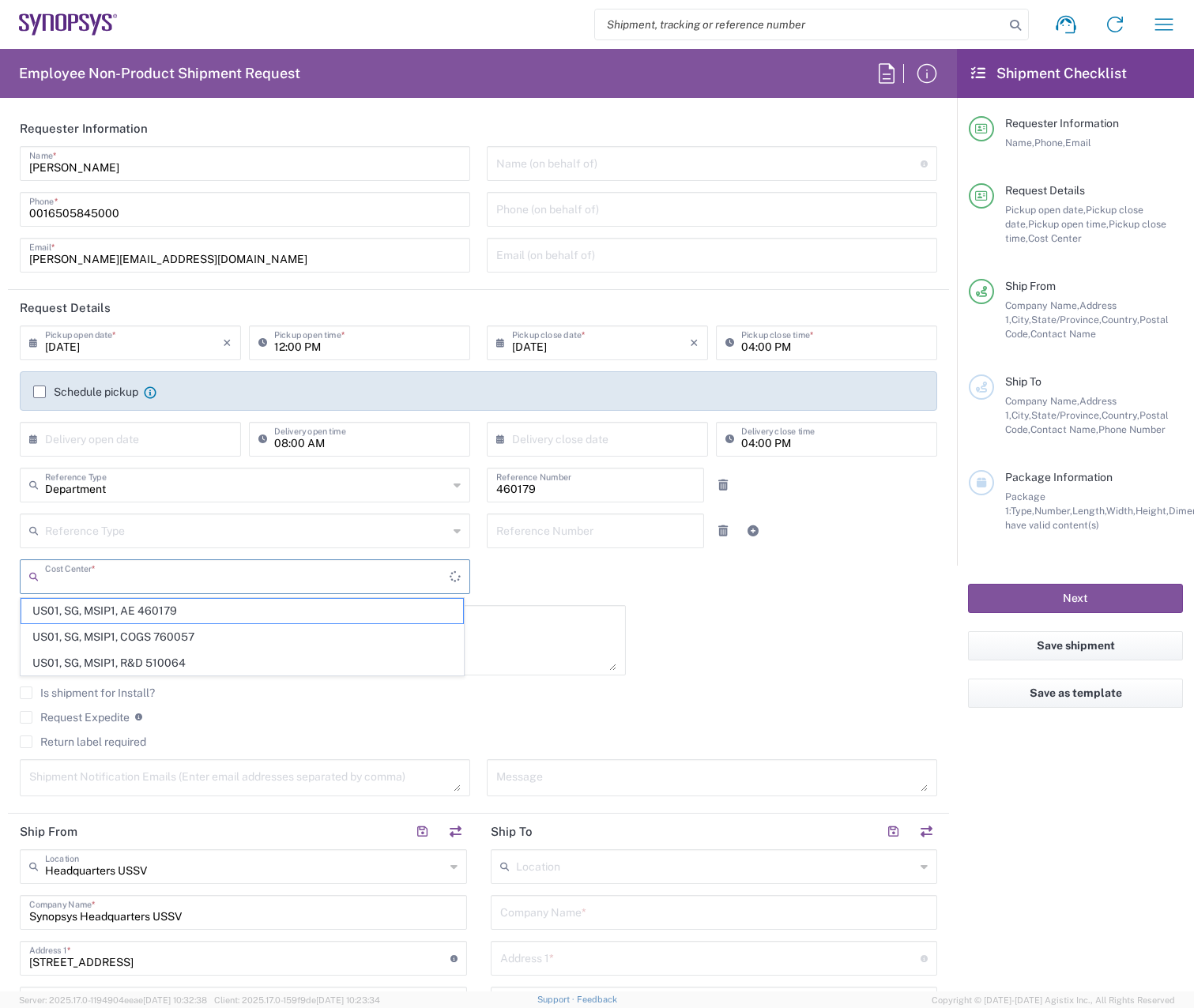
click at [146, 571] on input "text" at bounding box center [247, 575] width 405 height 28
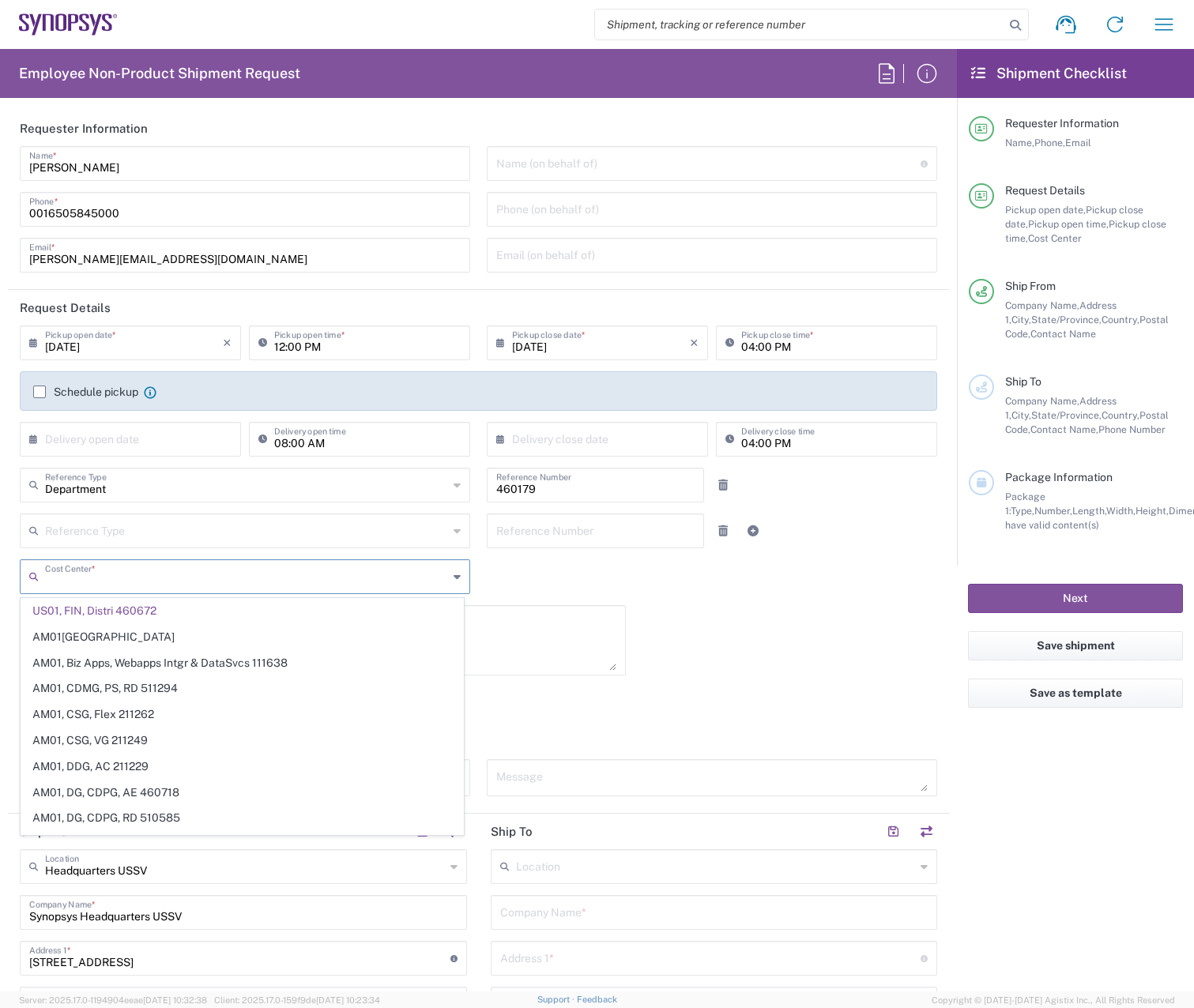
click at [719, 631] on div "08/20/2025 × Pickup open date * Cancel Apply 12:00 PM Pickup open time * 08/20/…" at bounding box center [479, 566] width 934 height 482
type input "US01, FIN, Distri 460672"
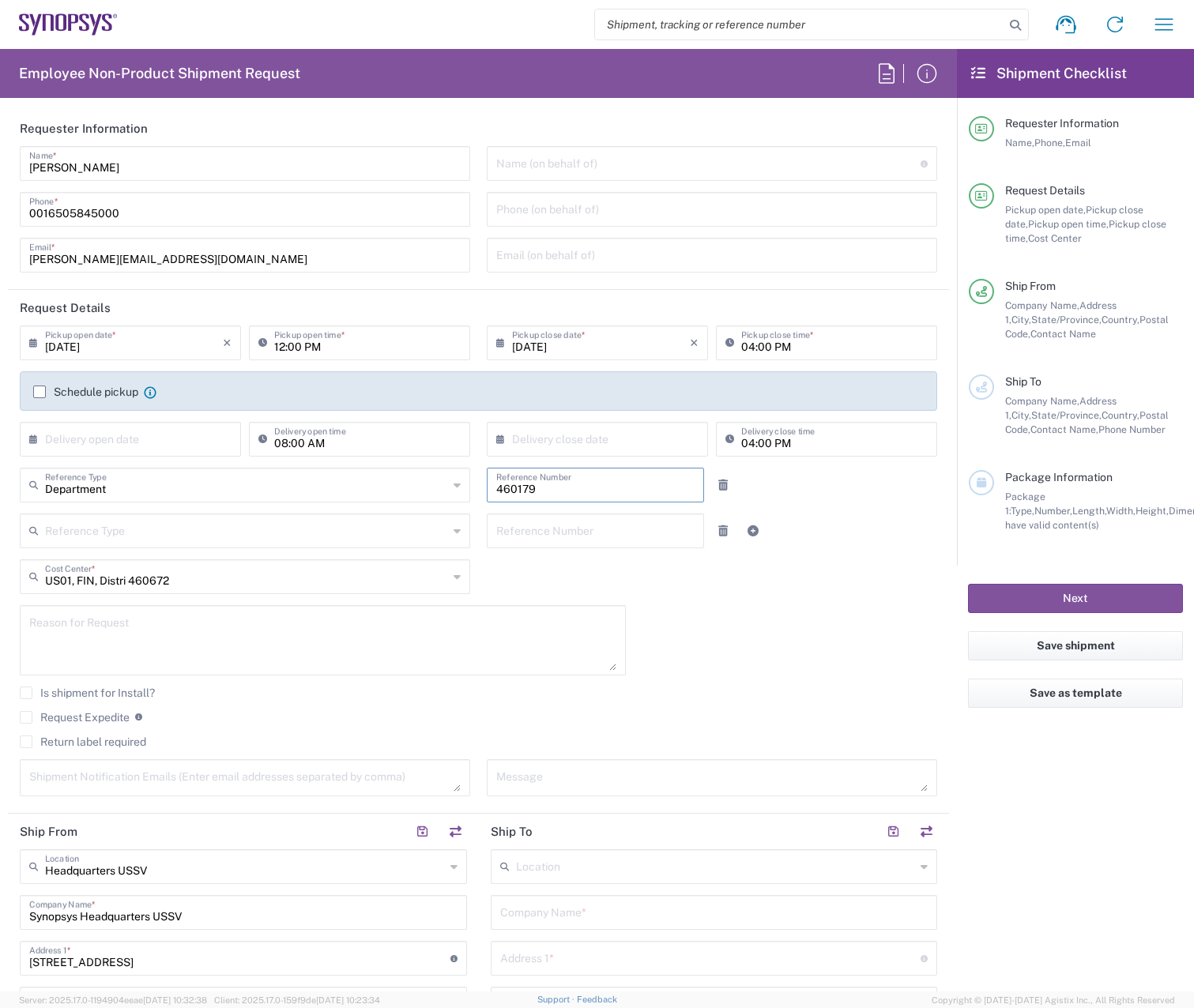
click at [558, 487] on input "460179" at bounding box center [595, 484] width 199 height 28
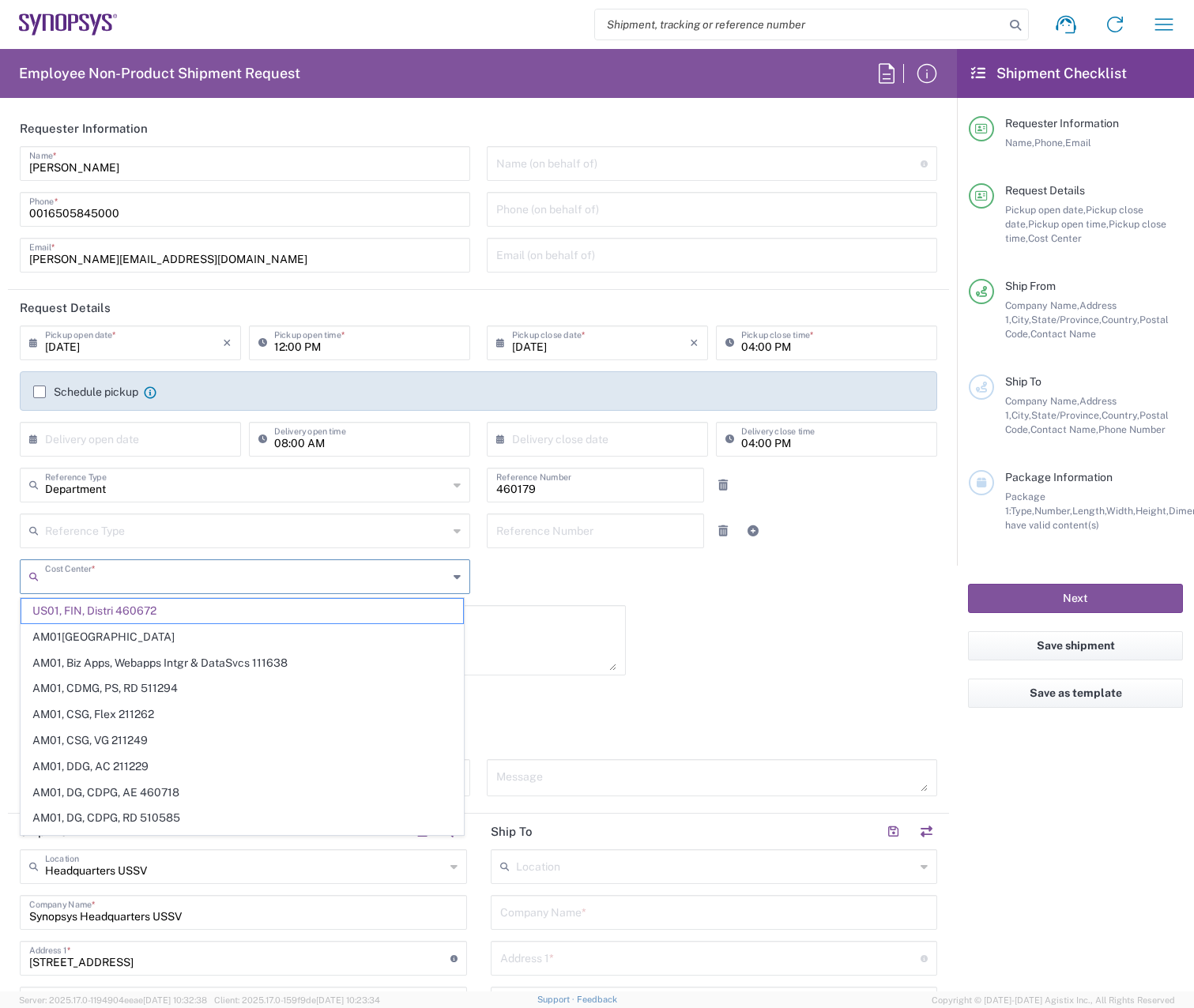
click at [337, 569] on input "text" at bounding box center [246, 575] width 403 height 28
click at [665, 631] on div "08/20/2025 × Pickup open date * Cancel Apply 12:00 PM Pickup open time * 08/20/…" at bounding box center [479, 566] width 934 height 482
type input "US01, FIN, Distri 460672"
click at [352, 573] on input "text" at bounding box center [246, 575] width 403 height 28
click at [849, 630] on div "08/20/2025 × Pickup open date * Cancel Apply 12:00 PM Pickup open time * 08/20/…" at bounding box center [479, 566] width 934 height 482
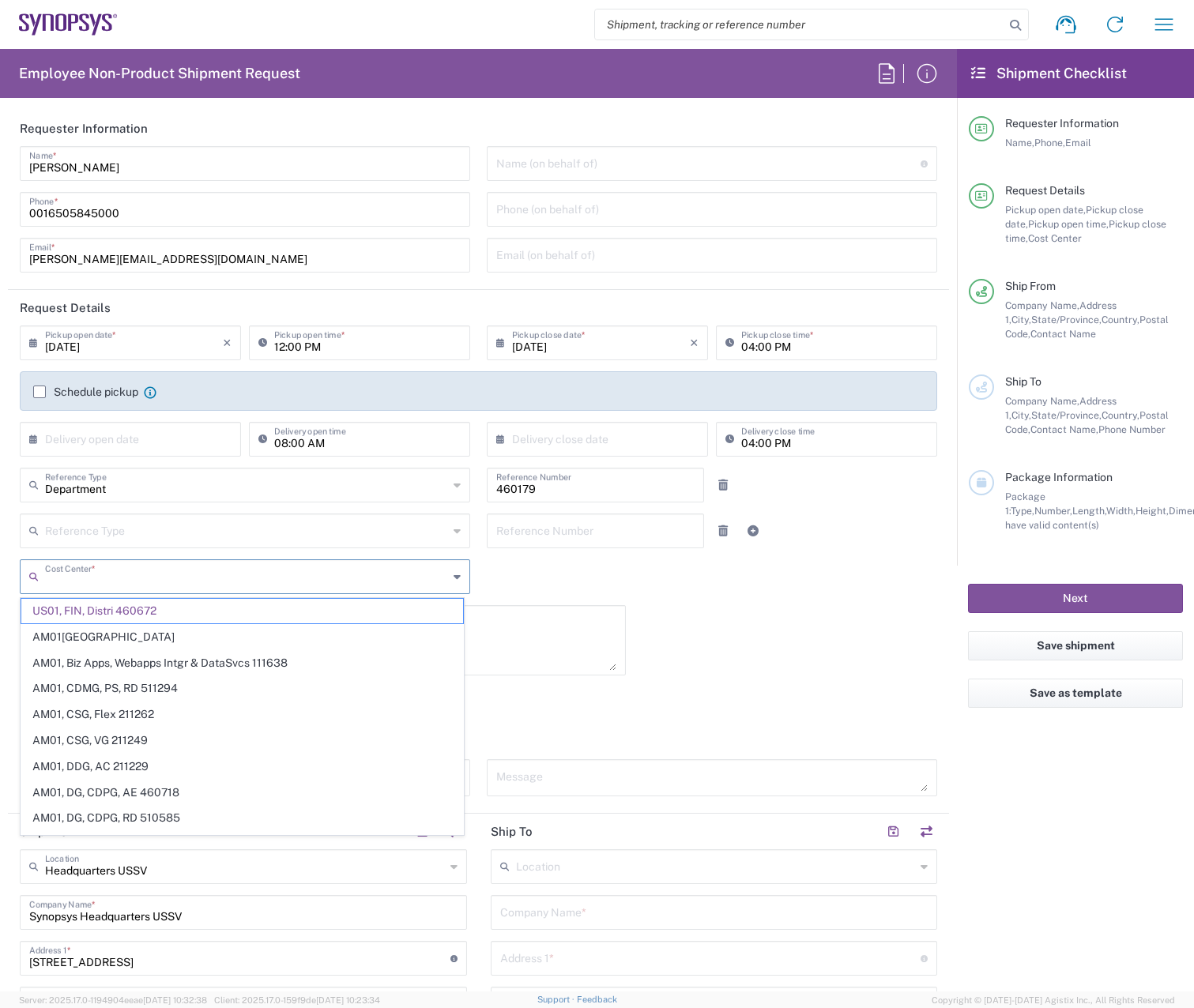
type input "US01, FIN, Distri 460672"
